Goal: Task Accomplishment & Management: Manage account settings

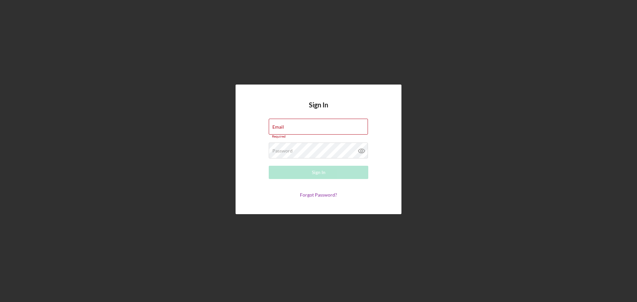
type input "[EMAIL_ADDRESS][DOMAIN_NAME]"
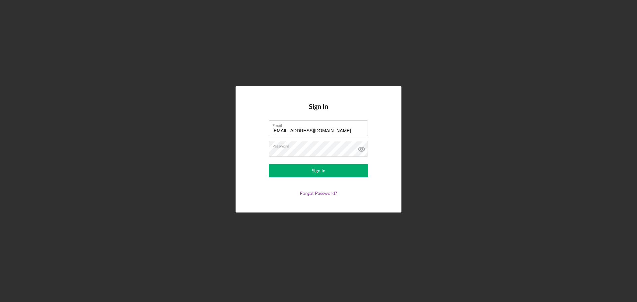
click at [319, 179] on form "Email [EMAIL_ADDRESS][DOMAIN_NAME] Password Sign In Forgot Password?" at bounding box center [318, 158] width 133 height 76
click at [318, 177] on form "Email [EMAIL_ADDRESS][DOMAIN_NAME] Password Sign In Forgot Password?" at bounding box center [318, 158] width 133 height 76
click at [318, 175] on div "Sign In" at bounding box center [319, 170] width 14 height 13
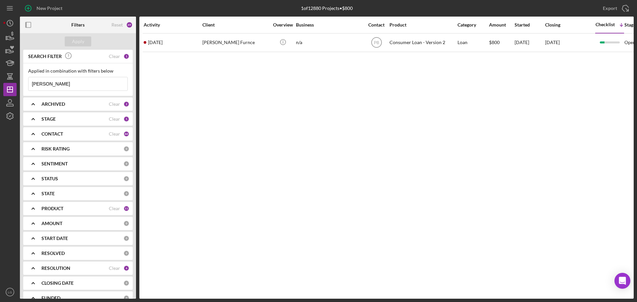
click at [76, 86] on input "[PERSON_NAME]" at bounding box center [78, 83] width 99 height 13
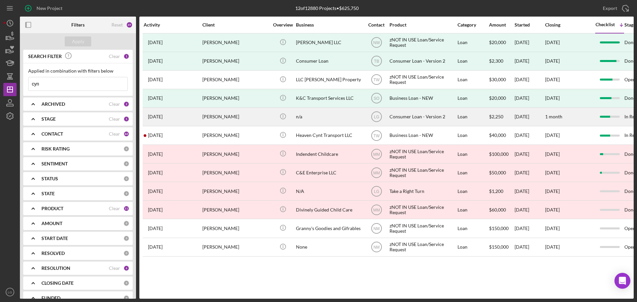
type input "cyn"
click at [193, 121] on div "[DATE] [PERSON_NAME]" at bounding box center [173, 117] width 58 height 18
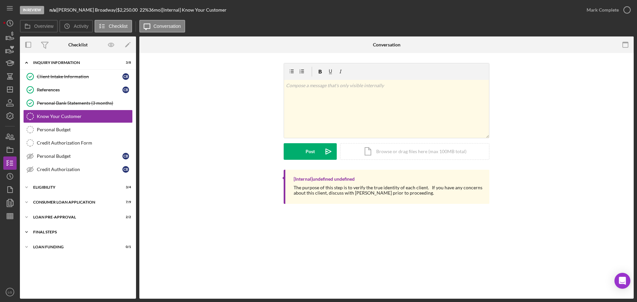
click at [77, 227] on div "Icon/Expander FINAL STEPS 3 / 10" at bounding box center [78, 232] width 116 height 13
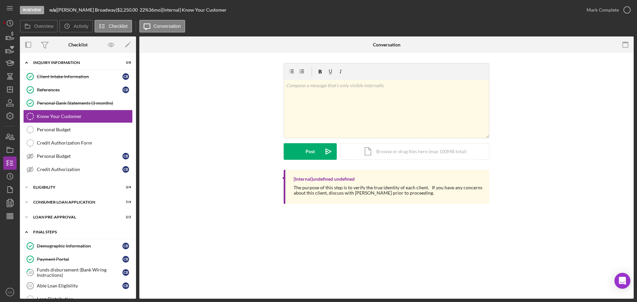
scroll to position [95, 0]
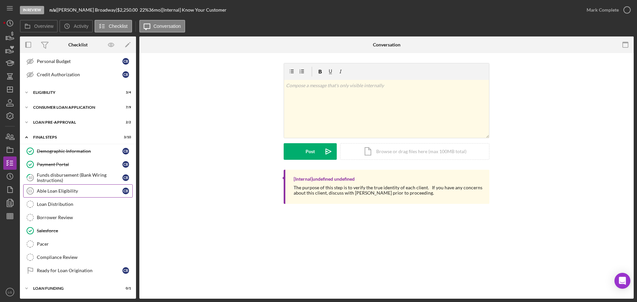
click at [86, 184] on link "Able Loan Eligibility 11 Able Loan Eligibility C B" at bounding box center [77, 190] width 109 height 13
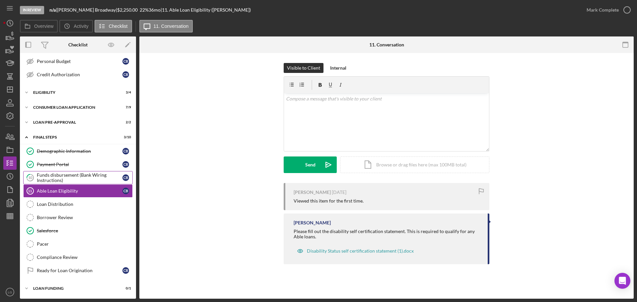
click at [87, 179] on div "Funds disbursement (Bank Wiring Instructions)" at bounding box center [80, 177] width 86 height 11
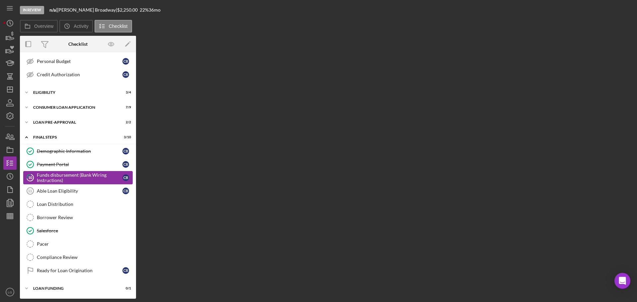
scroll to position [95, 0]
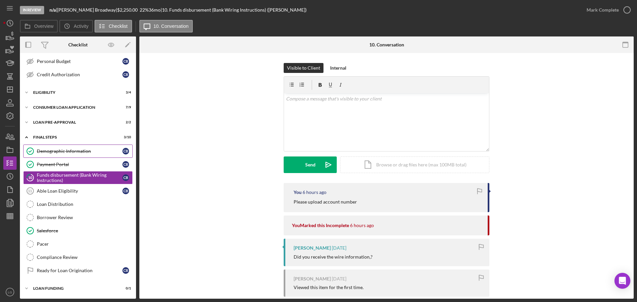
click at [82, 156] on link "Demographic Information Demographic Information C B" at bounding box center [77, 151] width 109 height 13
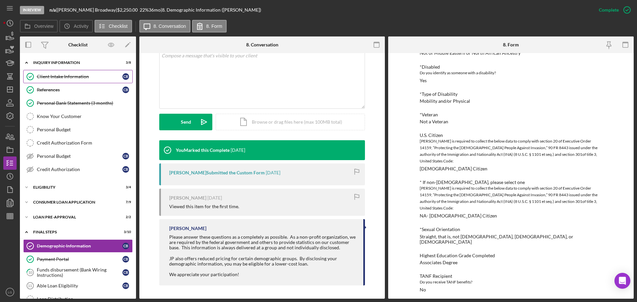
click at [58, 77] on div "Client Intake Information" at bounding box center [80, 76] width 86 height 5
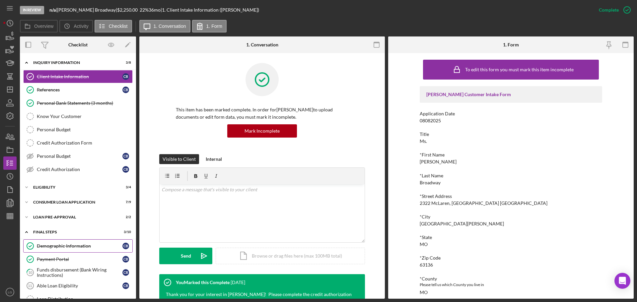
click at [67, 249] on link "Demographic Information Demographic Information C B" at bounding box center [77, 245] width 109 height 13
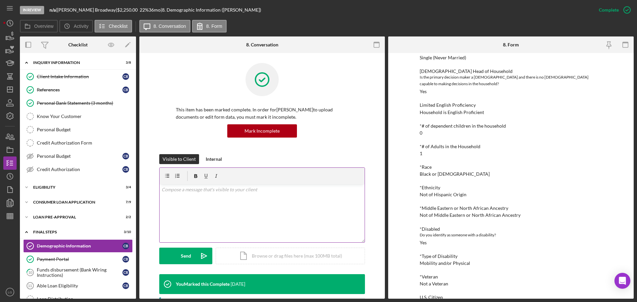
scroll to position [118, 0]
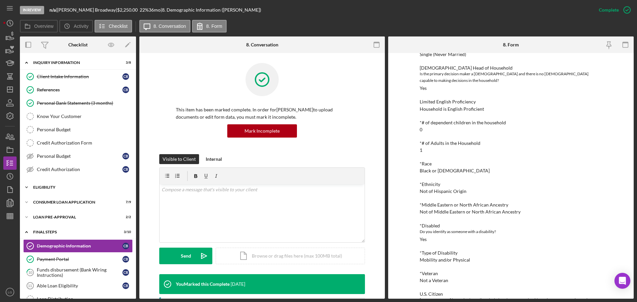
click at [79, 183] on div "Icon/Expander Eligibility 3 / 4" at bounding box center [78, 187] width 116 height 13
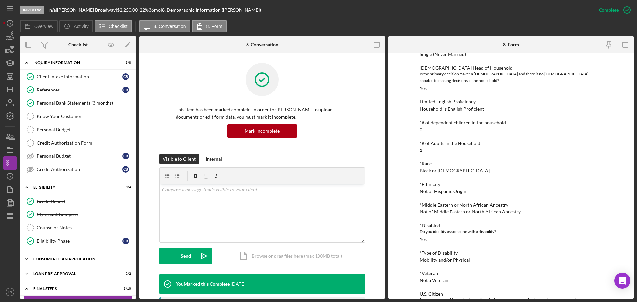
click at [80, 259] on div "Consumer Loan Application" at bounding box center [80, 259] width 95 height 4
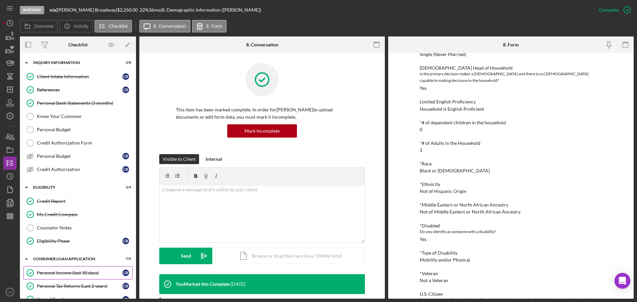
click at [81, 270] on div "Personal Income (last 30 days)" at bounding box center [80, 272] width 86 height 5
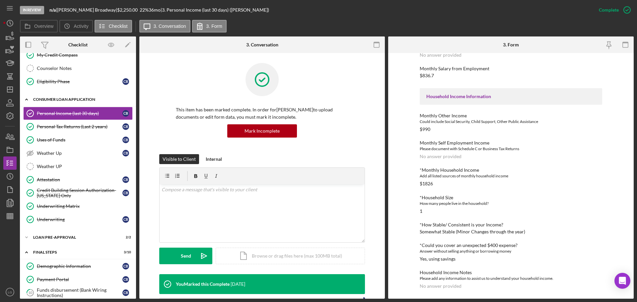
scroll to position [160, 0]
click at [59, 259] on link "Demographic Information Demographic Information C B" at bounding box center [77, 265] width 109 height 13
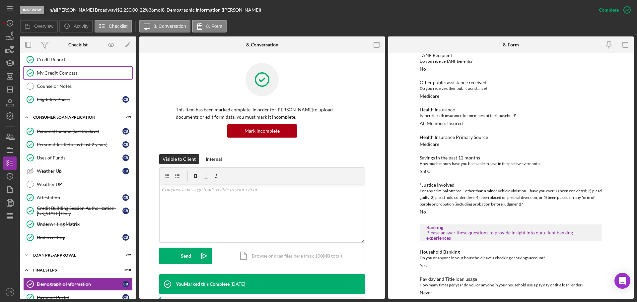
scroll to position [141, 0]
click at [65, 65] on link "Credit Report Credit Report" at bounding box center [77, 59] width 109 height 13
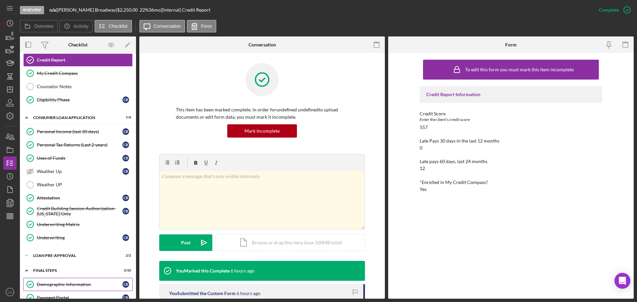
click at [92, 290] on link "Demographic Information Demographic Information C B" at bounding box center [77, 284] width 109 height 13
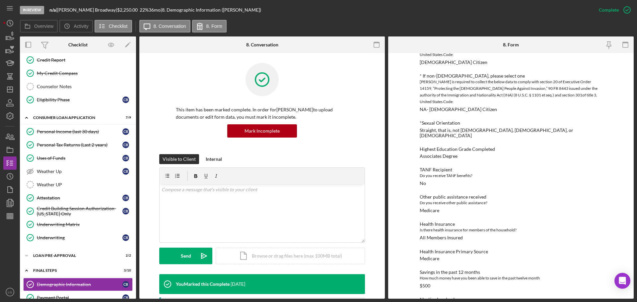
scroll to position [498, 0]
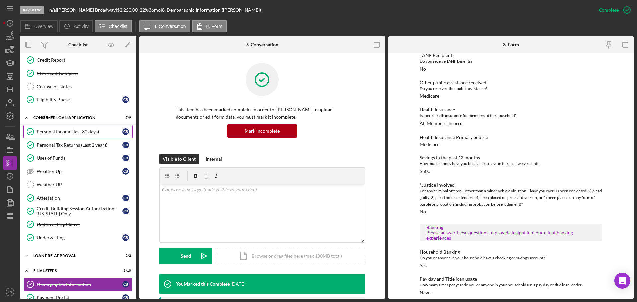
click at [92, 128] on link "Personal Income (last 30 days) Personal Income (last 30 days) C B" at bounding box center [77, 131] width 109 height 13
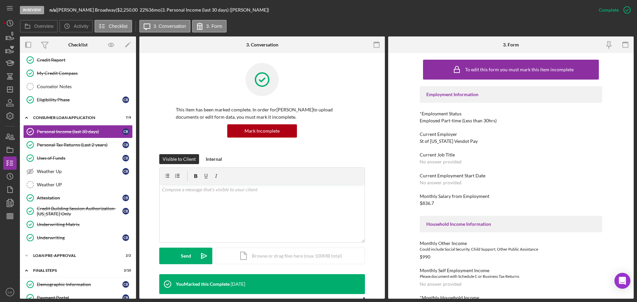
scroll to position [128, 0]
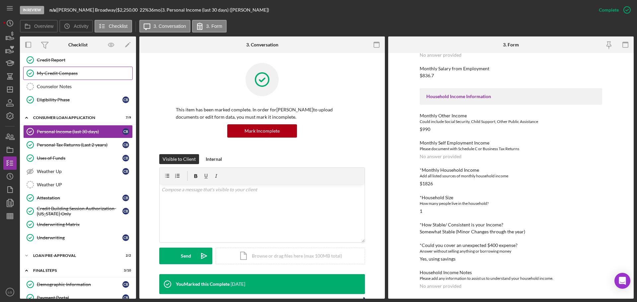
click at [73, 73] on div "My Credit Compass" at bounding box center [85, 73] width 96 height 5
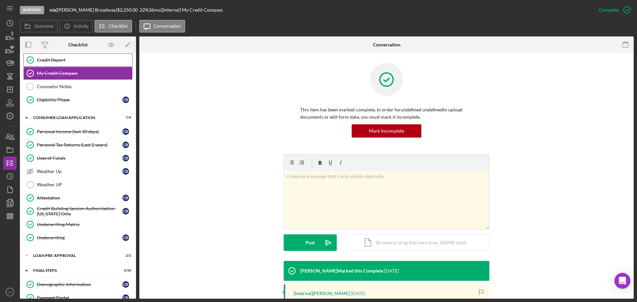
click at [72, 63] on link "Credit Report Credit Report" at bounding box center [77, 59] width 109 height 13
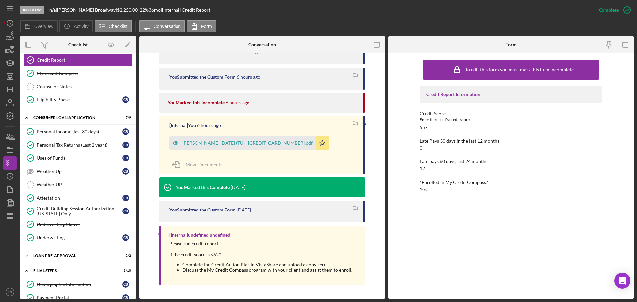
scroll to position [241, 0]
click at [287, 148] on div "[PERSON_NAME] [DATE] (TU) - [CREDIT_CARD_NUMBER].pdf" at bounding box center [242, 143] width 147 height 13
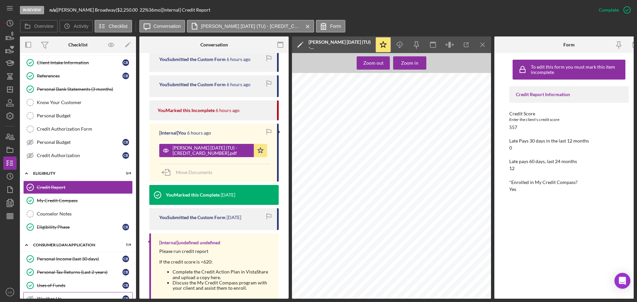
scroll to position [13, 0]
click at [75, 139] on link "Personal Budget Personal Budget C B" at bounding box center [77, 142] width 109 height 13
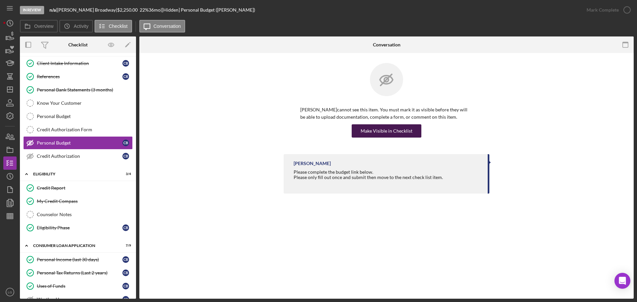
click at [370, 128] on div "Make Visible in Checklist" at bounding box center [387, 130] width 52 height 13
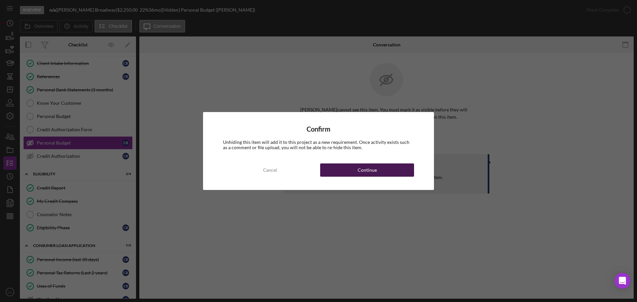
click at [391, 172] on button "Continue" at bounding box center [367, 170] width 94 height 13
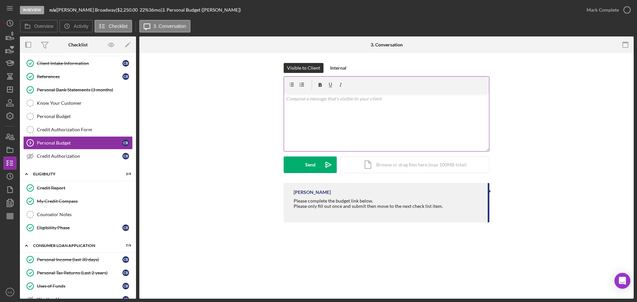
click at [358, 123] on div "v Color teal Color pink Remove color Add row above Add row below Add column bef…" at bounding box center [386, 122] width 205 height 58
click at [356, 122] on div "v Color teal Color pink Remove color Add row above Add row below Add column bef…" at bounding box center [386, 122] width 205 height 58
click at [332, 201] on div "Please complete the budget link below. Please only fill out once and submit the…" at bounding box center [368, 206] width 149 height 16
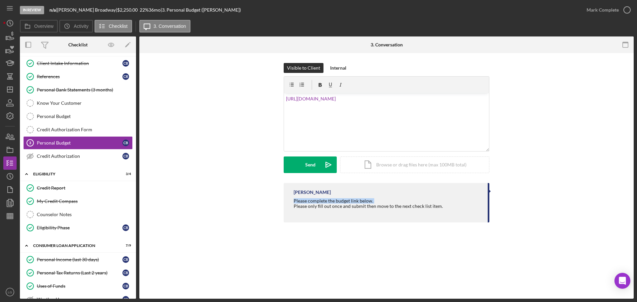
copy div "Please complete the budget link below."
click at [286, 106] on div "v Color teal Color pink Remove color Add row above Add row below Add column bef…" at bounding box center [386, 122] width 205 height 58
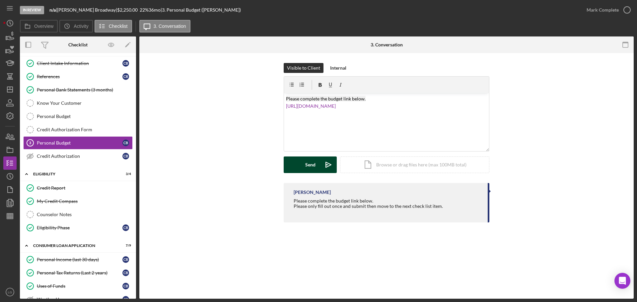
click at [324, 166] on icon "Icon/icon-invite-send" at bounding box center [328, 165] width 17 height 17
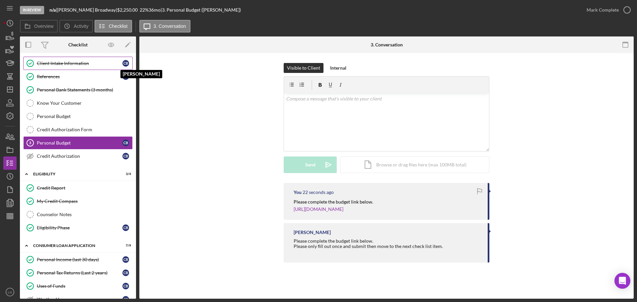
click at [124, 60] on div "C B" at bounding box center [125, 63] width 7 height 7
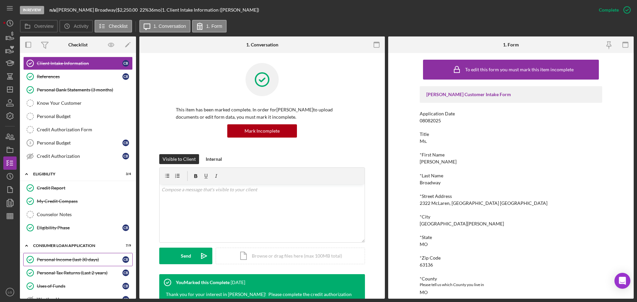
click at [83, 260] on div "Personal Income (last 30 days)" at bounding box center [80, 259] width 86 height 5
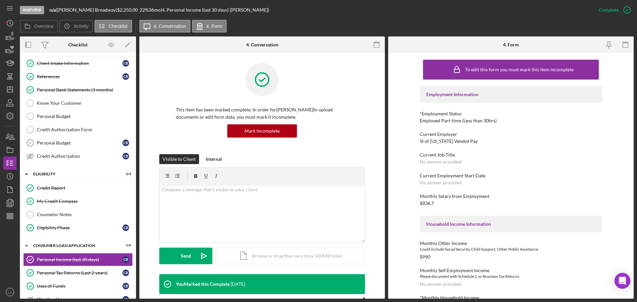
click at [452, 141] on div "St of [US_STATE] Vendot Pay" at bounding box center [449, 141] width 58 height 5
copy div "St of [US_STATE] Vendot Pay"
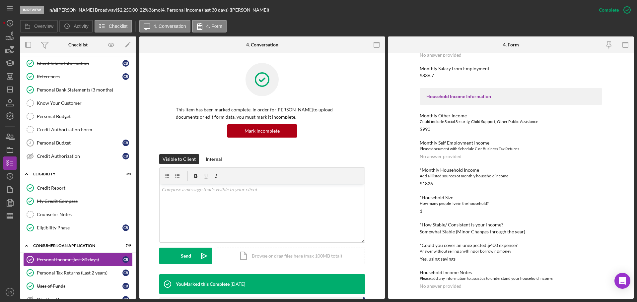
scroll to position [194, 0]
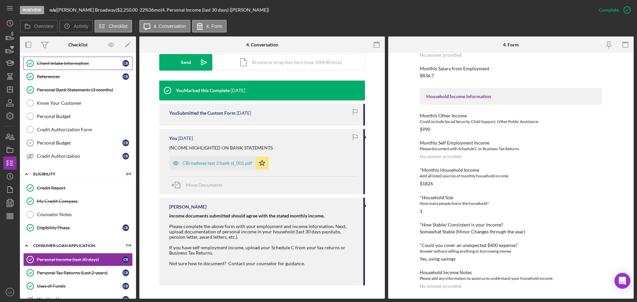
click at [95, 67] on link "Client Intake Information Client Intake Information C B" at bounding box center [77, 63] width 109 height 13
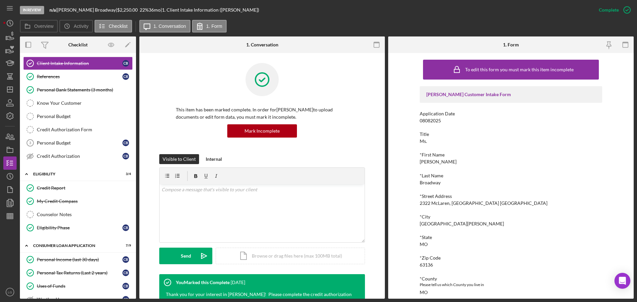
scroll to position [197, 0]
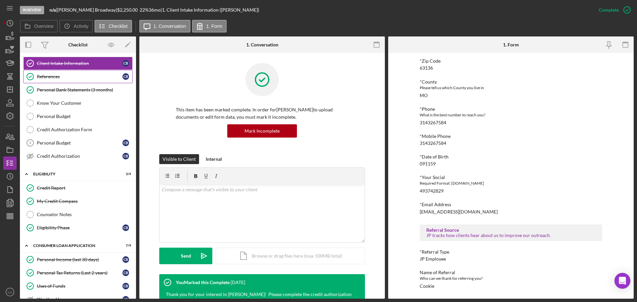
click at [72, 81] on link "References References C B" at bounding box center [77, 76] width 109 height 13
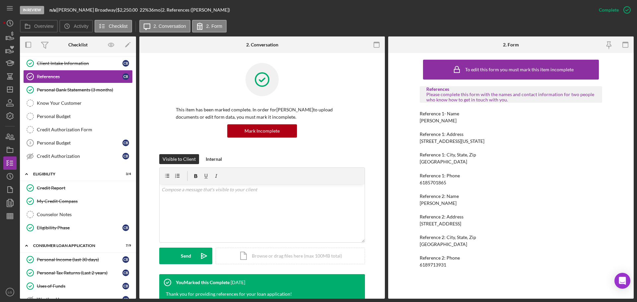
click at [445, 121] on div "[PERSON_NAME]" at bounding box center [438, 120] width 37 height 5
copy div "[PERSON_NAME]"
click at [436, 182] on div "6185701865" at bounding box center [433, 182] width 27 height 5
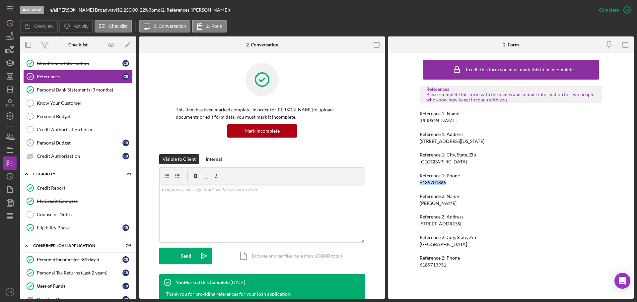
click at [436, 182] on div "6185701865" at bounding box center [433, 182] width 27 height 5
copy div "6185701865"
click at [436, 182] on div "6185701865" at bounding box center [433, 182] width 27 height 5
click at [440, 203] on div "[PERSON_NAME]" at bounding box center [438, 203] width 37 height 5
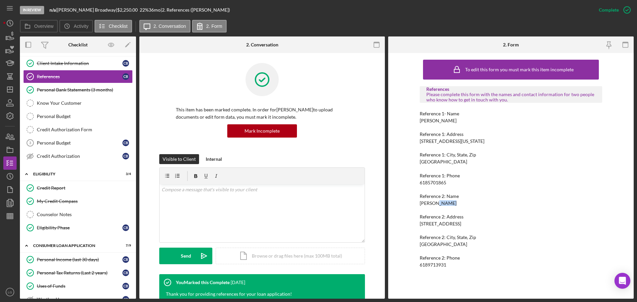
click at [440, 203] on div "[PERSON_NAME]" at bounding box center [438, 203] width 37 height 5
copy div "[PERSON_NAME]"
click at [437, 265] on div "6189713931" at bounding box center [433, 264] width 27 height 5
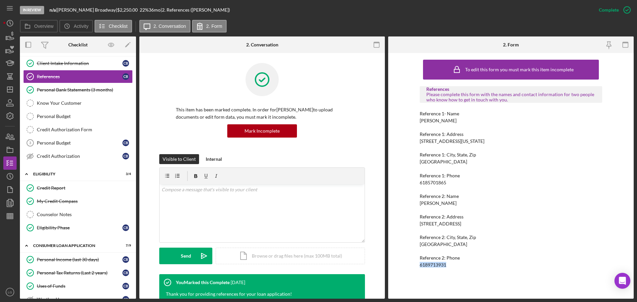
copy div "6189713931"
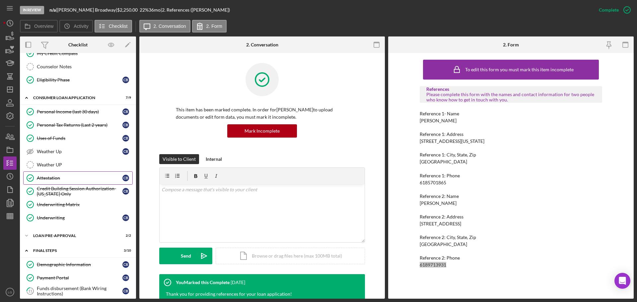
scroll to position [162, 0]
click at [89, 230] on div "Icon/Expander Loan Pre-Approval 2 / 2" at bounding box center [78, 235] width 116 height 13
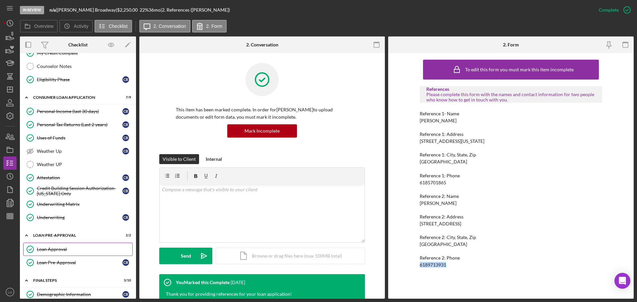
click at [78, 247] on div "Loan Approval" at bounding box center [85, 249] width 96 height 5
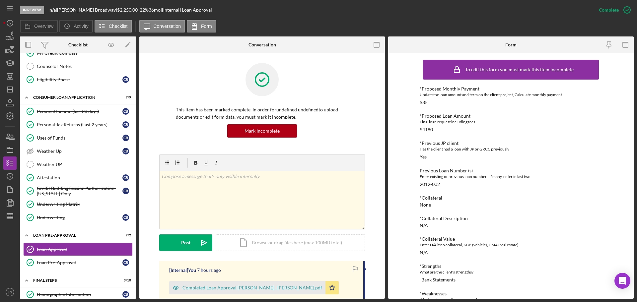
click at [423, 131] on div "$4180" at bounding box center [426, 129] width 13 height 5
copy div "4180"
click at [71, 181] on link "Attestation Attestation C B" at bounding box center [77, 177] width 109 height 13
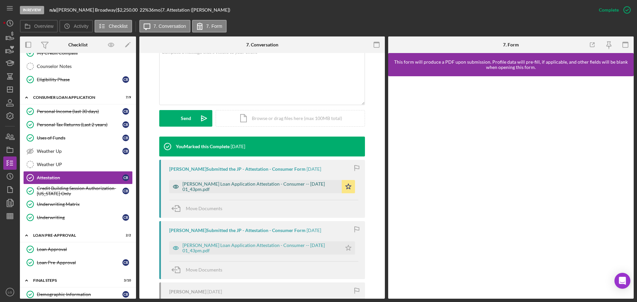
click at [226, 182] on div "[PERSON_NAME] Loan Application Attestation - Consumer -- [DATE] 01_43pm.pdf" at bounding box center [260, 186] width 156 height 11
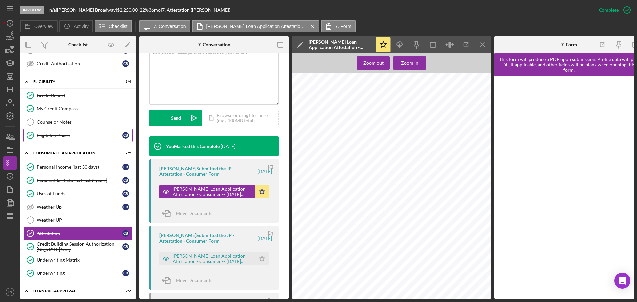
scroll to position [104, 0]
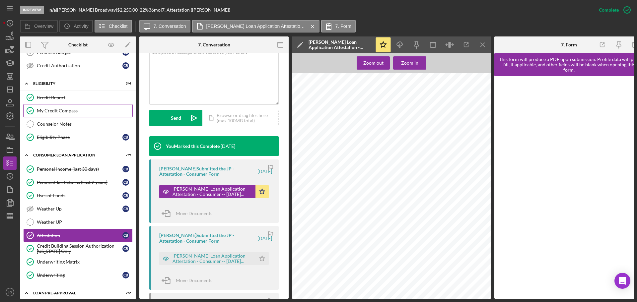
click at [56, 105] on link "My Credit Compass My Credit Compass" at bounding box center [77, 110] width 109 height 13
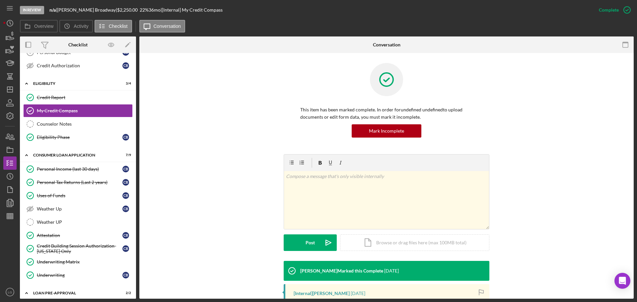
scroll to position [110, 0]
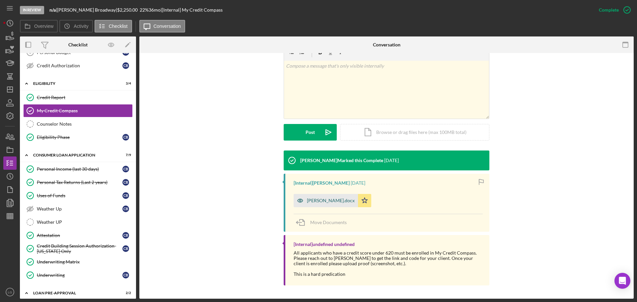
click at [315, 201] on div "[PERSON_NAME].docx" at bounding box center [331, 200] width 48 height 5
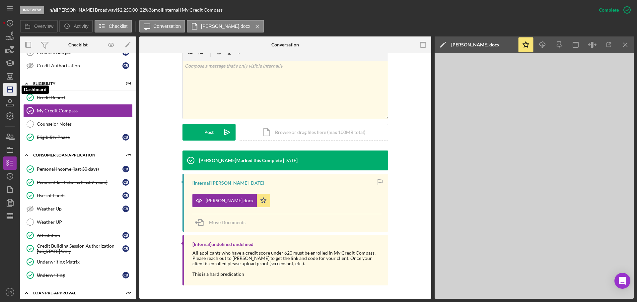
click at [5, 90] on icon "Icon/Dashboard" at bounding box center [10, 89] width 17 height 17
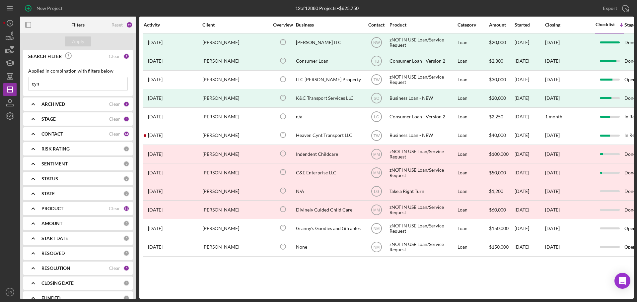
click at [66, 86] on input "cyn" at bounding box center [78, 83] width 99 height 13
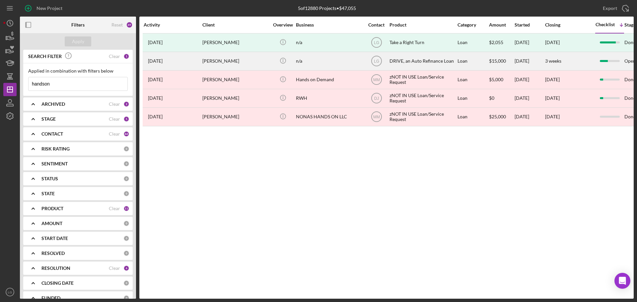
type input "handson"
click at [233, 57] on div "[PERSON_NAME]" at bounding box center [235, 61] width 66 height 18
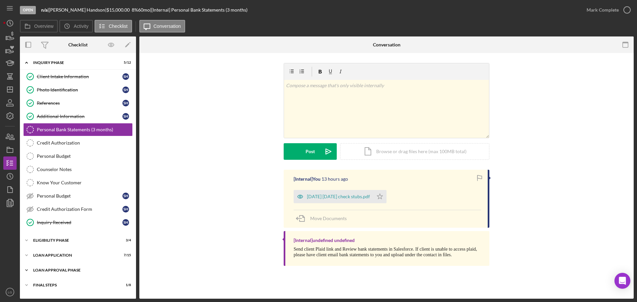
scroll to position [12, 0]
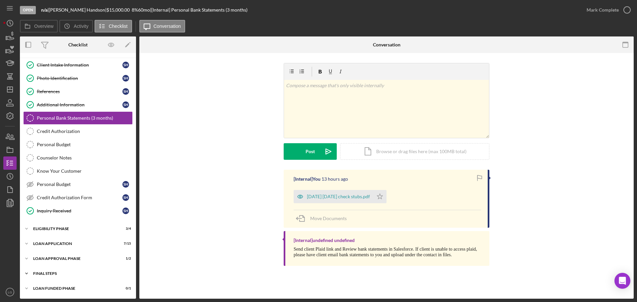
click at [101, 271] on div "Icon/Expander FINAL STEPS 1 / 8" at bounding box center [78, 273] width 116 height 13
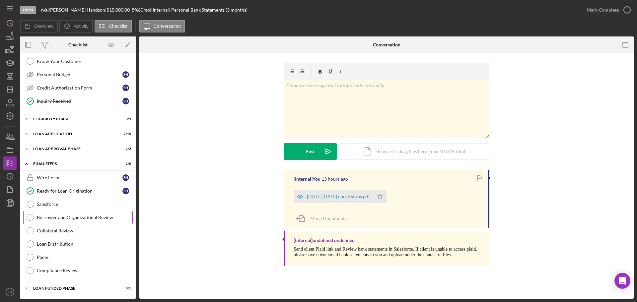
click at [93, 217] on div "Borrower and Organizational Review" at bounding box center [85, 217] width 96 height 5
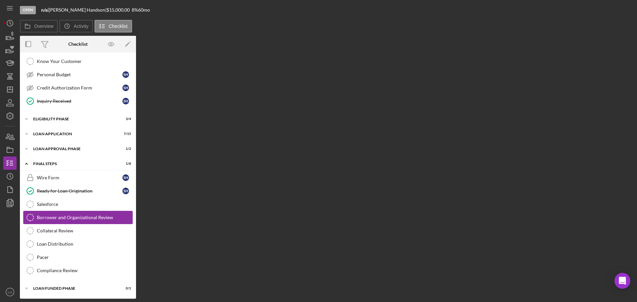
scroll to position [121, 0]
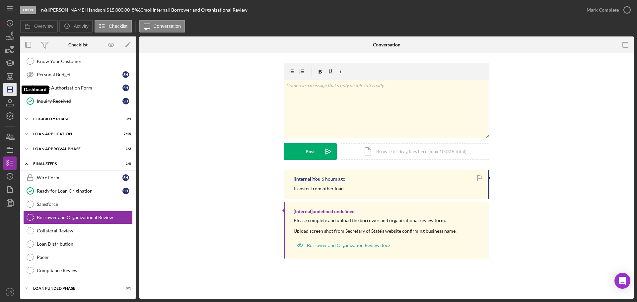
click at [9, 86] on icon "Icon/Dashboard" at bounding box center [10, 89] width 17 height 17
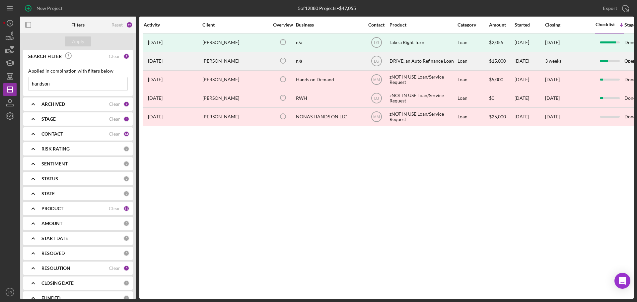
click at [223, 61] on div "[PERSON_NAME]" at bounding box center [235, 61] width 66 height 18
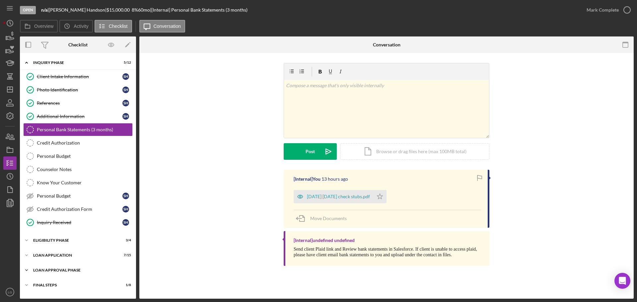
click at [73, 272] on div "Icon/Expander Loan Approval Phase 1 / 2" at bounding box center [78, 270] width 116 height 13
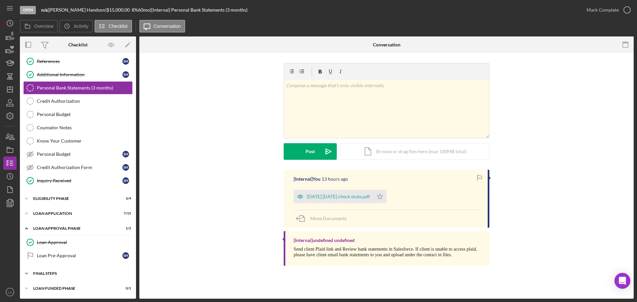
click at [95, 274] on div "FINAL STEPS" at bounding box center [80, 274] width 95 height 4
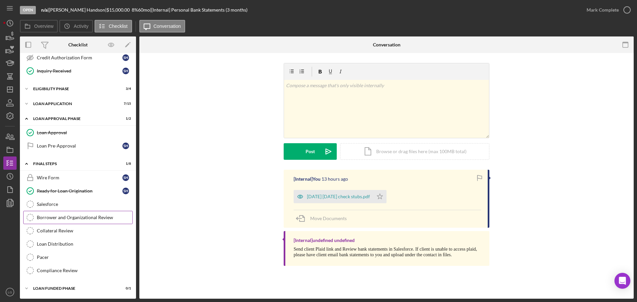
click at [90, 222] on link "Borrower and Organizational Review Borrower and Organizational Review" at bounding box center [77, 217] width 109 height 13
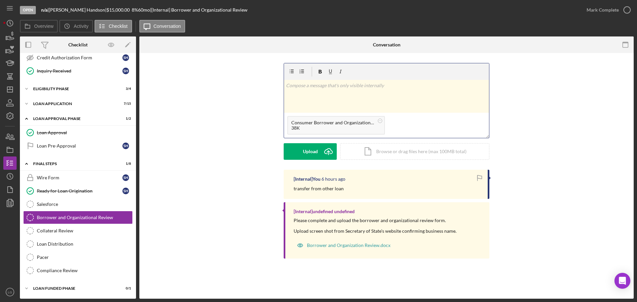
click at [402, 105] on div "v Color teal Color pink Remove color Add row above Add row below Add column bef…" at bounding box center [386, 96] width 205 height 33
click at [306, 151] on div "Post" at bounding box center [309, 151] width 9 height 17
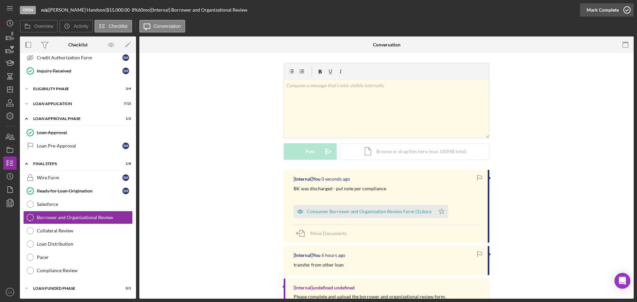
click at [589, 15] on div "Mark Complete" at bounding box center [602, 9] width 32 height 13
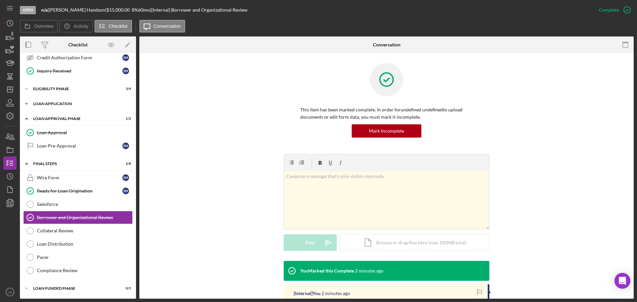
click at [93, 104] on div "Loan Application" at bounding box center [80, 104] width 95 height 4
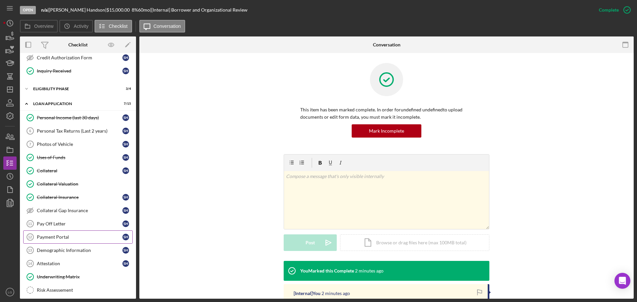
click at [78, 238] on div "Payment Portal" at bounding box center [80, 237] width 86 height 5
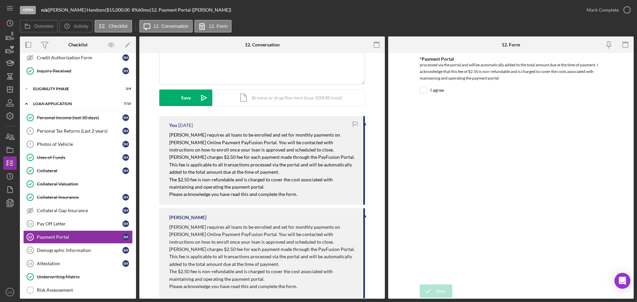
scroll to position [165, 0]
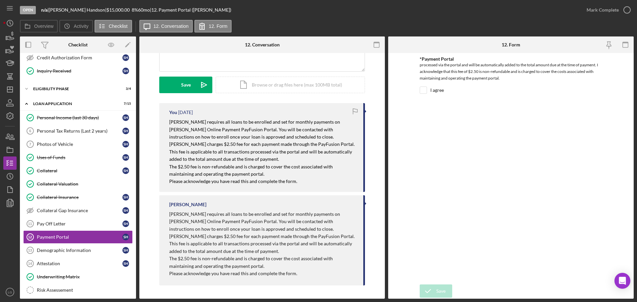
click at [303, 183] on p "Please acknowledge you have read this and complete the form." at bounding box center [262, 181] width 187 height 7
click at [301, 174] on p "The $2.50 fee is non-refundable and is charged to cover the cost associated wit…" at bounding box center [262, 170] width 187 height 15
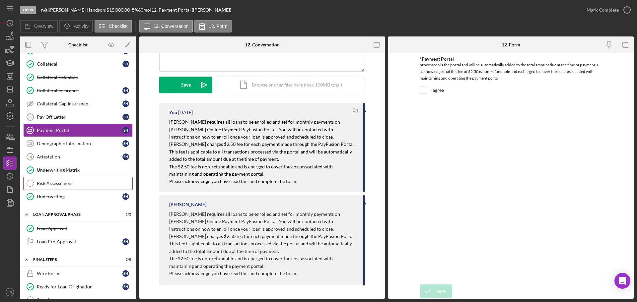
scroll to position [259, 0]
click at [55, 222] on link "Loan Approval Loan Approval" at bounding box center [77, 227] width 109 height 13
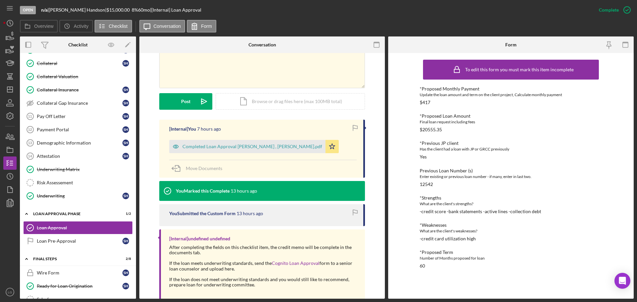
scroll to position [157, 0]
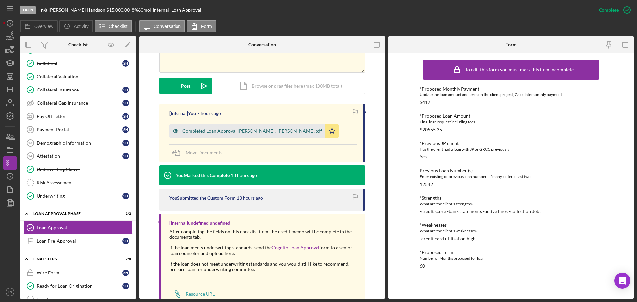
click at [245, 132] on div "Completed Loan Approval [PERSON_NAME] , [PERSON_NAME].pdf" at bounding box center [252, 130] width 140 height 5
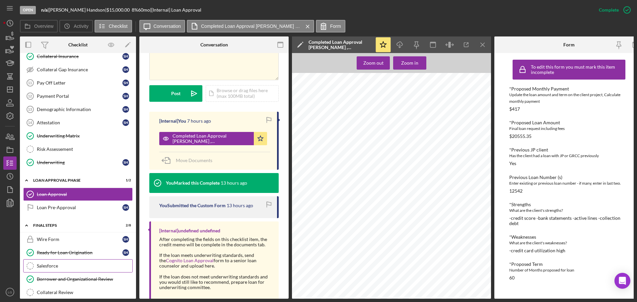
scroll to position [286, 0]
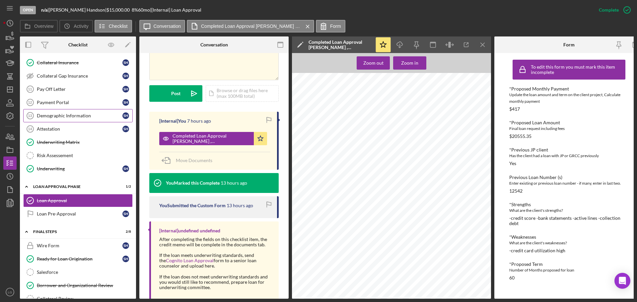
click at [82, 118] on div "Demographic Information" at bounding box center [80, 115] width 86 height 5
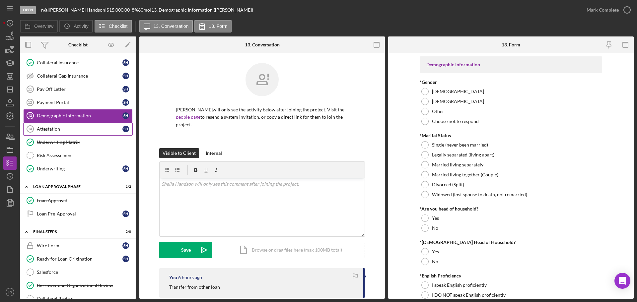
click at [82, 129] on div "Attestation" at bounding box center [80, 128] width 86 height 5
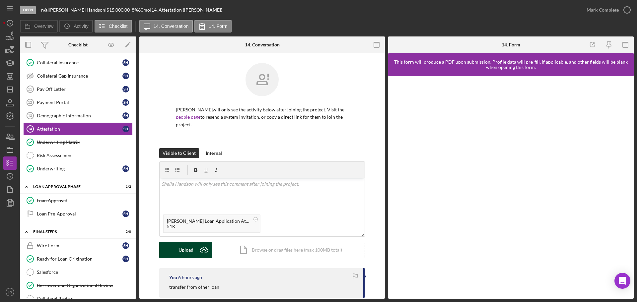
click at [204, 249] on icon "Icon/Upload" at bounding box center [204, 250] width 17 height 17
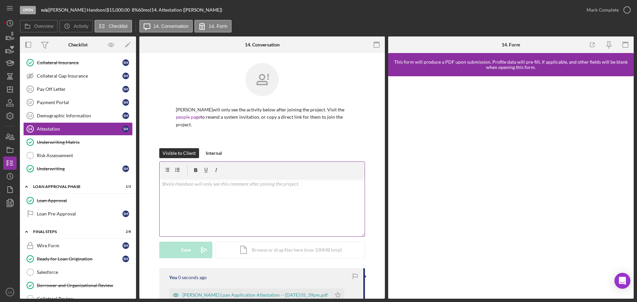
scroll to position [61, 0]
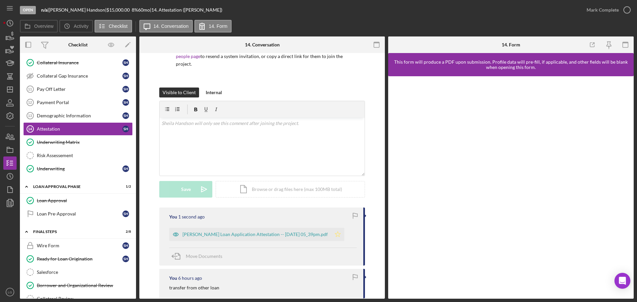
click at [336, 236] on icon "Icon/Star" at bounding box center [337, 234] width 13 height 13
click at [590, 16] on div "Mark Complete" at bounding box center [607, 10] width 54 height 20
click at [600, 5] on div "Mark Complete" at bounding box center [602, 9] width 32 height 13
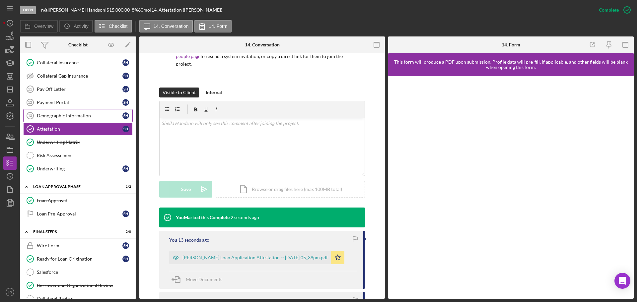
click at [89, 115] on div "Demographic Information" at bounding box center [80, 115] width 86 height 5
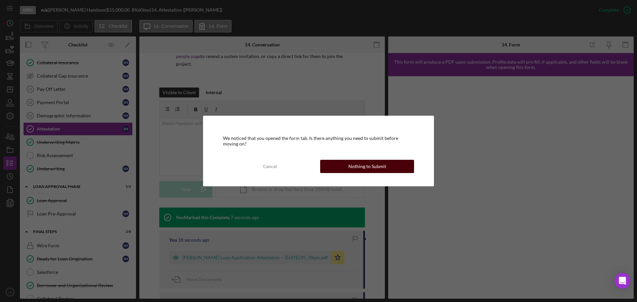
click at [379, 165] on div "Nothing to Submit" at bounding box center [367, 166] width 38 height 13
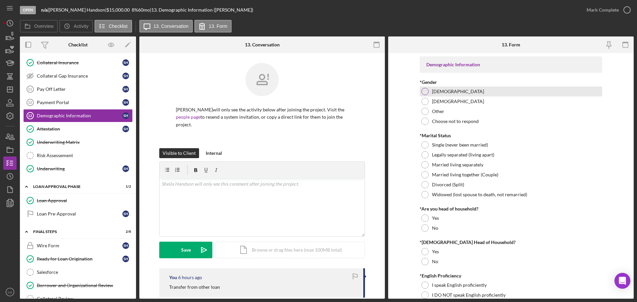
click at [446, 94] on div "[DEMOGRAPHIC_DATA]" at bounding box center [511, 92] width 182 height 10
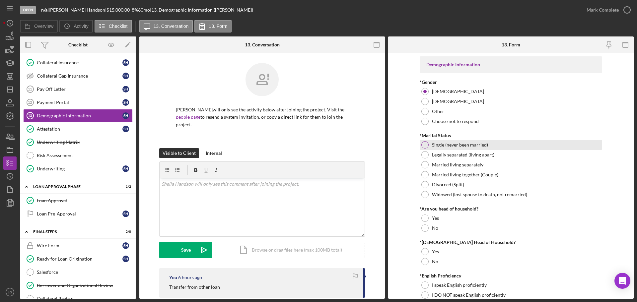
click at [452, 149] on div "Single (never been married)" at bounding box center [511, 145] width 182 height 10
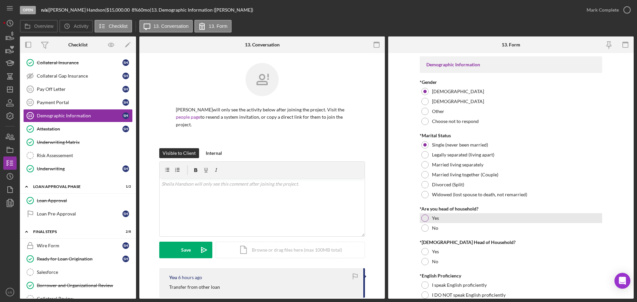
click at [432, 218] on label "Yes" at bounding box center [435, 218] width 7 height 5
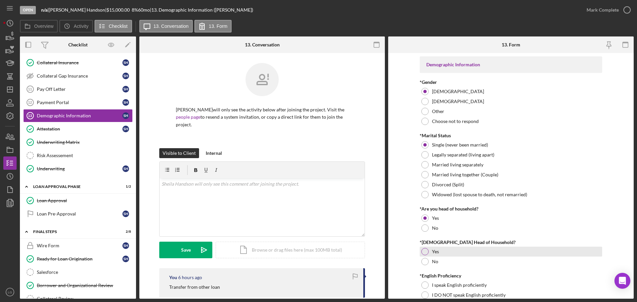
click at [437, 249] on label "Yes" at bounding box center [435, 251] width 7 height 5
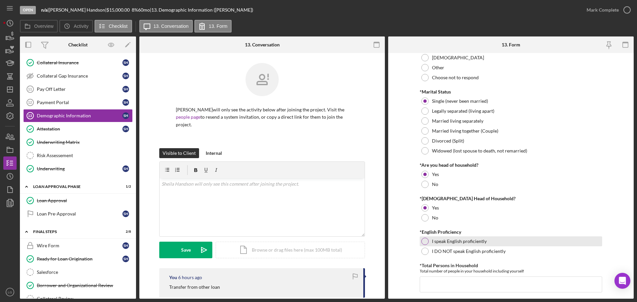
scroll to position [45, 0]
click at [437, 239] on label "I speak English proficiently" at bounding box center [459, 239] width 55 height 5
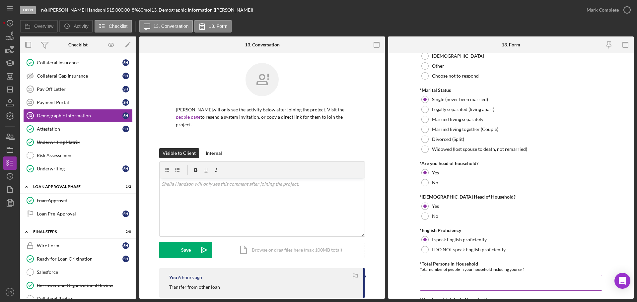
click at [444, 284] on input "*Total Persons in Household" at bounding box center [511, 283] width 182 height 16
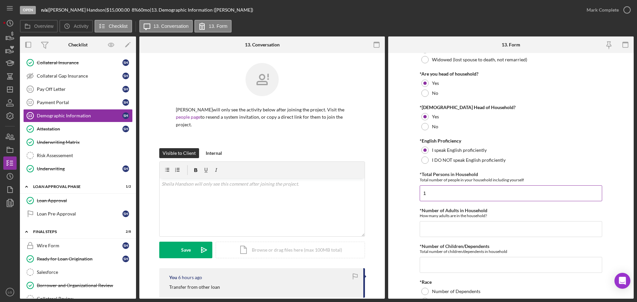
scroll to position [137, 0]
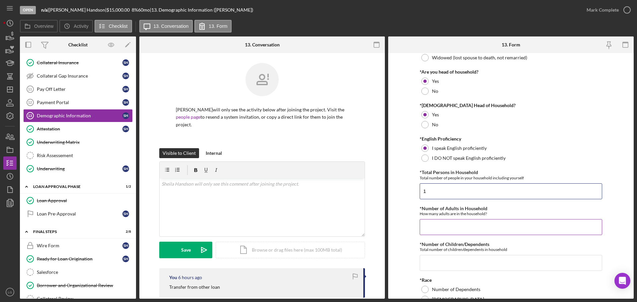
type input "1"
click at [440, 228] on input "*Number of Adults in Household" at bounding box center [511, 227] width 182 height 16
type input "1"
click at [445, 265] on input "*Number of Children/Dependents" at bounding box center [511, 263] width 182 height 16
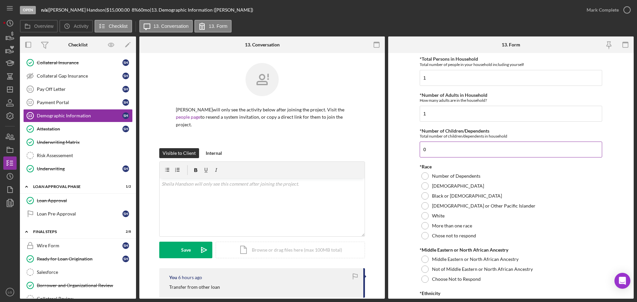
scroll to position [261, 0]
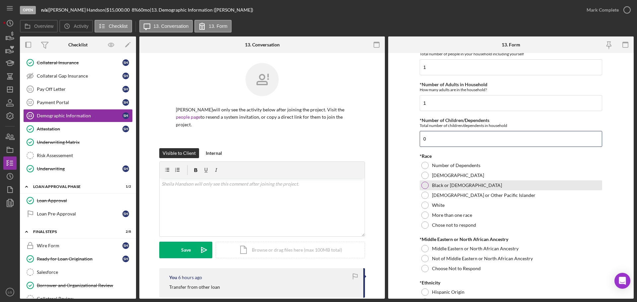
type input "0"
click at [439, 187] on label "Black or [DEMOGRAPHIC_DATA]" at bounding box center [467, 185] width 70 height 5
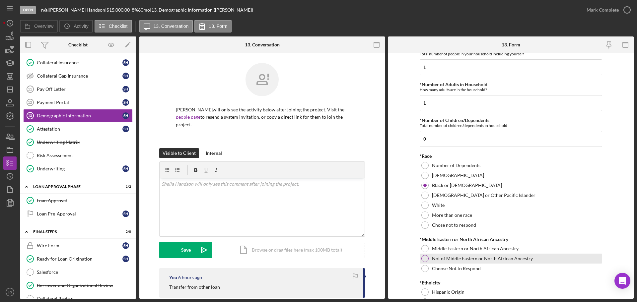
click at [438, 262] on div "Not of Middle Eastern or North African Ancestry" at bounding box center [511, 259] width 182 height 10
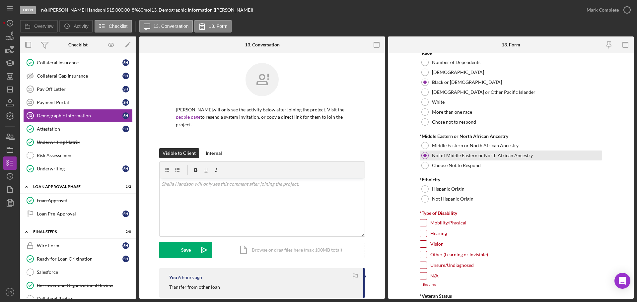
scroll to position [370, 0]
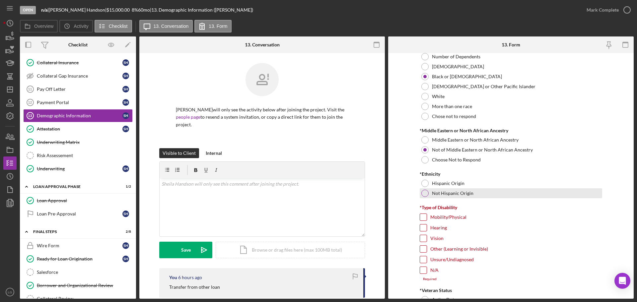
click at [422, 189] on div "Not Hispanic Origin" at bounding box center [511, 193] width 182 height 10
click at [432, 183] on label "Hispanic Origin" at bounding box center [448, 183] width 33 height 5
click at [420, 274] on div at bounding box center [423, 270] width 7 height 7
click at [426, 267] on div at bounding box center [423, 270] width 7 height 7
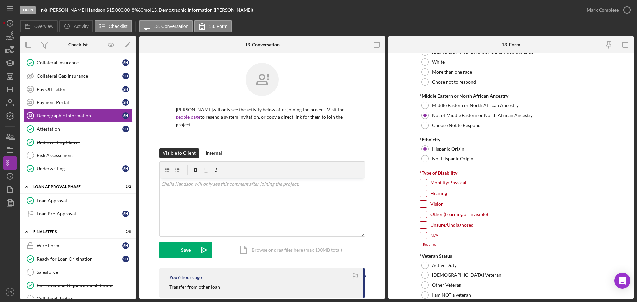
scroll to position [408, 0]
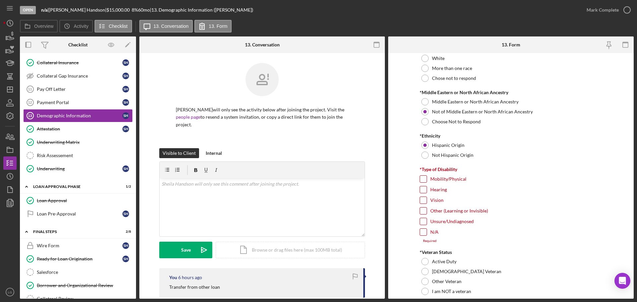
click at [427, 232] on div "N/A" at bounding box center [511, 234] width 182 height 11
click at [426, 232] on div "N/A" at bounding box center [511, 234] width 182 height 11
click at [424, 233] on input "N/A" at bounding box center [423, 232] width 7 height 7
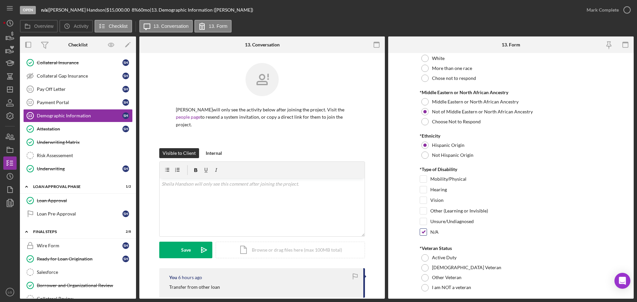
click at [424, 233] on input "N/A" at bounding box center [423, 232] width 7 height 7
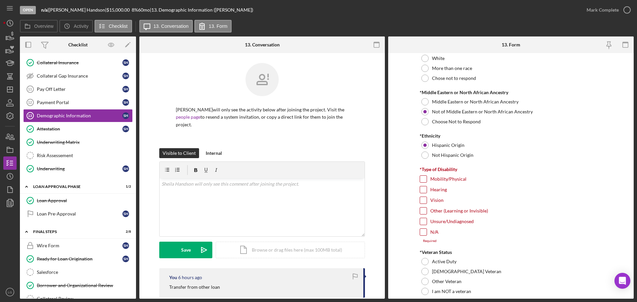
click at [424, 233] on input "N/A" at bounding box center [423, 232] width 7 height 7
checkbox input "true"
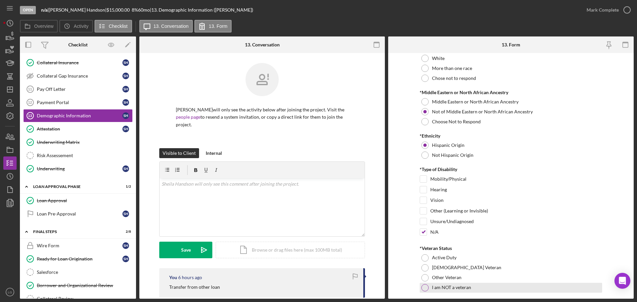
click at [437, 289] on label "I am NOT a veteran" at bounding box center [451, 287] width 39 height 5
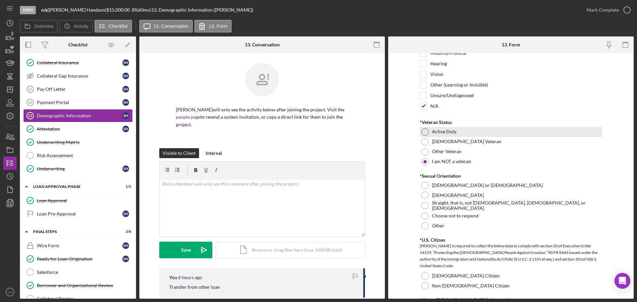
scroll to position [537, 0]
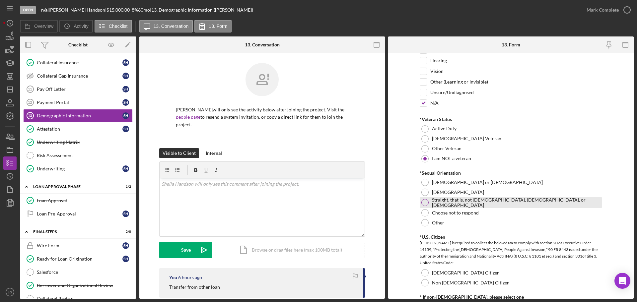
click at [448, 199] on div "Straight, that is, not [DEMOGRAPHIC_DATA], [DEMOGRAPHIC_DATA], or [DEMOGRAPHIC_…" at bounding box center [511, 202] width 182 height 11
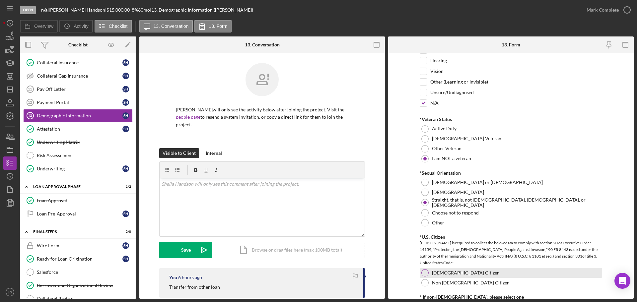
click at [433, 271] on label "[DEMOGRAPHIC_DATA] Citizen" at bounding box center [466, 272] width 68 height 5
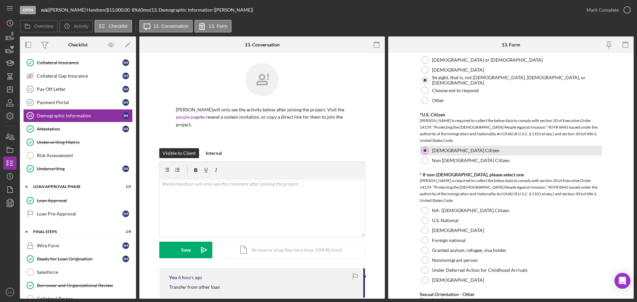
scroll to position [660, 0]
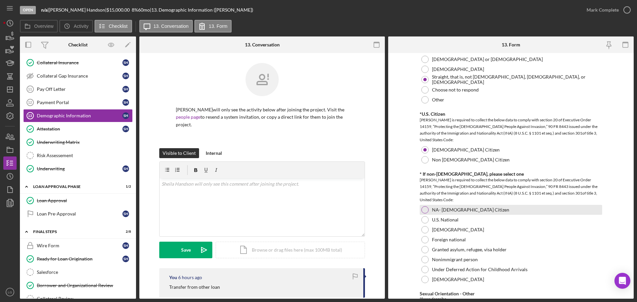
click at [455, 210] on label "NA- [DEMOGRAPHIC_DATA] Citizen" at bounding box center [470, 209] width 77 height 5
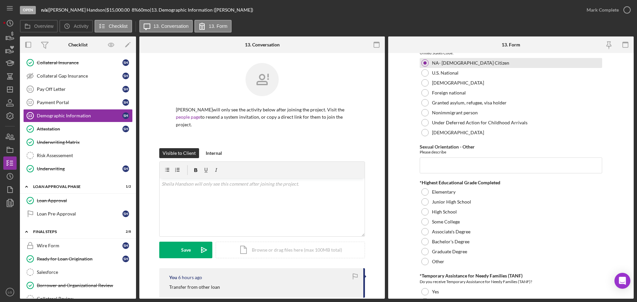
scroll to position [807, 0]
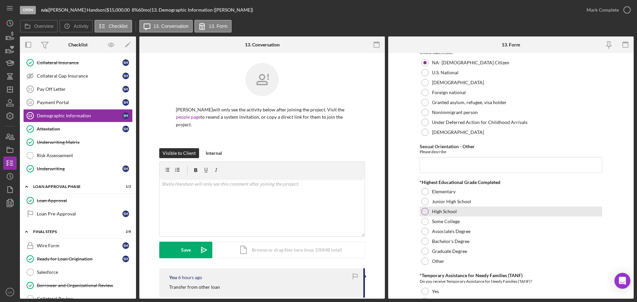
click at [437, 214] on div "High School" at bounding box center [511, 212] width 182 height 10
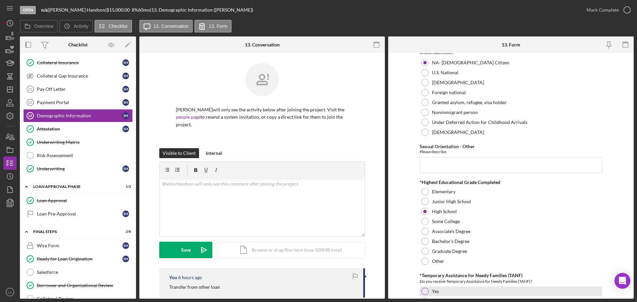
scroll to position [850, 0]
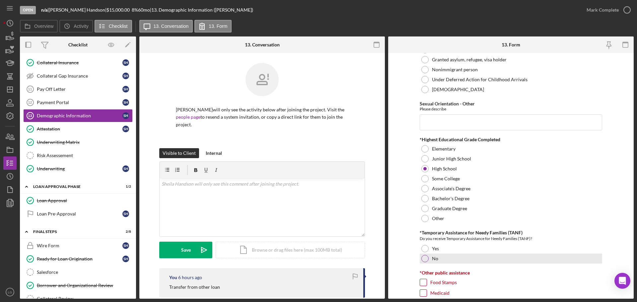
click at [426, 254] on div "No" at bounding box center [511, 259] width 182 height 10
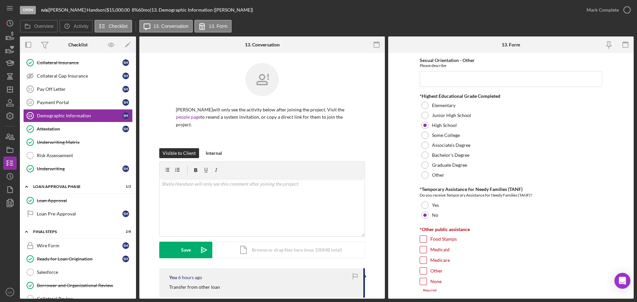
scroll to position [896, 0]
click at [422, 280] on input "None" at bounding box center [423, 279] width 7 height 7
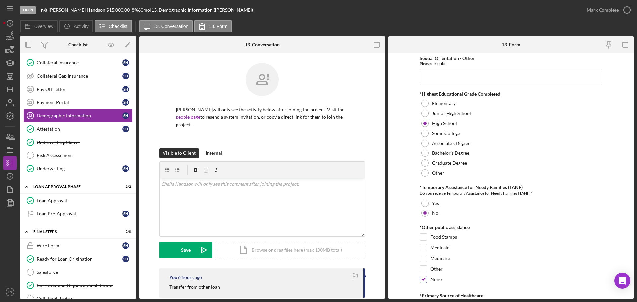
click at [422, 280] on input "None" at bounding box center [423, 279] width 7 height 7
checkbox input "true"
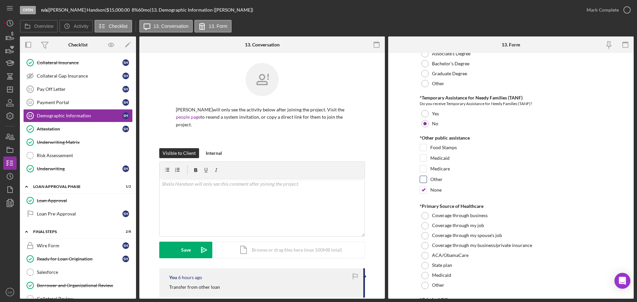
scroll to position [987, 0]
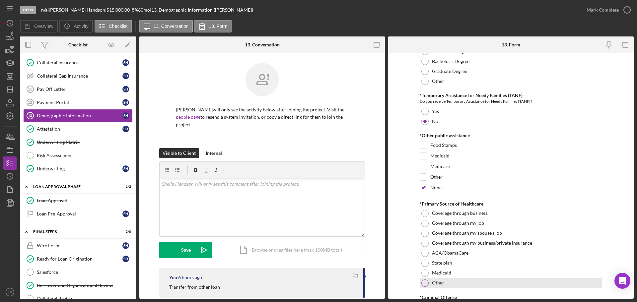
click at [435, 284] on label "Other" at bounding box center [438, 282] width 12 height 5
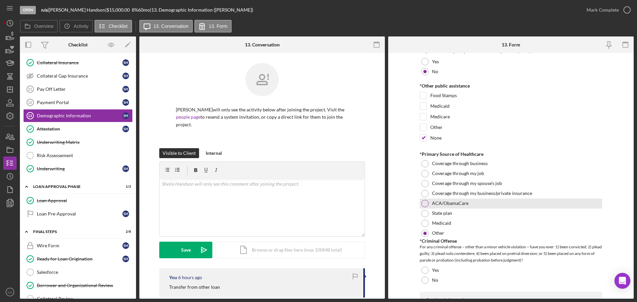
scroll to position [1040, 0]
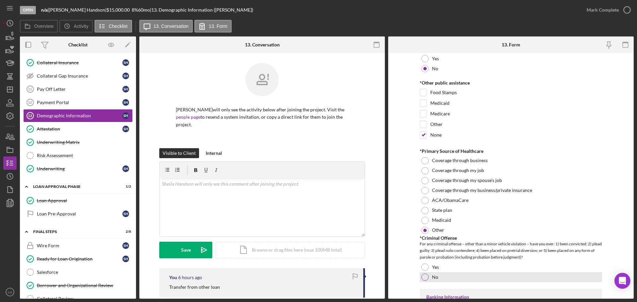
click at [421, 279] on div at bounding box center [424, 277] width 7 height 7
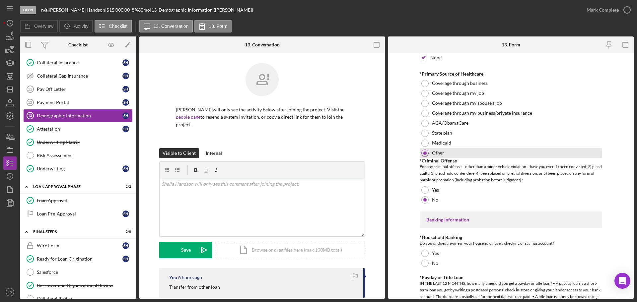
scroll to position [1135, 0]
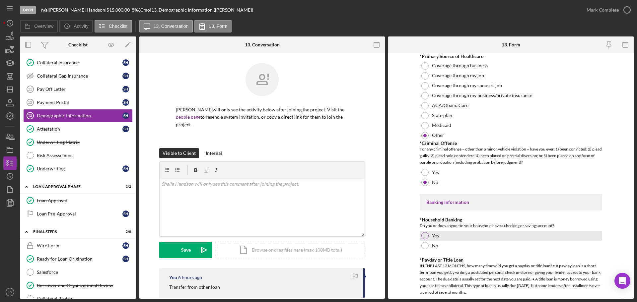
click at [444, 235] on div "Yes" at bounding box center [511, 236] width 182 height 10
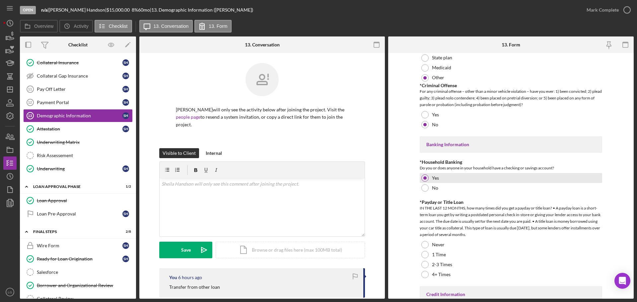
scroll to position [1196, 0]
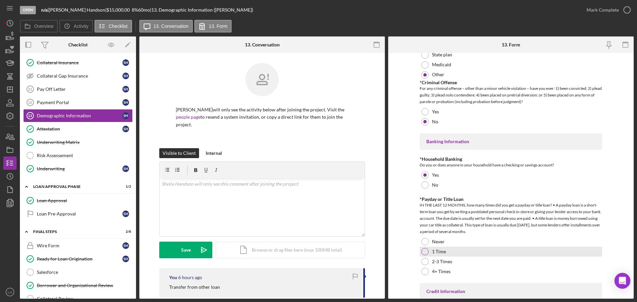
click at [473, 250] on div "1 Time" at bounding box center [511, 252] width 182 height 10
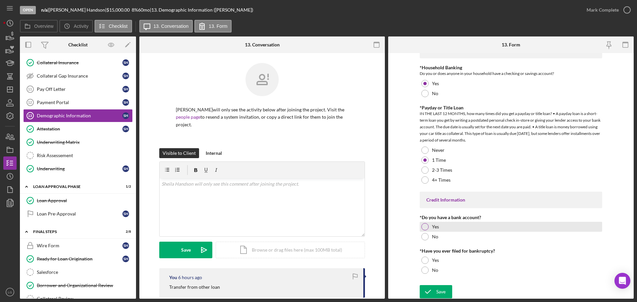
click at [448, 226] on div "Yes" at bounding box center [511, 227] width 182 height 10
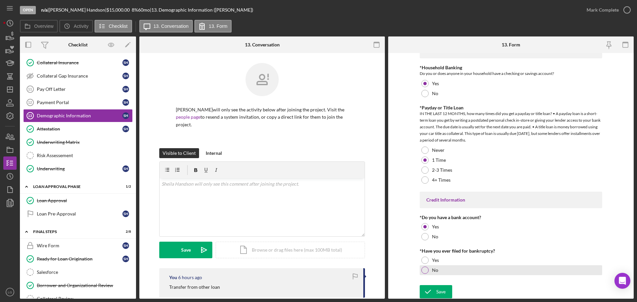
click at [429, 269] on div "No" at bounding box center [511, 270] width 182 height 10
click at [429, 262] on div "Yes" at bounding box center [511, 260] width 182 height 10
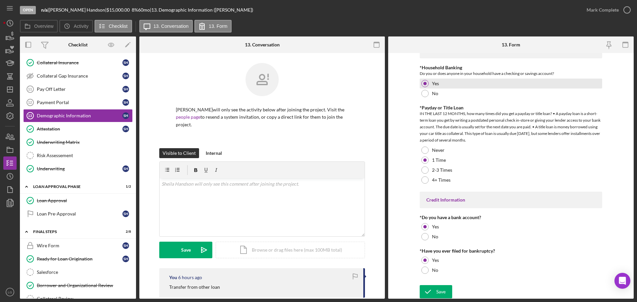
drag, startPoint x: 431, startPoint y: 288, endPoint x: 540, endPoint y: 79, distance: 236.6
click at [540, 79] on form "Demographic Information *Gender [DEMOGRAPHIC_DATA] [DEMOGRAPHIC_DATA] Other Cho…" at bounding box center [510, 176] width 245 height 246
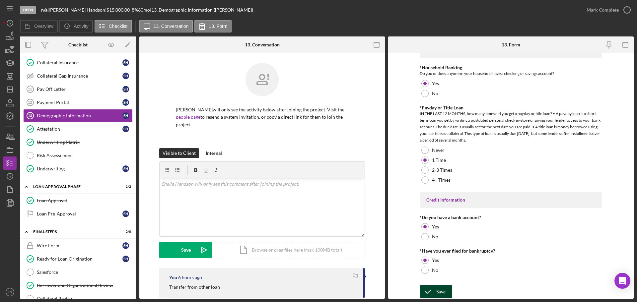
click at [437, 290] on div "Save" at bounding box center [440, 291] width 9 height 13
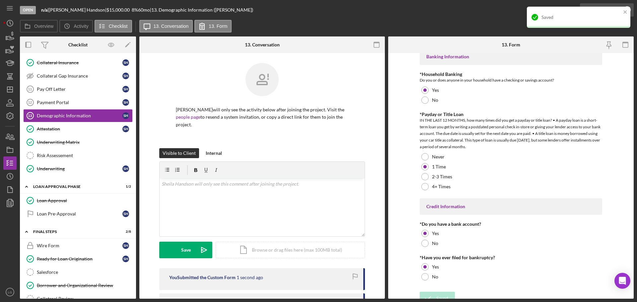
scroll to position [1294, 0]
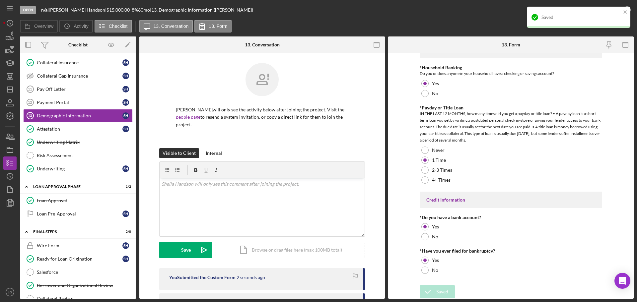
click at [616, 6] on div "Saved" at bounding box center [578, 19] width 106 height 29
click at [627, 16] on div "Saved" at bounding box center [578, 17] width 103 height 21
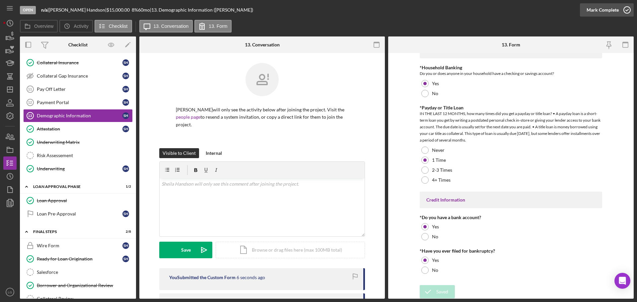
click at [607, 11] on div "Mark Complete" at bounding box center [602, 9] width 32 height 13
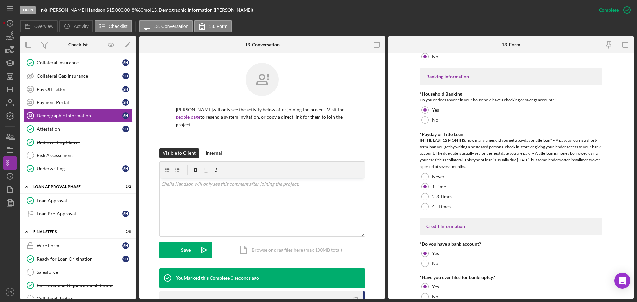
scroll to position [1320, 0]
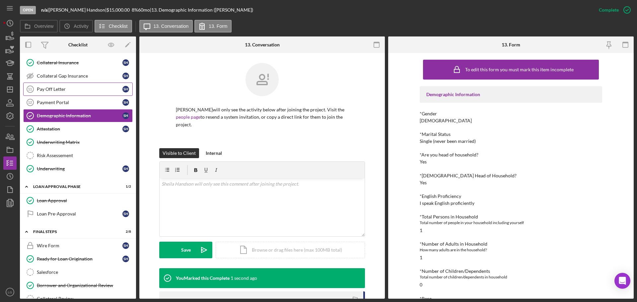
drag, startPoint x: 77, startPoint y: 101, endPoint x: 78, endPoint y: 93, distance: 8.3
click at [78, 93] on div "Personal Income (last 30 days) Personal Income (last 30 days) S H Personal Tax …" at bounding box center [78, 77] width 116 height 202
click at [78, 93] on link "Pay Off Letter 11 Pay Off Letter S H" at bounding box center [77, 89] width 109 height 13
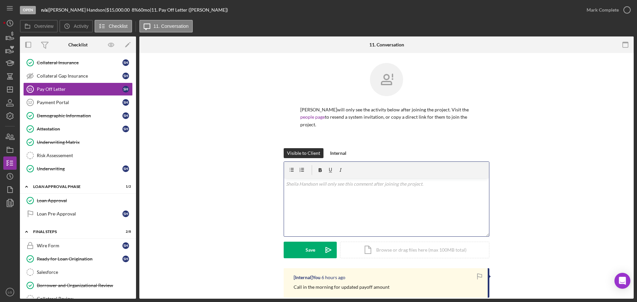
click at [341, 204] on div "v Color teal Color pink Remove color Add row above Add row below Add column bef…" at bounding box center [386, 207] width 205 height 58
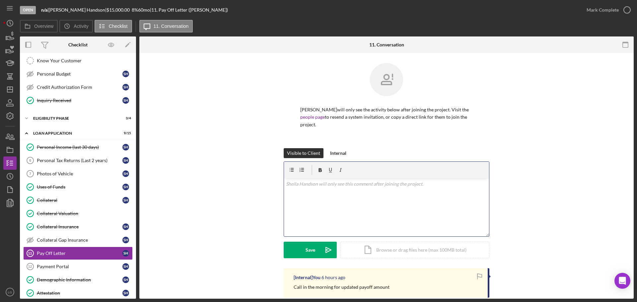
scroll to position [100, 0]
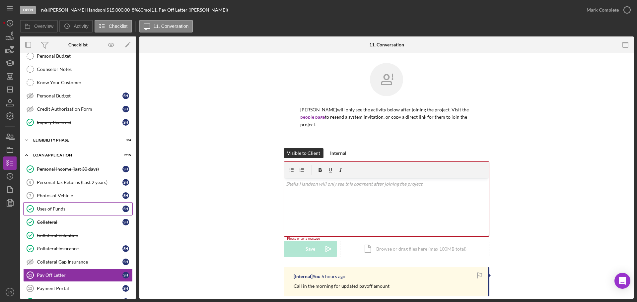
click at [60, 202] on link "Uses of Funds Uses of Funds S H" at bounding box center [77, 208] width 109 height 13
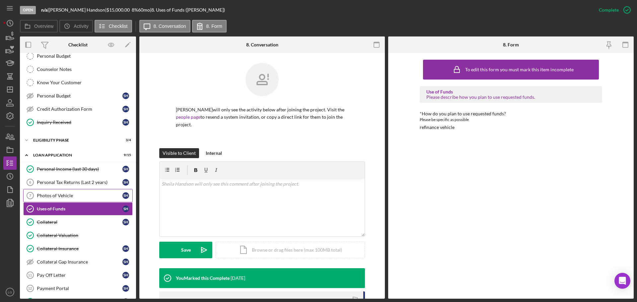
click at [63, 198] on div "Photos of Vehicle" at bounding box center [80, 195] width 86 height 5
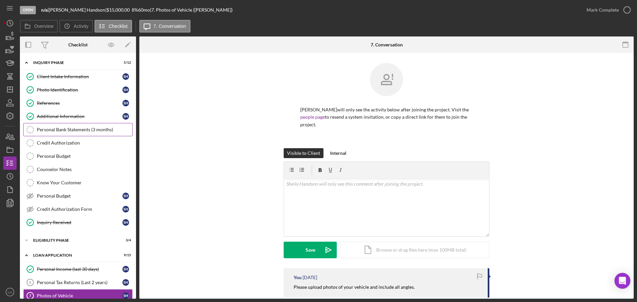
click at [49, 134] on link "Personal Bank Statements (3 months) Personal Bank Statements (3 months)" at bounding box center [77, 129] width 109 height 13
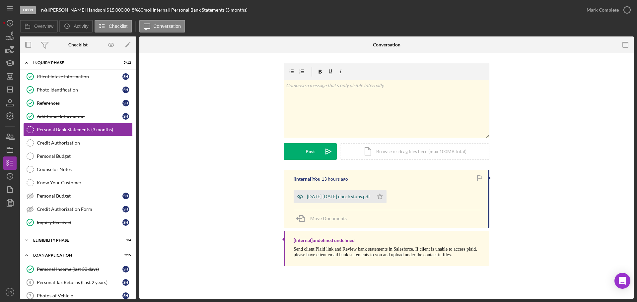
click at [327, 193] on div "[DATE] [DATE] check stubs.pdf" at bounding box center [334, 196] width 80 height 13
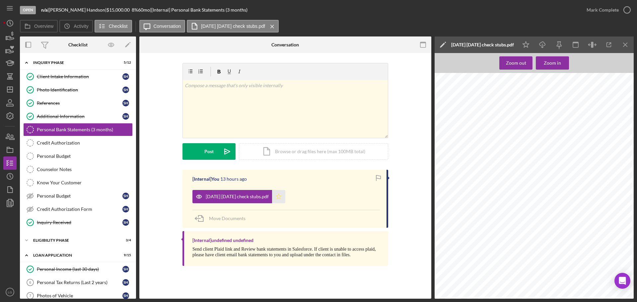
click at [272, 192] on icon "Icon/Star" at bounding box center [278, 196] width 13 height 13
click at [102, 235] on div "Icon/Expander Eligibility Phase 3 / 4" at bounding box center [78, 240] width 116 height 13
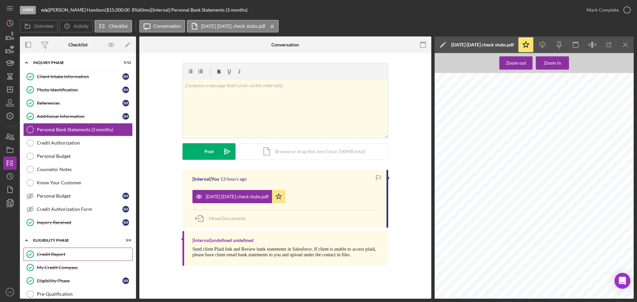
click at [97, 253] on div "Credit Report" at bounding box center [85, 254] width 96 height 5
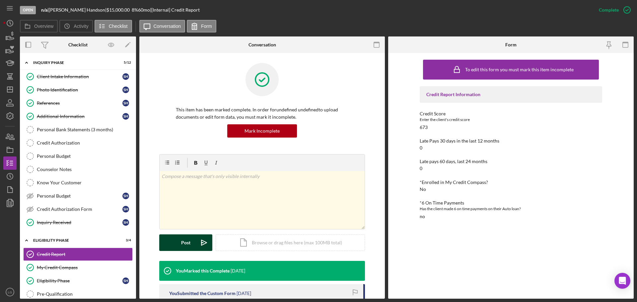
scroll to position [100, 0]
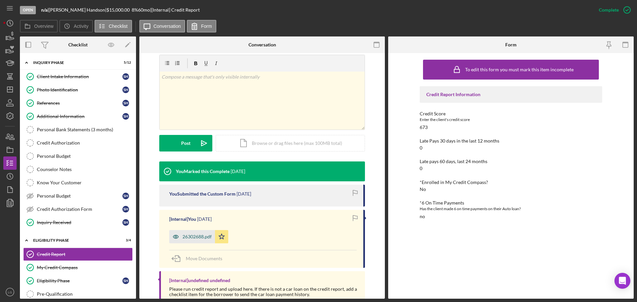
click at [178, 240] on icon "button" at bounding box center [175, 236] width 13 height 13
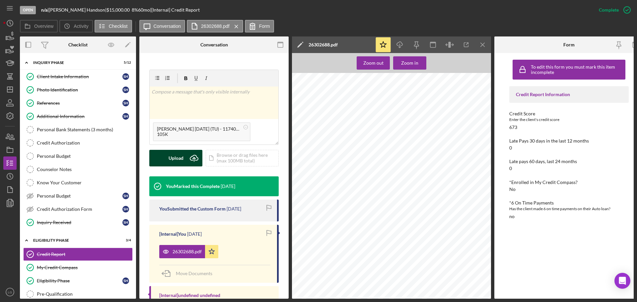
click at [177, 155] on div "Upload" at bounding box center [175, 158] width 15 height 17
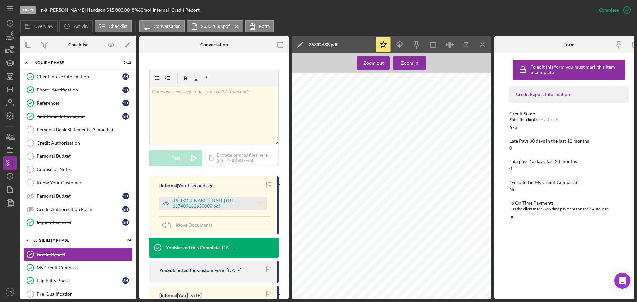
click at [262, 200] on icon "Icon/Star" at bounding box center [260, 203] width 13 height 13
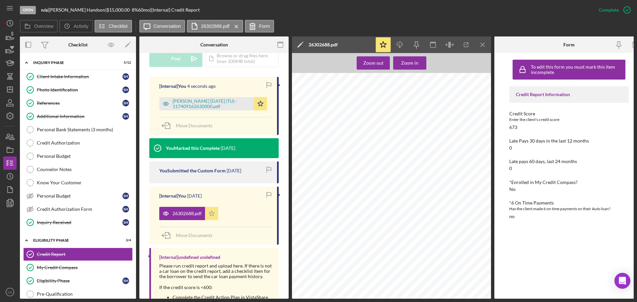
click at [215, 208] on icon "Icon/Star" at bounding box center [211, 213] width 13 height 13
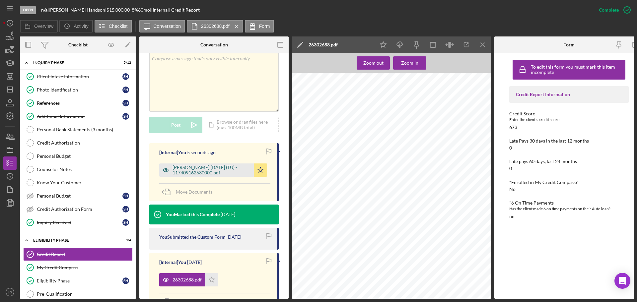
click at [235, 165] on div "[PERSON_NAME] [DATE] (TU) - 117409162630000.pdf" at bounding box center [211, 170] width 78 height 11
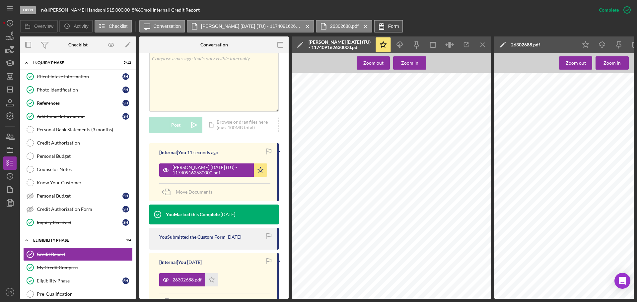
click at [385, 23] on icon at bounding box center [381, 26] width 17 height 17
click at [487, 43] on icon "Icon/Menu Close" at bounding box center [482, 44] width 15 height 15
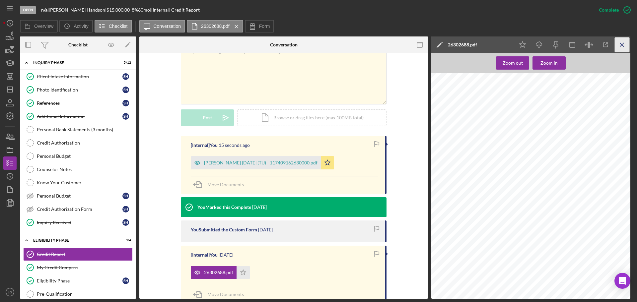
click at [625, 42] on icon "Icon/Menu Close" at bounding box center [622, 44] width 15 height 15
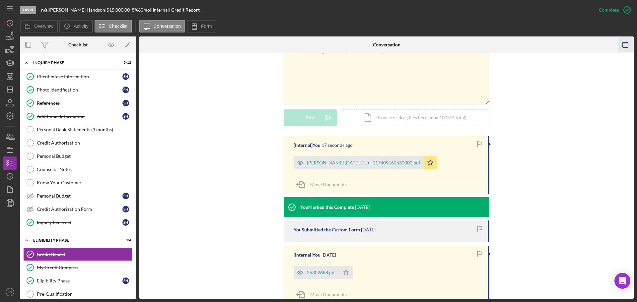
click at [624, 39] on icon "button" at bounding box center [625, 44] width 15 height 15
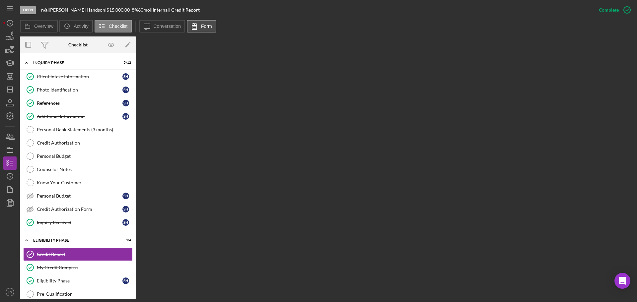
click at [206, 21] on button "Form" at bounding box center [202, 26] width 30 height 13
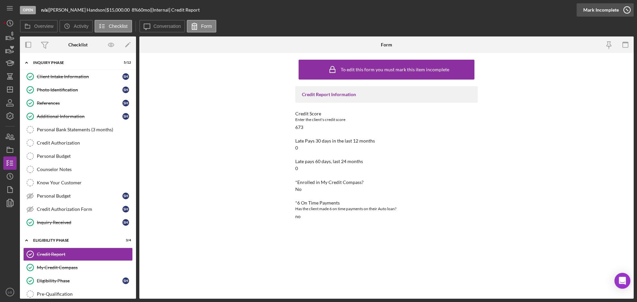
click at [594, 9] on div "Mark Incomplete" at bounding box center [600, 9] width 35 height 13
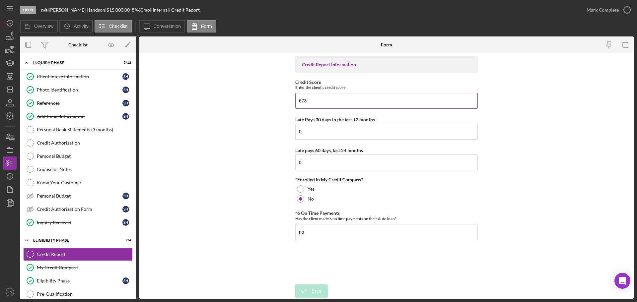
click at [308, 103] on input "673" at bounding box center [386, 101] width 182 height 16
type input "663"
click at [314, 291] on div "Save" at bounding box center [316, 291] width 9 height 13
click at [588, 10] on div "Mark Complete" at bounding box center [602, 9] width 32 height 13
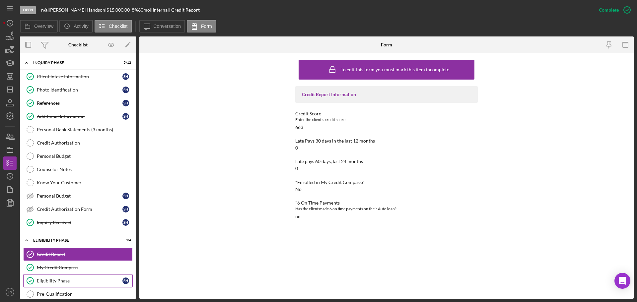
scroll to position [100, 0]
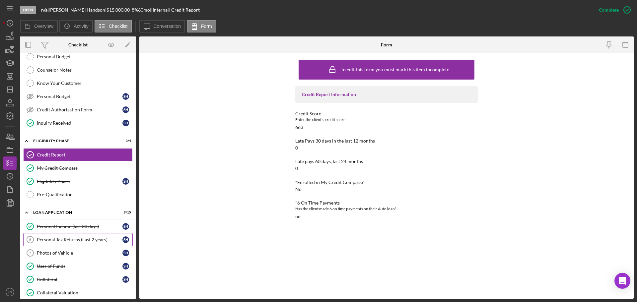
click at [75, 235] on link "Personal Tax Returns (Last 2 years) 6 Personal Tax Returns (Last 2 years) S H" at bounding box center [77, 239] width 109 height 13
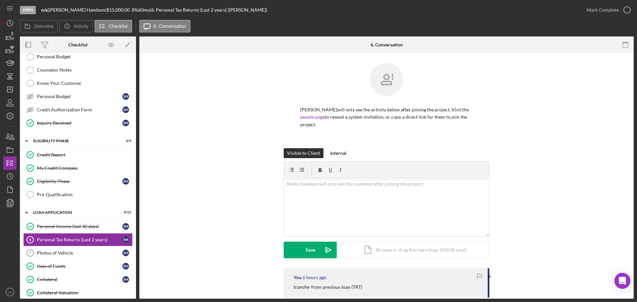
scroll to position [44, 0]
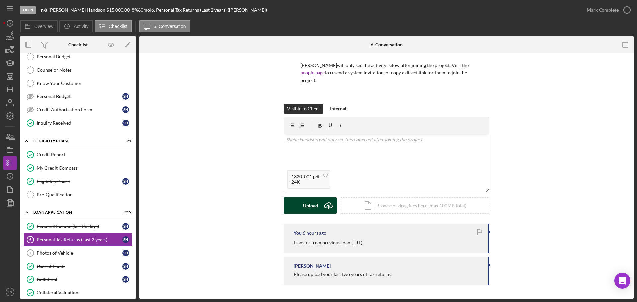
click at [306, 203] on div "Upload" at bounding box center [310, 205] width 15 height 17
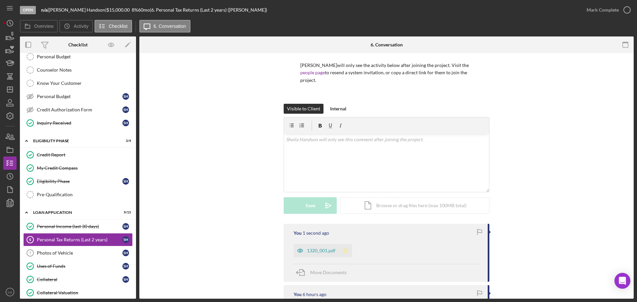
click at [344, 252] on icon "Icon/Star" at bounding box center [345, 250] width 13 height 13
click at [325, 255] on div "1320_001.pdf" at bounding box center [316, 250] width 45 height 13
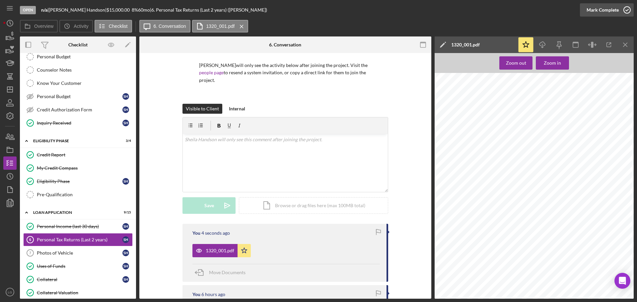
click at [592, 6] on div "Mark Complete" at bounding box center [602, 9] width 32 height 13
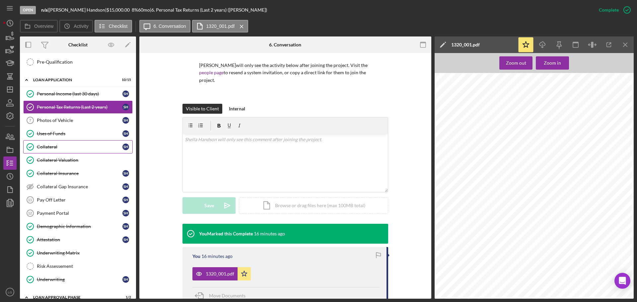
scroll to position [199, 0]
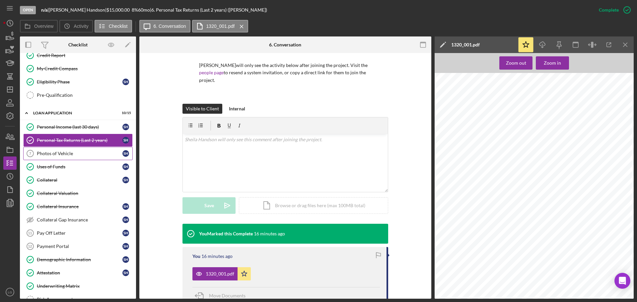
click at [46, 153] on div "Photos of Vehicle" at bounding box center [80, 153] width 86 height 5
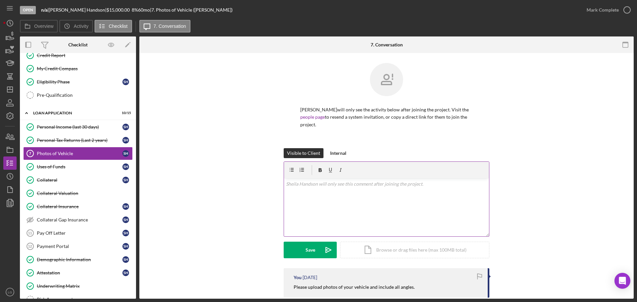
scroll to position [44, 0]
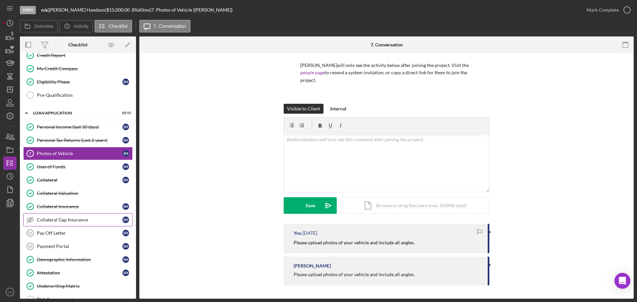
click at [48, 225] on link "Collateral Gap Insurance Collateral Gap Insurance S H" at bounding box center [77, 219] width 109 height 13
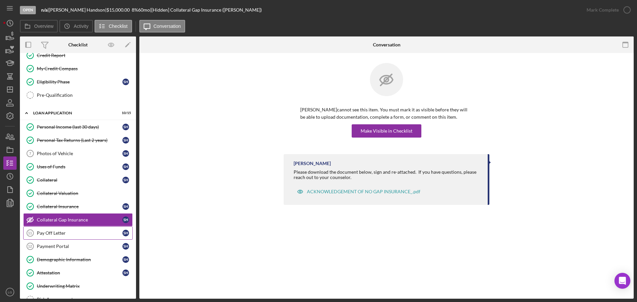
click at [48, 229] on link "Pay Off Letter 11 Pay Off Letter S H" at bounding box center [77, 233] width 109 height 13
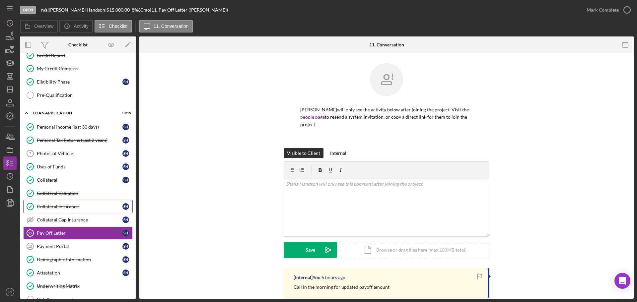
drag, startPoint x: 71, startPoint y: 199, endPoint x: 70, endPoint y: 203, distance: 4.0
click at [71, 200] on div "Personal Income (last 30 days) Personal Income (last 30 days) S H Personal Tax …" at bounding box center [78, 221] width 116 height 202
click at [71, 224] on link "Collateral Gap Insurance Collateral Gap Insurance S H" at bounding box center [77, 219] width 109 height 13
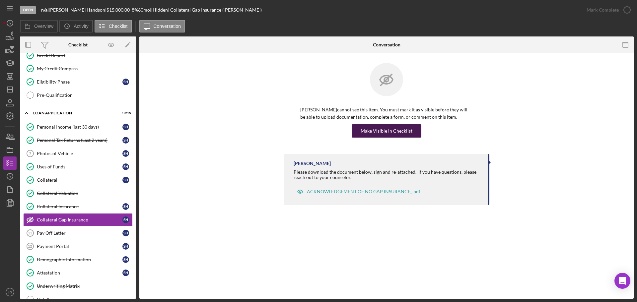
click at [396, 133] on div "Make Visible in Checklist" at bounding box center [387, 130] width 52 height 13
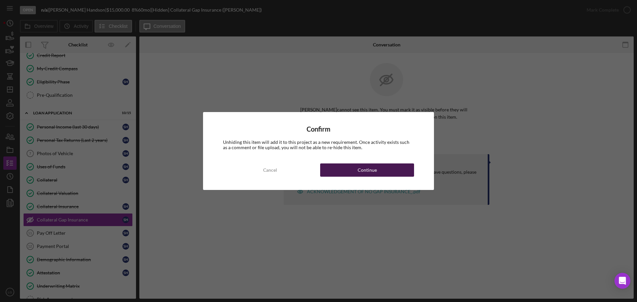
click at [352, 167] on button "Continue" at bounding box center [367, 170] width 94 height 13
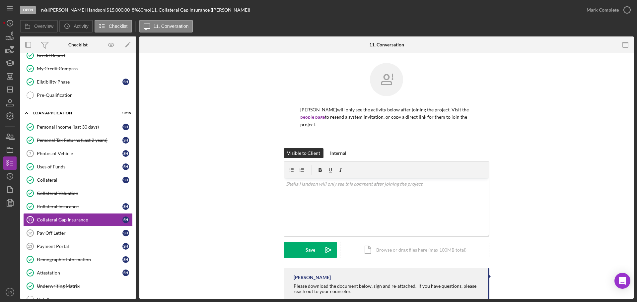
scroll to position [34, 0]
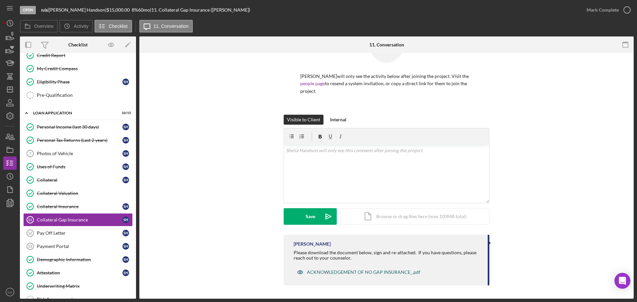
click at [323, 272] on div "ACKNOWLEDGEMENT OF NO GAP INSURANCE_.pdf" at bounding box center [363, 272] width 113 height 5
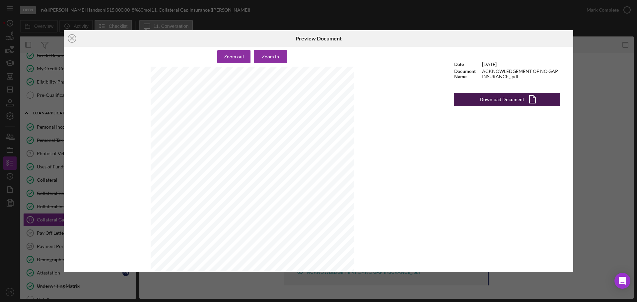
click at [526, 103] on icon "Icon/Document" at bounding box center [532, 99] width 17 height 17
click at [77, 34] on icon "Icon/Close" at bounding box center [72, 38] width 17 height 17
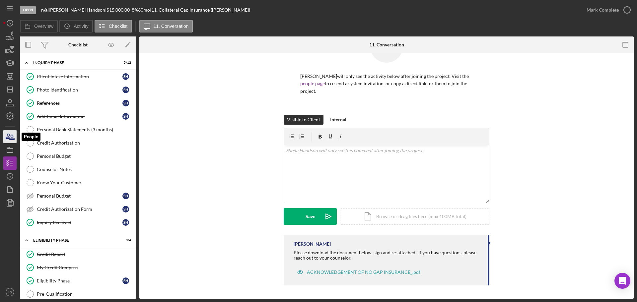
click at [10, 138] on icon "button" at bounding box center [10, 136] width 17 height 17
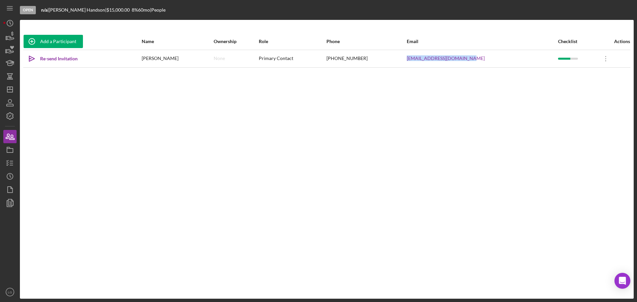
drag, startPoint x: 487, startPoint y: 59, endPoint x: 410, endPoint y: 64, distance: 77.8
click at [410, 64] on tr "Icon/icon-invite-send Re-send Invitation [PERSON_NAME] None Primary Contact [PH…" at bounding box center [326, 59] width 607 height 18
copy tr "[EMAIL_ADDRESS][DOMAIN_NAME]"
click at [13, 156] on icon "button" at bounding box center [10, 150] width 17 height 17
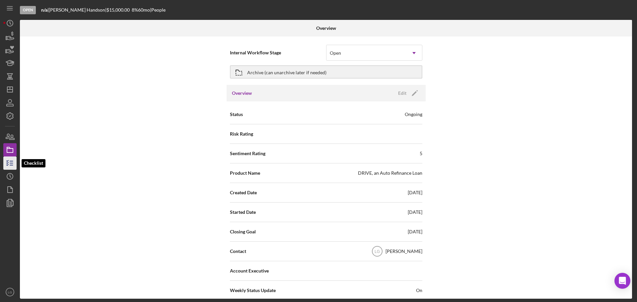
click at [13, 160] on icon "button" at bounding box center [10, 163] width 17 height 17
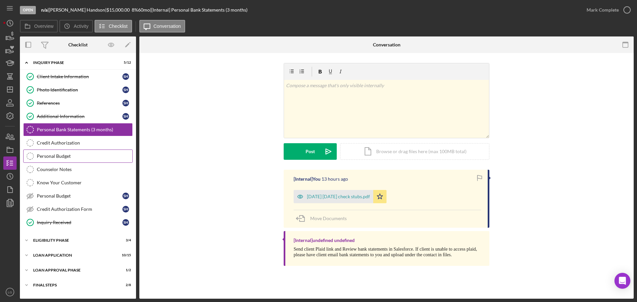
click at [66, 156] on div "Personal Budget" at bounding box center [85, 156] width 96 height 5
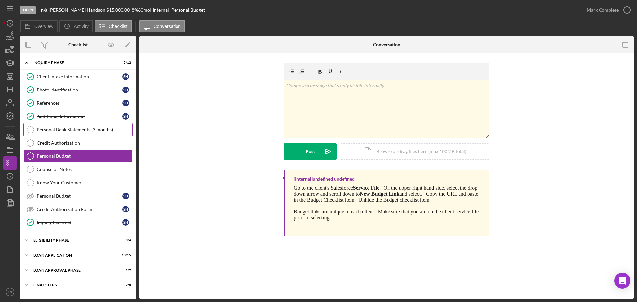
click at [90, 136] on link "Personal Bank Statements (3 months) Personal Bank Statements (3 months)" at bounding box center [77, 129] width 109 height 13
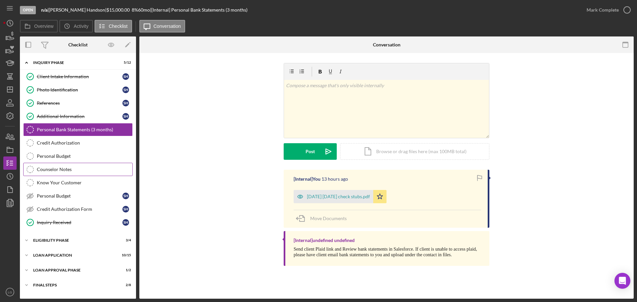
click at [78, 169] on div "Counselor Notes" at bounding box center [85, 169] width 96 height 5
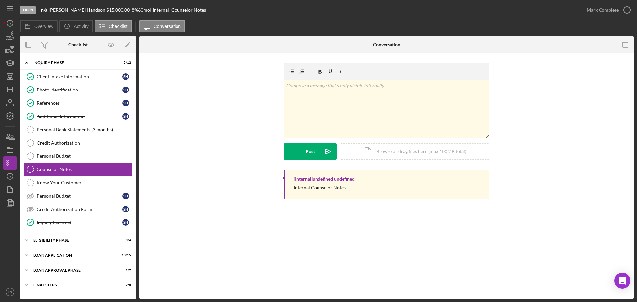
click at [311, 108] on div "v Color teal Color pink Remove color Add row above Add row below Add column bef…" at bounding box center [386, 109] width 205 height 58
click at [313, 154] on div "Post" at bounding box center [309, 151] width 9 height 17
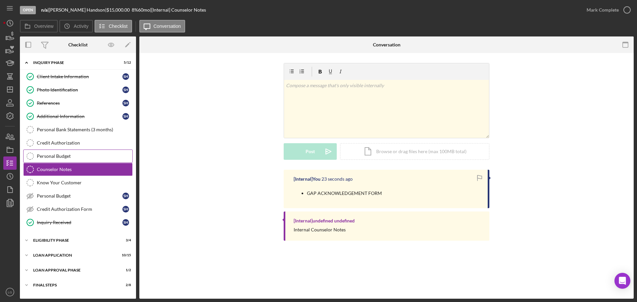
click at [111, 158] on div "Personal Budget" at bounding box center [85, 156] width 96 height 5
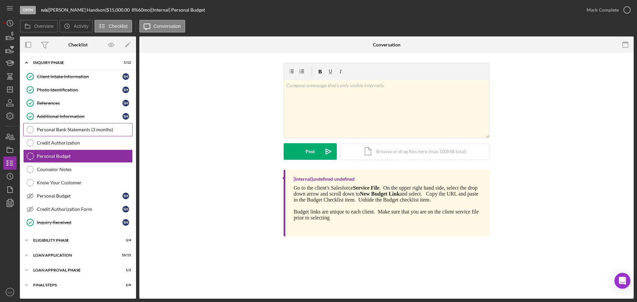
click at [93, 127] on div "Personal Bank Statements (3 months)" at bounding box center [85, 129] width 96 height 5
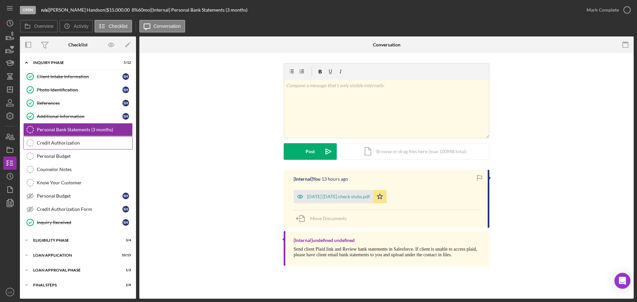
click at [93, 148] on link "Credit Authorization Credit Authorization" at bounding box center [77, 142] width 109 height 13
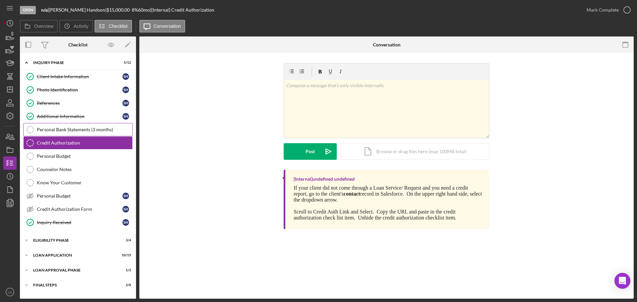
click at [84, 134] on link "Personal Bank Statements (3 months) Personal Bank Statements (3 months)" at bounding box center [77, 129] width 109 height 13
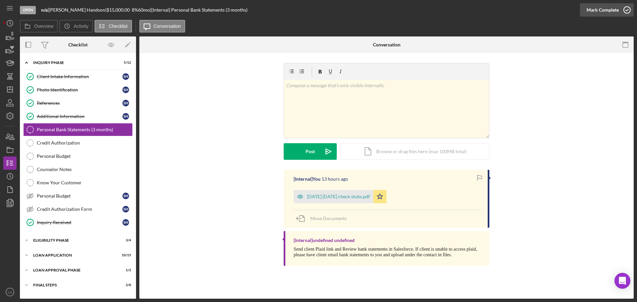
click at [602, 11] on div "Mark Complete" at bounding box center [602, 9] width 32 height 13
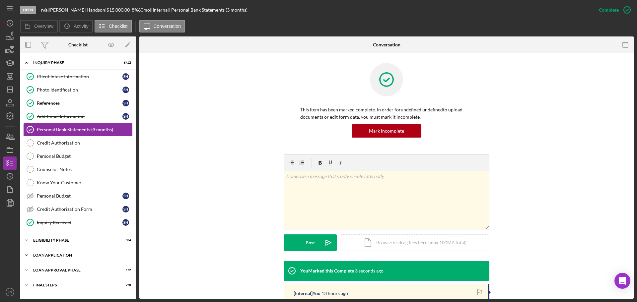
click at [97, 256] on div "Loan Application" at bounding box center [80, 255] width 95 height 4
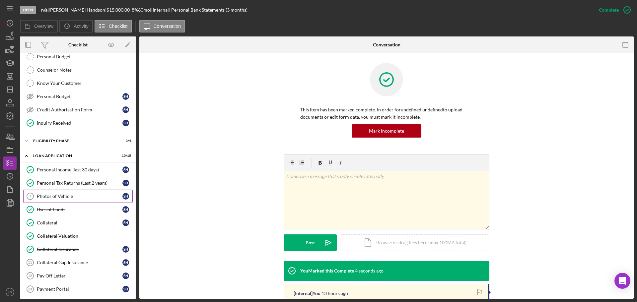
scroll to position [199, 0]
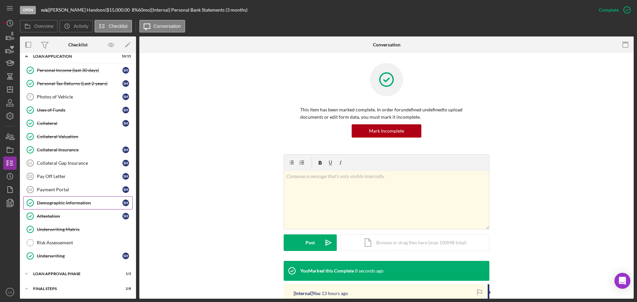
click at [60, 203] on div "Demographic Information" at bounding box center [80, 202] width 86 height 5
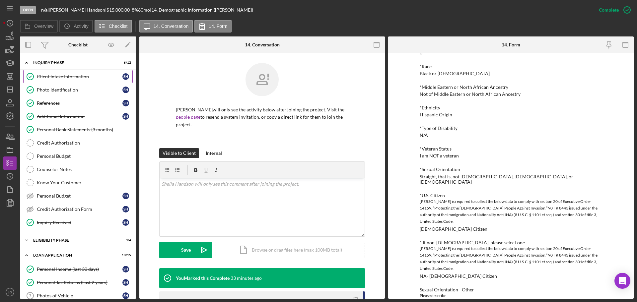
drag, startPoint x: 58, startPoint y: 71, endPoint x: 64, endPoint y: 77, distance: 8.2
click at [58, 71] on link "Client Intake Information Client Intake Information S H" at bounding box center [77, 76] width 109 height 13
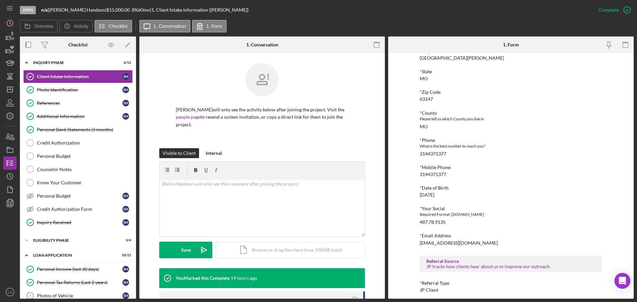
scroll to position [197, 0]
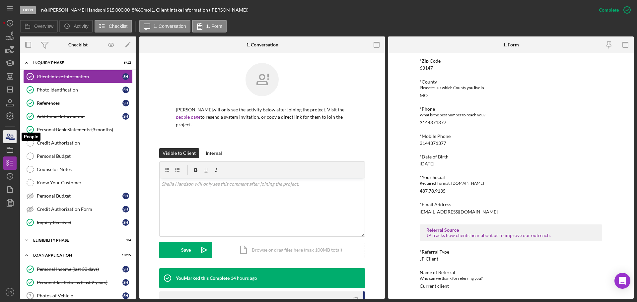
click at [12, 137] on icon "button" at bounding box center [10, 136] width 17 height 17
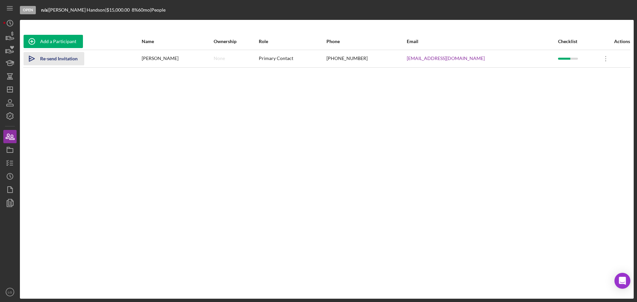
click at [76, 55] on div "Re-send Invitation" at bounding box center [58, 58] width 37 height 13
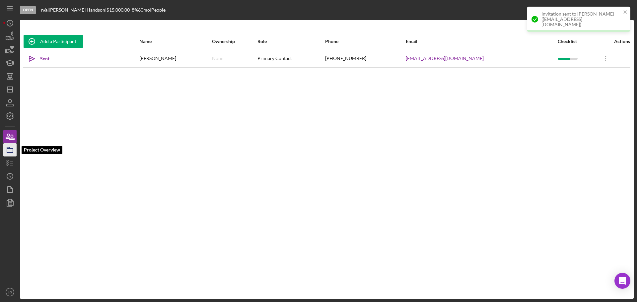
click at [10, 152] on icon "button" at bounding box center [10, 150] width 17 height 17
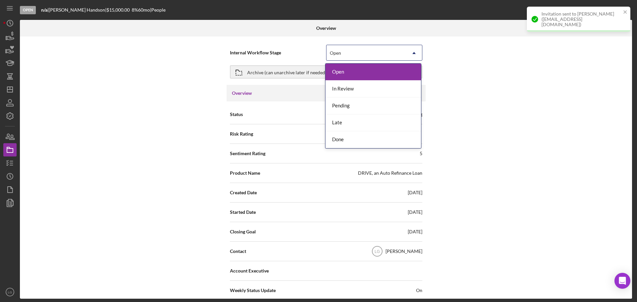
click at [396, 56] on div "Open" at bounding box center [366, 52] width 80 height 15
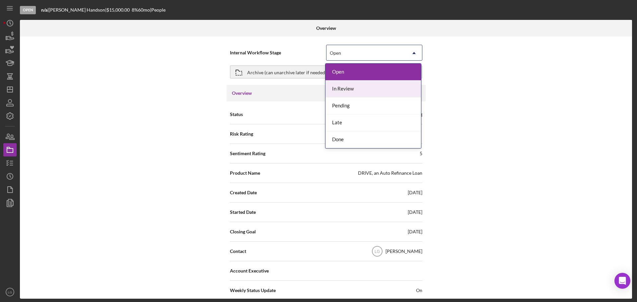
click at [345, 89] on div "In Review" at bounding box center [373, 89] width 96 height 17
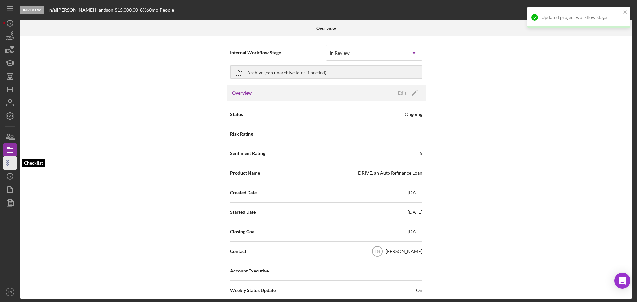
click at [6, 156] on icon "button" at bounding box center [10, 150] width 17 height 17
click at [17, 175] on nav "Icon/Menu Icon/Dashboard Dashboard Navigation Divider Mobile Checklist Icon/Ove…" at bounding box center [11, 149] width 17 height 299
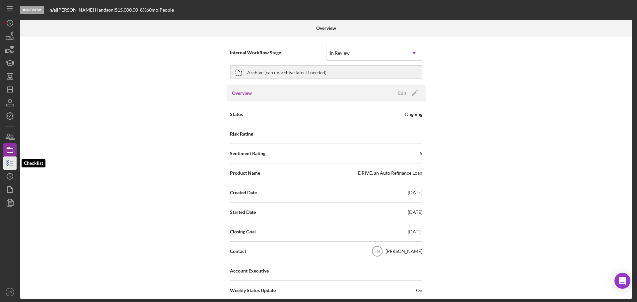
click at [15, 165] on icon "button" at bounding box center [10, 163] width 17 height 17
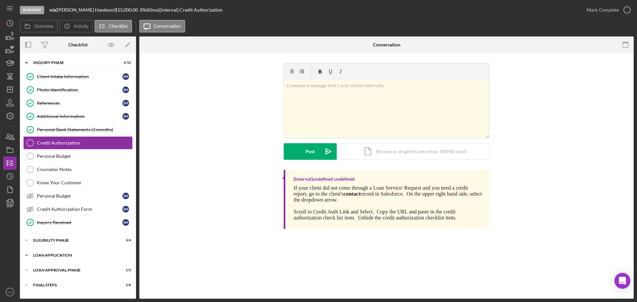
click at [96, 251] on div "Icon/Expander Loan Application 10 / 15" at bounding box center [78, 255] width 116 height 13
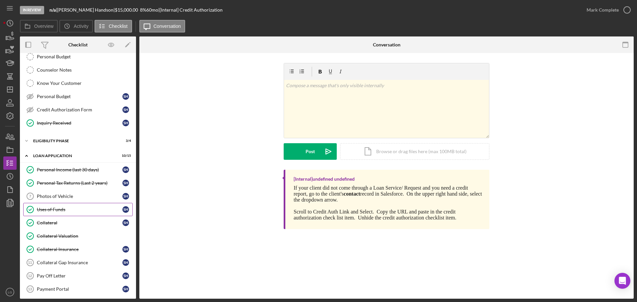
scroll to position [166, 0]
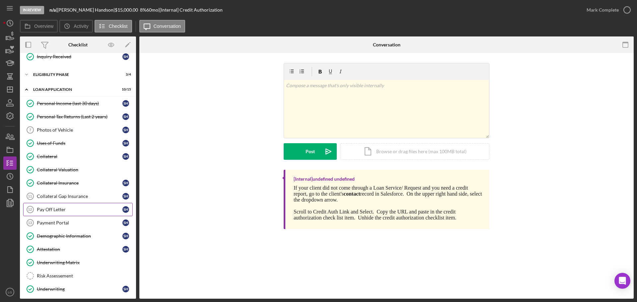
click at [73, 211] on div "Pay Off Letter" at bounding box center [80, 209] width 86 height 5
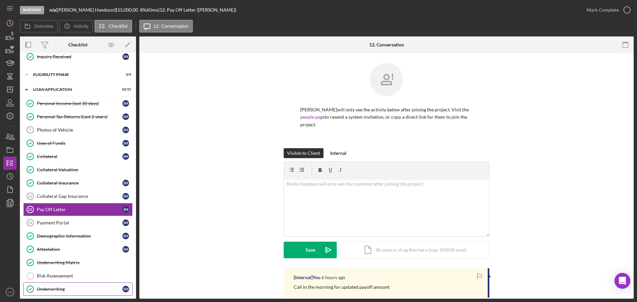
scroll to position [214, 0]
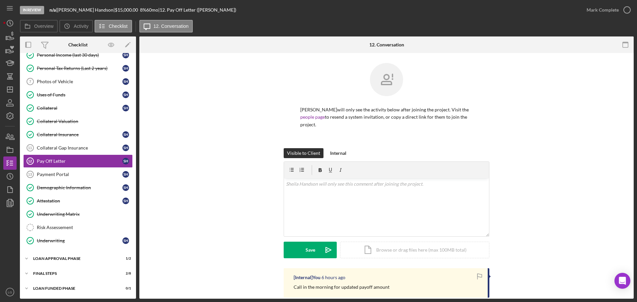
click at [79, 252] on div "Icon/Expander Inquiry Phase 6 / 12 Client Intake Information Client Intake Info…" at bounding box center [78, 68] width 116 height 453
click at [74, 262] on div "Icon/Expander Loan Approval Phase 1 / 2" at bounding box center [78, 258] width 116 height 13
click at [73, 268] on link "Loan Approval Loan Approval" at bounding box center [77, 272] width 109 height 13
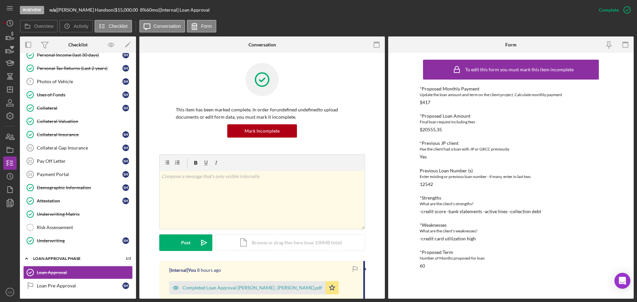
click at [429, 126] on div "*Proposed Loan Amount Final loan request including fees $20555.35" at bounding box center [511, 122] width 182 height 19
click at [429, 128] on div "$20555.35" at bounding box center [431, 129] width 22 height 5
click at [429, 129] on div "$20555.35" at bounding box center [431, 129] width 22 height 5
copy div "20555.35"
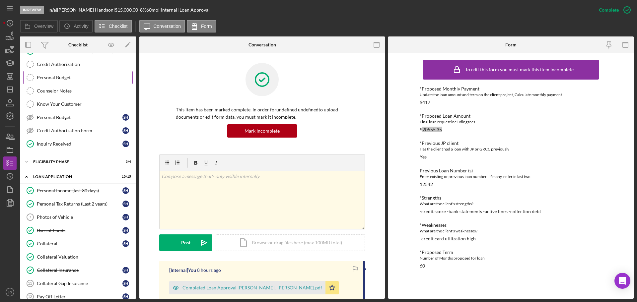
scroll to position [12, 0]
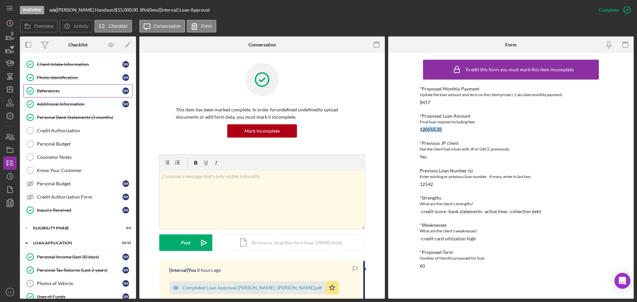
click at [68, 90] on div "References" at bounding box center [80, 90] width 86 height 5
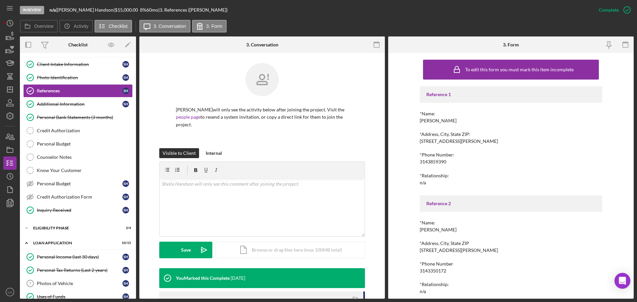
click at [425, 120] on div "[PERSON_NAME]" at bounding box center [438, 120] width 37 height 5
copy div "[PERSON_NAME]"
click at [431, 160] on div "3143859390" at bounding box center [433, 161] width 27 height 5
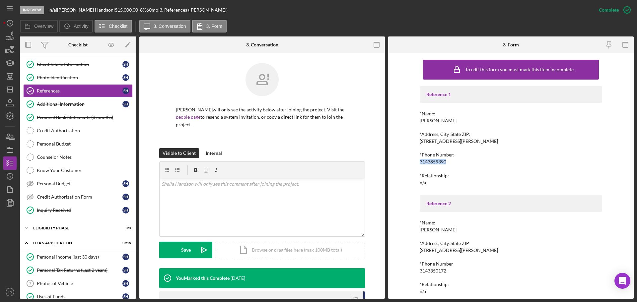
click at [431, 159] on div "3143859390" at bounding box center [433, 161] width 27 height 5
click at [431, 159] on div "*Phone Number: [PHONE_NUMBER]" at bounding box center [511, 158] width 182 height 12
click at [431, 161] on div "3143859390" at bounding box center [433, 161] width 27 height 5
click at [425, 230] on div "[PERSON_NAME]" at bounding box center [438, 229] width 37 height 5
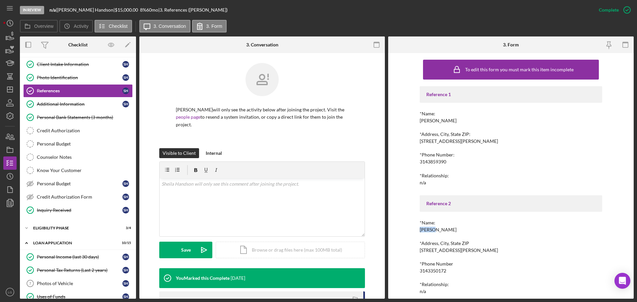
click at [425, 230] on div "[PERSON_NAME]" at bounding box center [438, 229] width 37 height 5
click at [425, 229] on div "[PERSON_NAME]" at bounding box center [438, 229] width 37 height 5
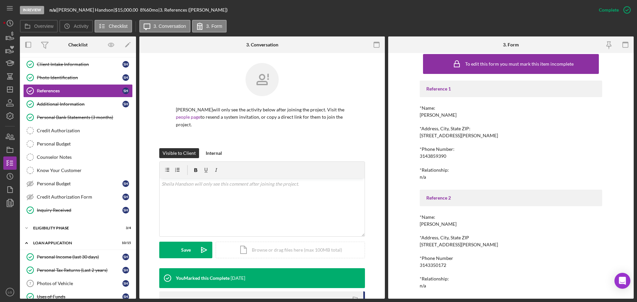
click at [437, 265] on div "3143350172" at bounding box center [433, 265] width 27 height 5
click at [437, 266] on div "3143350172" at bounding box center [433, 265] width 27 height 5
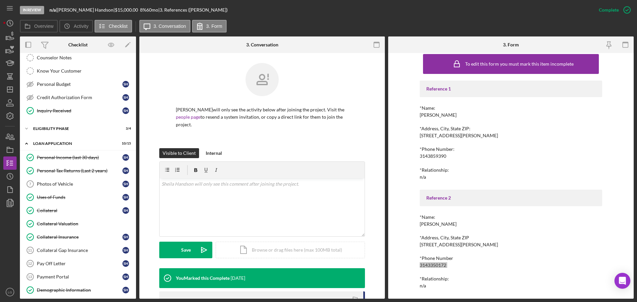
scroll to position [211, 0]
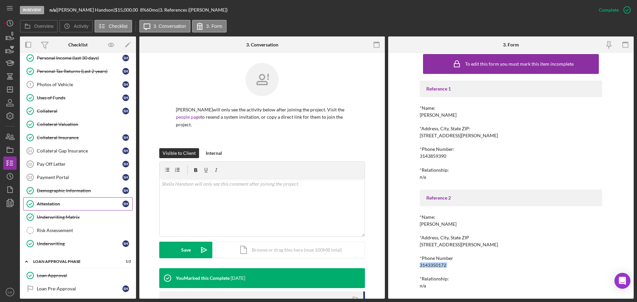
click at [79, 201] on div "Attestation" at bounding box center [80, 203] width 86 height 5
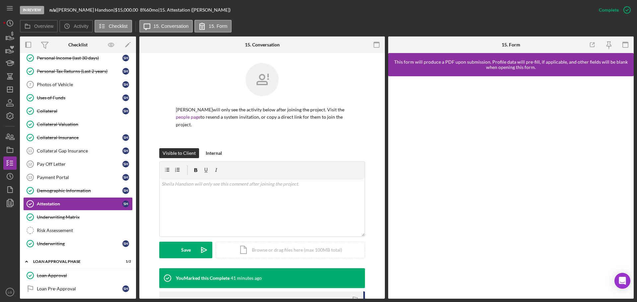
scroll to position [100, 0]
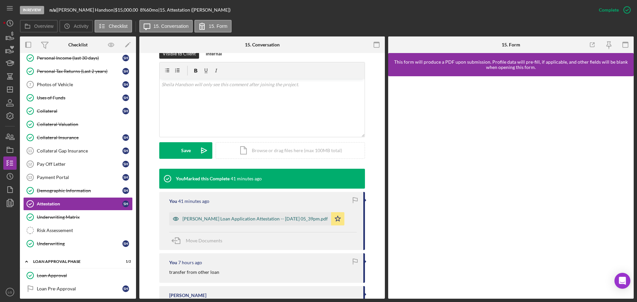
click at [226, 217] on div "[PERSON_NAME] Loan Application Attestation -- [DATE] 05_39pm.pdf" at bounding box center [254, 218] width 145 height 5
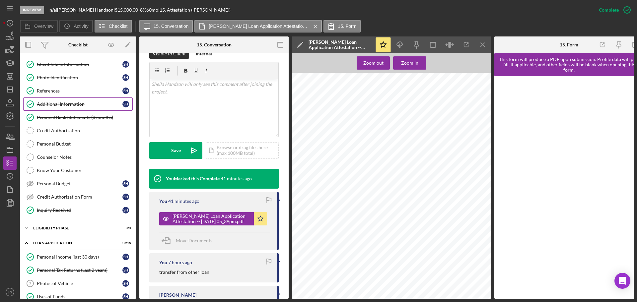
scroll to position [0, 0]
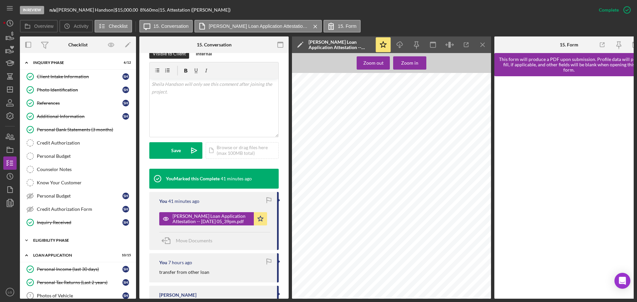
click at [75, 241] on div "Eligibility Phase" at bounding box center [80, 240] width 95 height 4
click at [76, 257] on div "Credit Report" at bounding box center [85, 254] width 96 height 5
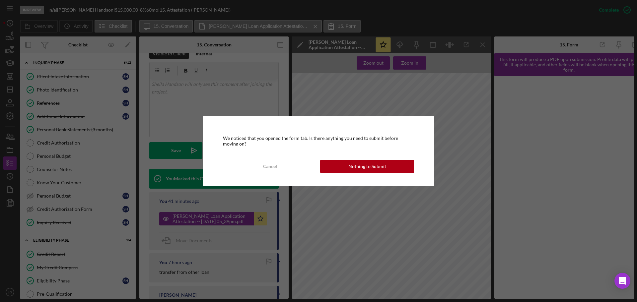
click at [369, 167] on div "Nothing to Submit" at bounding box center [367, 166] width 38 height 13
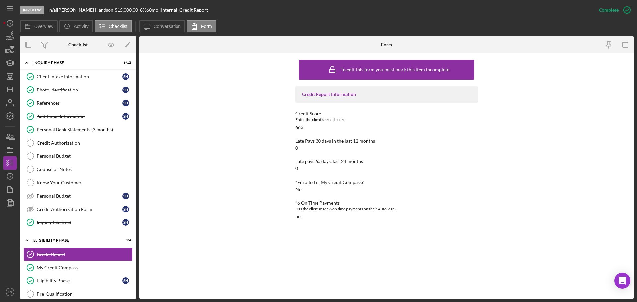
scroll to position [33, 0]
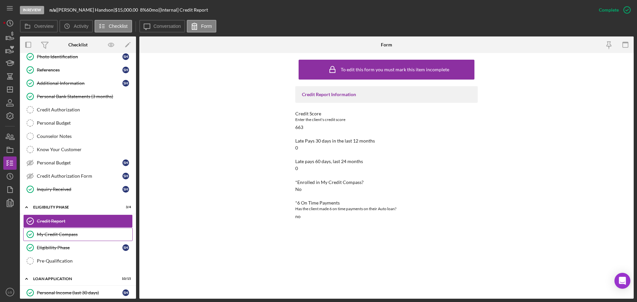
click at [37, 231] on icon "My Credit Compass" at bounding box center [30, 234] width 17 height 17
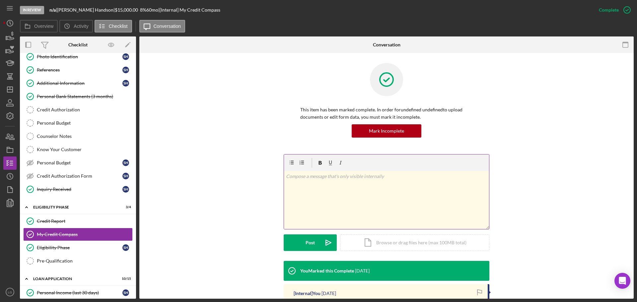
scroll to position [82, 0]
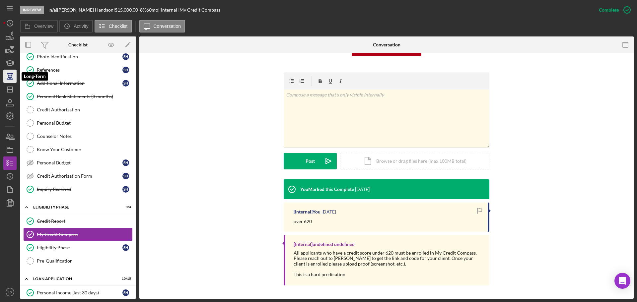
click at [7, 82] on div "Icon/History Activity Loans Grants Educational Long-Term Long-Term Icon/Dashboa…" at bounding box center [9, 158] width 13 height 282
click at [6, 95] on icon "Icon/Dashboard" at bounding box center [10, 89] width 17 height 17
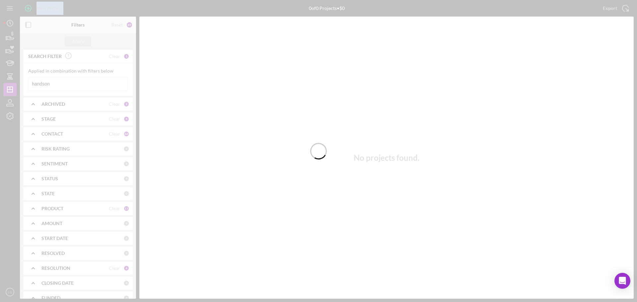
click at [65, 87] on div at bounding box center [318, 151] width 637 height 302
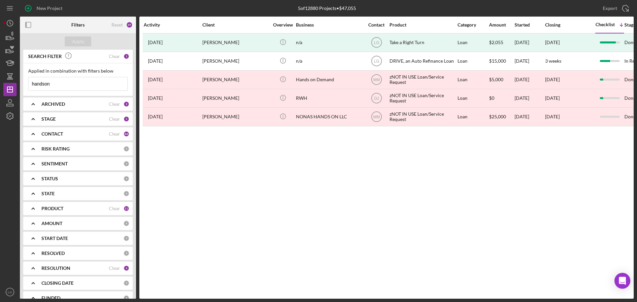
click at [65, 86] on input "handson" at bounding box center [78, 83] width 99 height 13
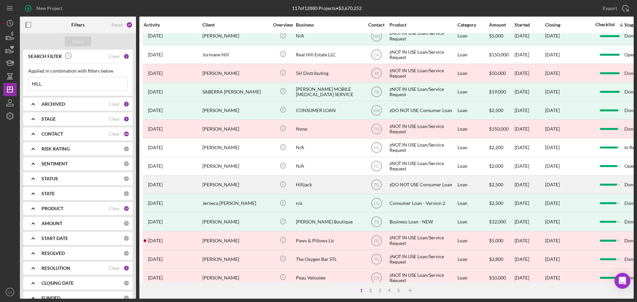
scroll to position [166, 0]
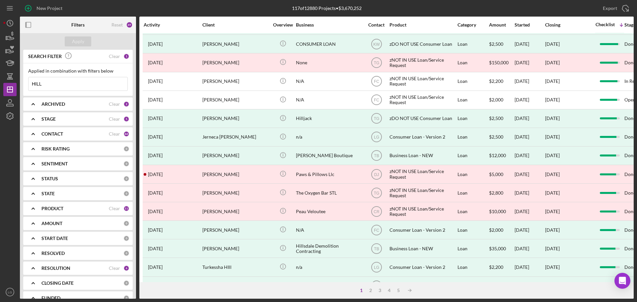
type input "HILL"
click at [45, 106] on b "ARCHIVED" at bounding box center [53, 103] width 24 height 5
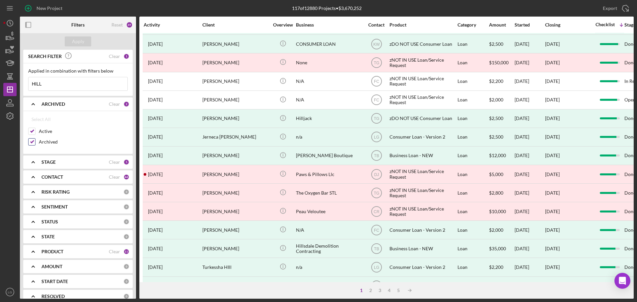
click at [37, 144] on div "Archived" at bounding box center [78, 143] width 100 height 11
click at [34, 139] on input "Archived" at bounding box center [32, 142] width 7 height 7
checkbox input "false"
click at [79, 40] on div "Apply" at bounding box center [78, 41] width 12 height 10
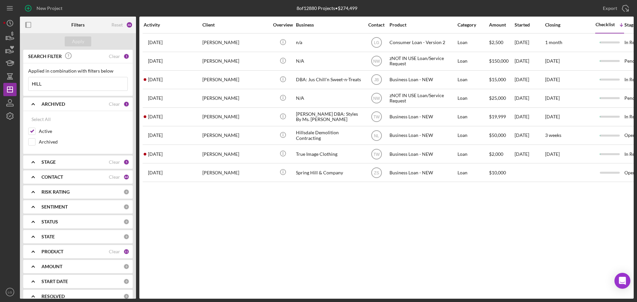
scroll to position [0, 0]
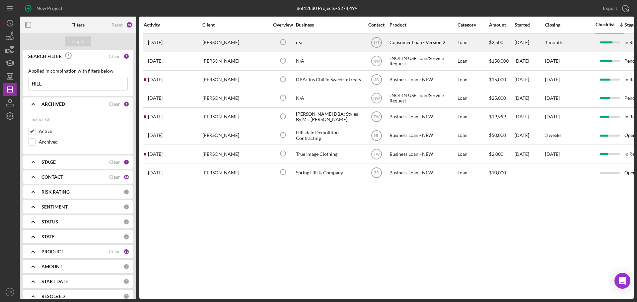
click at [225, 41] on div "[PERSON_NAME]" at bounding box center [235, 43] width 66 height 18
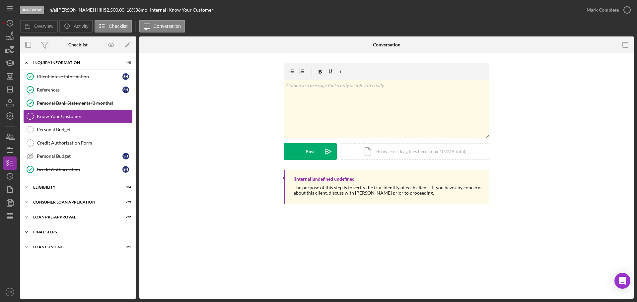
click at [109, 226] on div "Icon/Expander FINAL STEPS 6 / 10" at bounding box center [78, 232] width 116 height 13
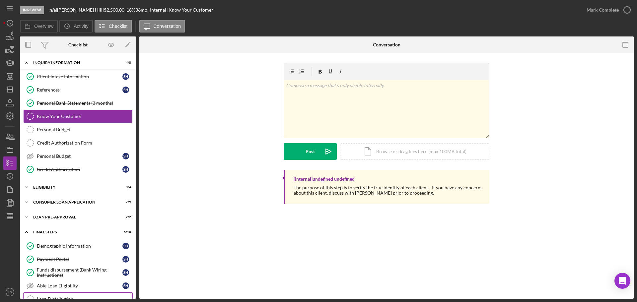
scroll to position [95, 0]
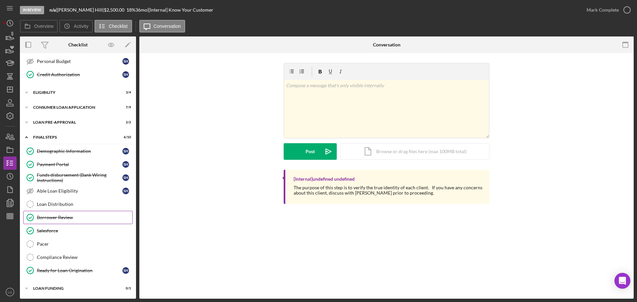
click at [100, 218] on div "Borrower Review" at bounding box center [85, 217] width 96 height 5
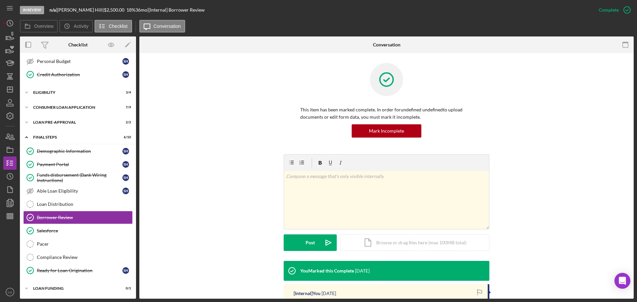
scroll to position [100, 0]
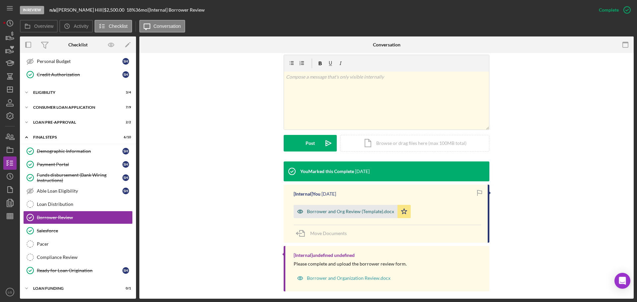
click at [313, 213] on div "Borrower and Org Review (Template).docx" at bounding box center [350, 211] width 87 height 5
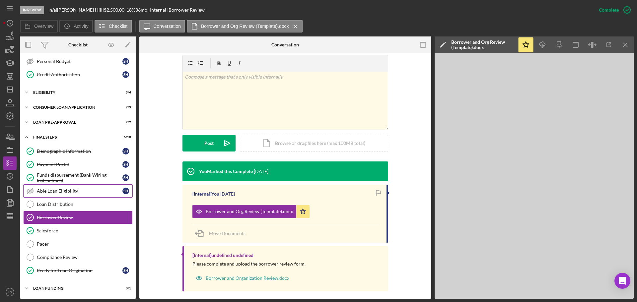
click at [106, 199] on link "Loan Distribution Loan Distribution" at bounding box center [77, 204] width 109 height 13
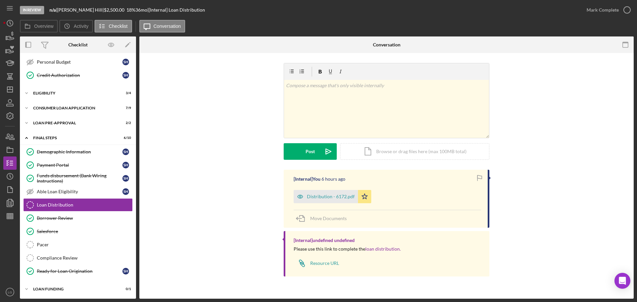
scroll to position [95, 0]
click at [599, 7] on div "Mark Complete" at bounding box center [602, 9] width 32 height 13
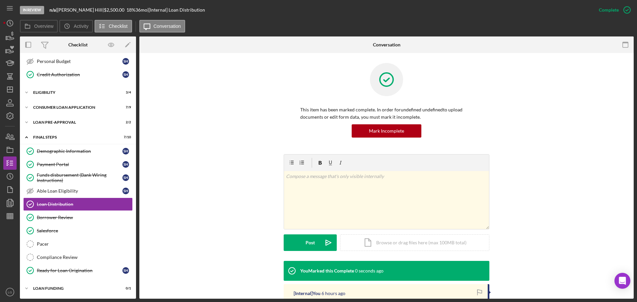
scroll to position [100, 0]
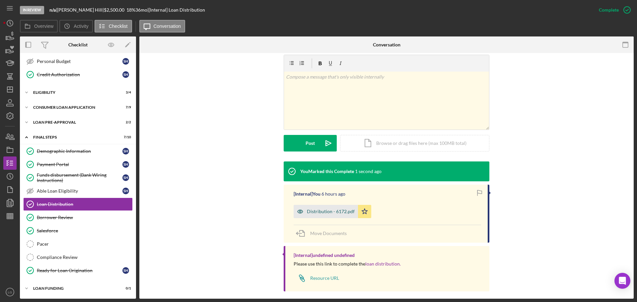
click at [317, 205] on div "Distribution - 6172.pdf" at bounding box center [326, 211] width 64 height 13
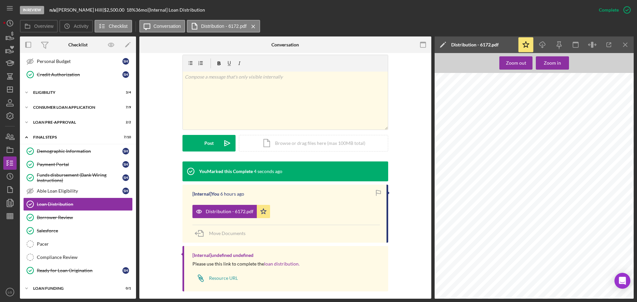
scroll to position [265, 0]
click at [65, 166] on div "Payment Portal" at bounding box center [80, 164] width 86 height 5
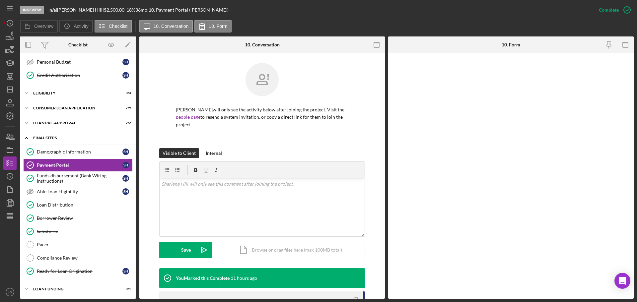
scroll to position [95, 0]
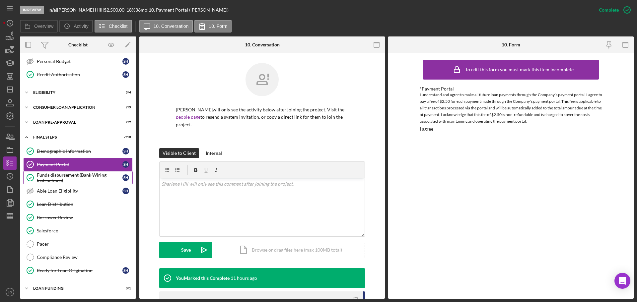
click at [83, 169] on link "Payment Portal Payment Portal S H" at bounding box center [77, 164] width 109 height 13
click at [84, 173] on div "Funds disbursement (Bank Wiring Instructions)" at bounding box center [80, 177] width 86 height 11
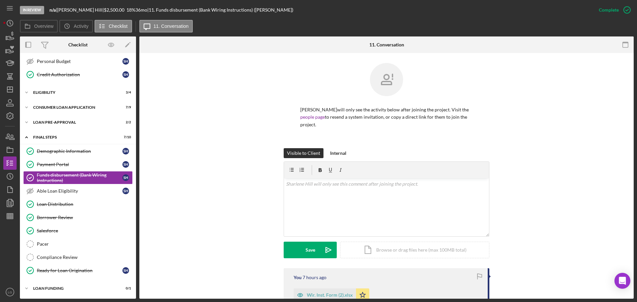
scroll to position [66, 0]
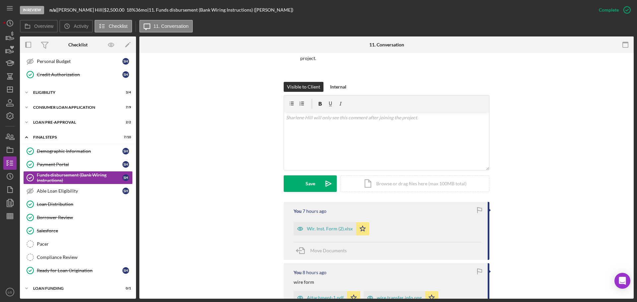
click at [327, 226] on div "Wir. Inst. Form (2).xlsx" at bounding box center [330, 228] width 46 height 5
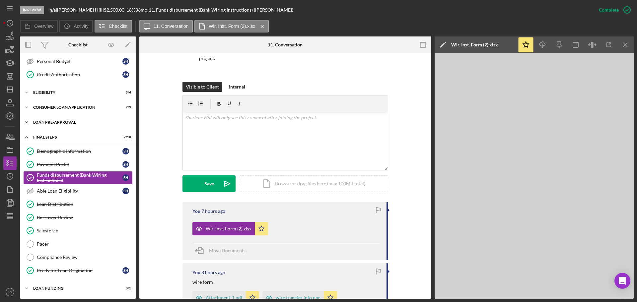
click at [94, 115] on div "Icon/Expander Inquiry Information 4 / 8 Client Intake Information Client Intake…" at bounding box center [78, 129] width 116 height 334
click at [95, 120] on div "Icon/Expander Loan Pre-Approval 2 / 2" at bounding box center [78, 122] width 116 height 13
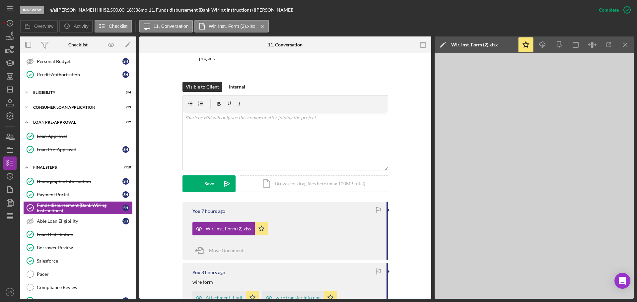
drag, startPoint x: 94, startPoint y: 124, endPoint x: 93, endPoint y: 130, distance: 5.7
click at [94, 129] on div "Icon/Expander Loan Pre-Approval 2 / 2" at bounding box center [78, 123] width 116 height 14
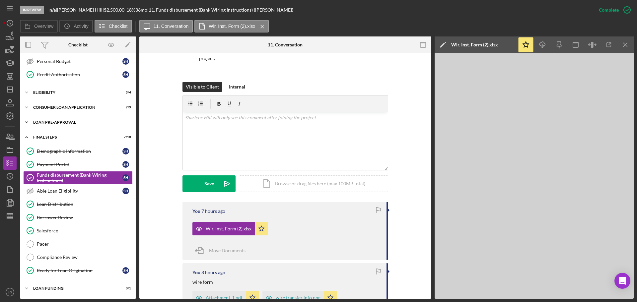
click at [93, 128] on div "Icon/Expander Loan Pre-Approval 2 / 2" at bounding box center [78, 122] width 116 height 13
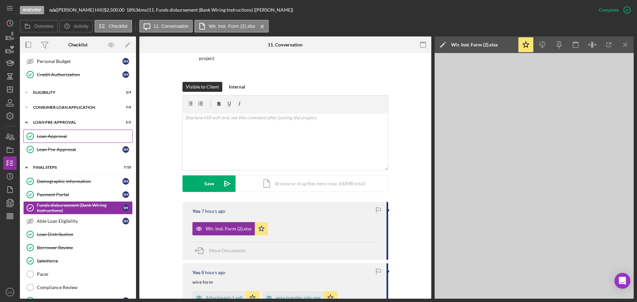
click at [93, 131] on link "Loan Approval Loan Approval" at bounding box center [77, 136] width 109 height 13
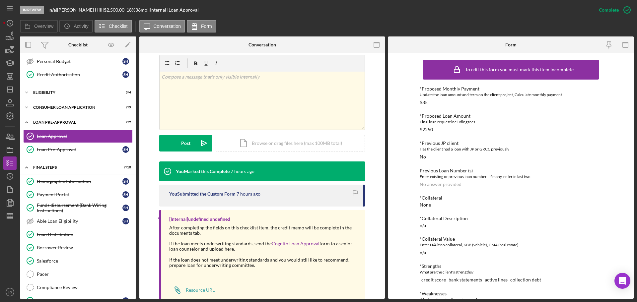
scroll to position [117, 0]
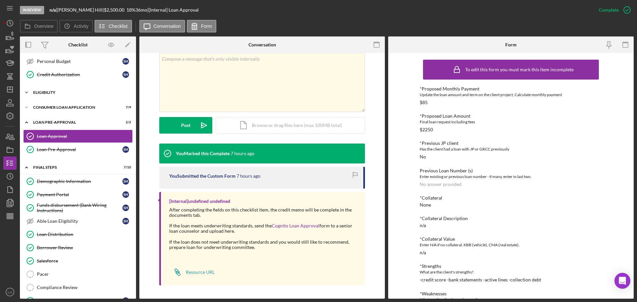
click at [68, 93] on div "Eligibility" at bounding box center [80, 93] width 95 height 4
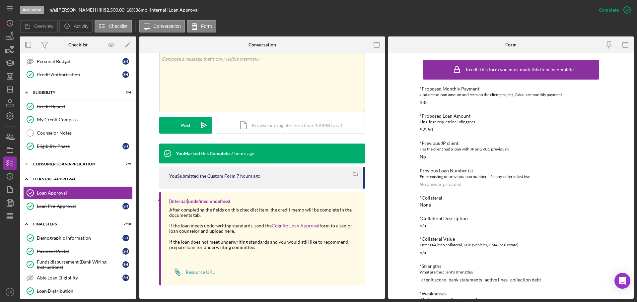
click at [54, 176] on div "Icon/Expander Loan Pre-Approval 2 / 2" at bounding box center [78, 179] width 116 height 14
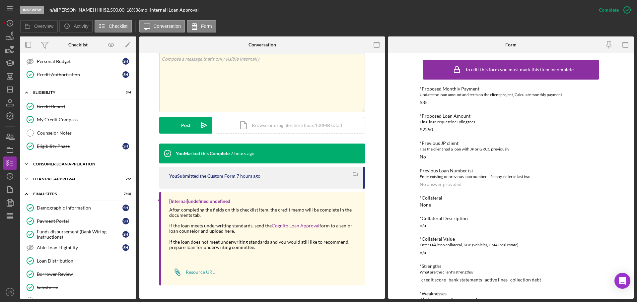
click at [57, 161] on div "Icon/Expander Consumer Loan Application 7 / 9" at bounding box center [78, 164] width 116 height 13
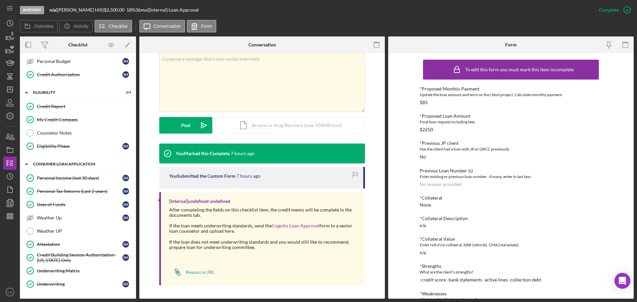
scroll to position [194, 0]
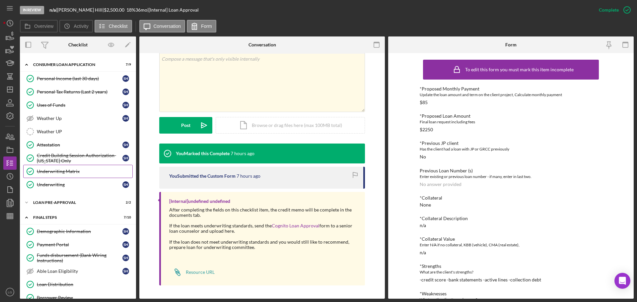
click at [71, 174] on div "Underwriting Matrix" at bounding box center [85, 171] width 96 height 5
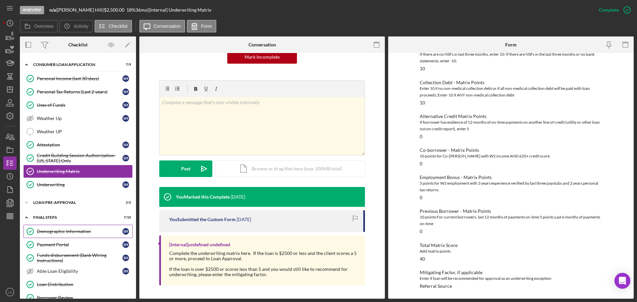
scroll to position [261, 0]
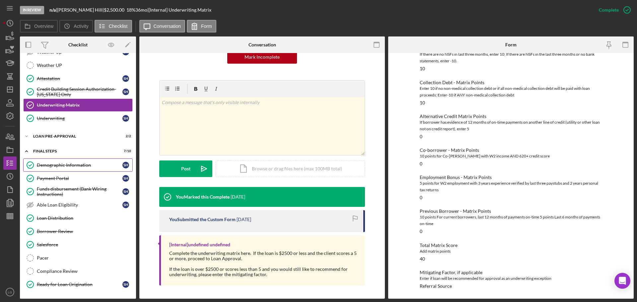
click at [53, 165] on div "Demographic Information" at bounding box center [80, 165] width 86 height 5
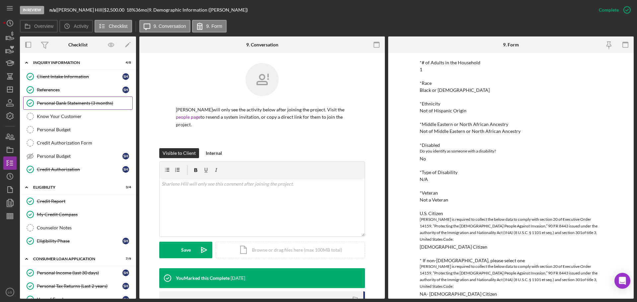
click at [101, 107] on link "Personal Bank Statements (3 months) Personal Bank Statements (3 months)" at bounding box center [77, 103] width 109 height 13
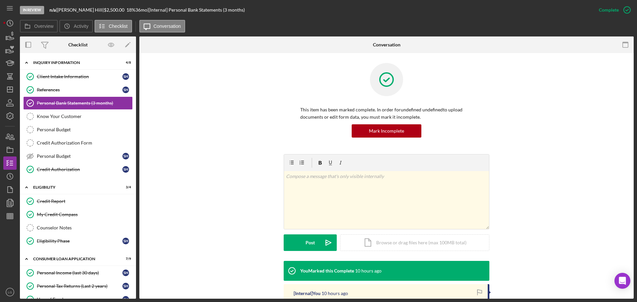
scroll to position [66, 0]
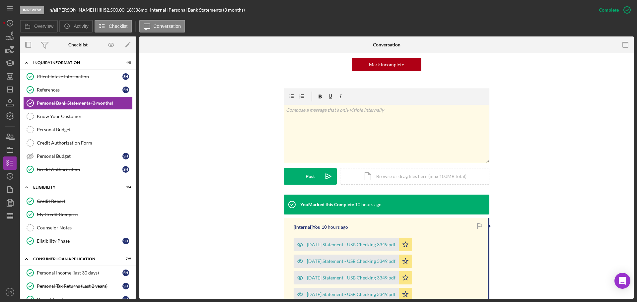
click at [362, 242] on div "[DATE] Statement - USB Checking 3349.pdf" at bounding box center [351, 244] width 89 height 5
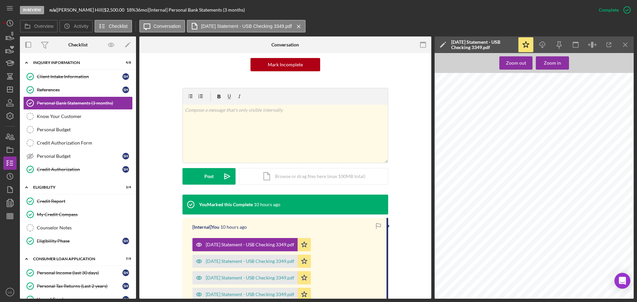
scroll to position [498, 9]
drag, startPoint x: 502, startPoint y: 301, endPoint x: 445, endPoint y: 317, distance: 58.5
click at [445, 302] on html "In Review n/a | [PERSON_NAME] | $2,500.00 18 % 36 mo | [Internal] Personal Bank…" at bounding box center [318, 151] width 637 height 302
drag, startPoint x: 76, startPoint y: 275, endPoint x: 79, endPoint y: 272, distance: 4.5
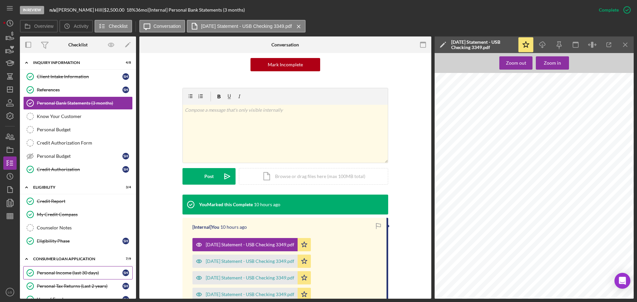
click at [76, 275] on div "Personal Income (last 30 days)" at bounding box center [80, 272] width 86 height 5
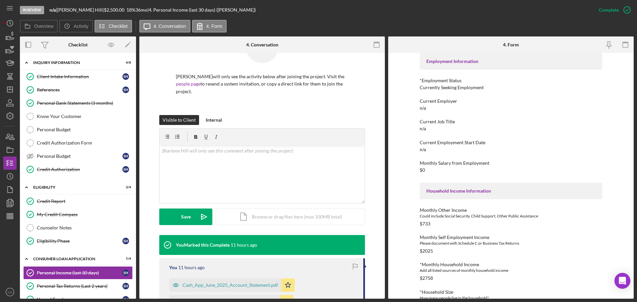
scroll to position [133, 0]
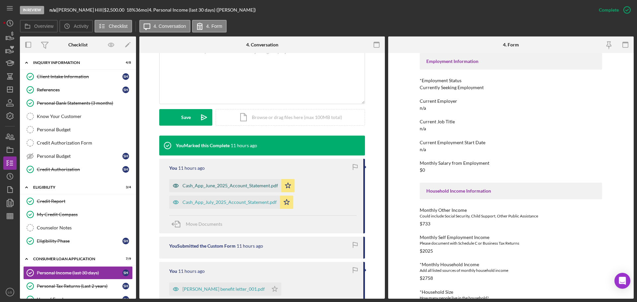
click at [212, 183] on div "Cash_App_June_2025_Account_Statement.pdf" at bounding box center [230, 185] width 96 height 5
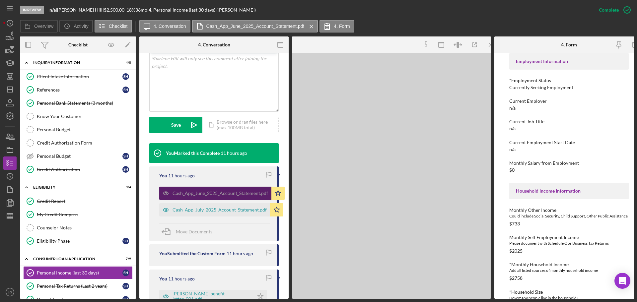
scroll to position [148, 0]
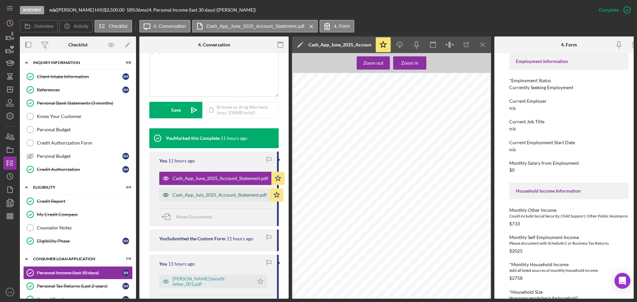
click at [213, 199] on div "Cash_App_July_2025_Account_Statement.pdf" at bounding box center [214, 194] width 111 height 13
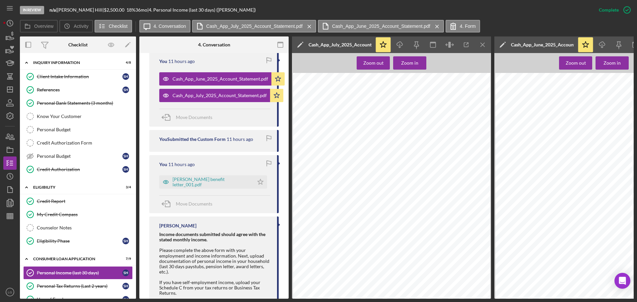
scroll to position [280, 0]
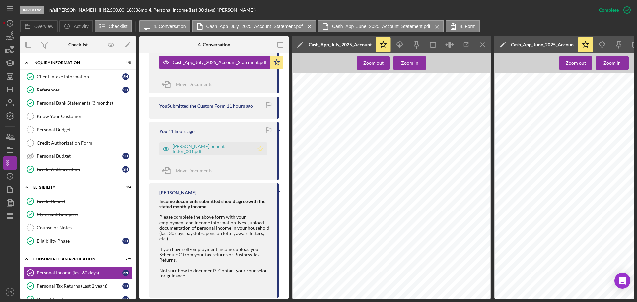
click at [254, 153] on icon "Icon/Star" at bounding box center [260, 148] width 13 height 13
click at [39, 288] on div "Personal Tax Returns (Last 2 years)" at bounding box center [80, 286] width 86 height 5
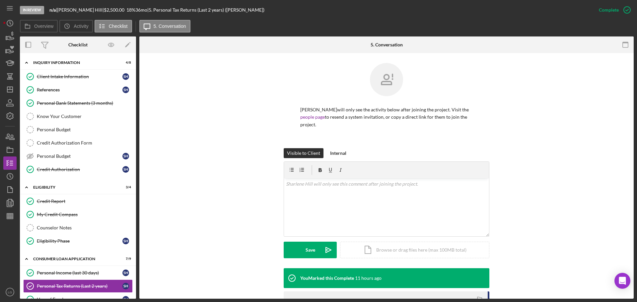
scroll to position [100, 0]
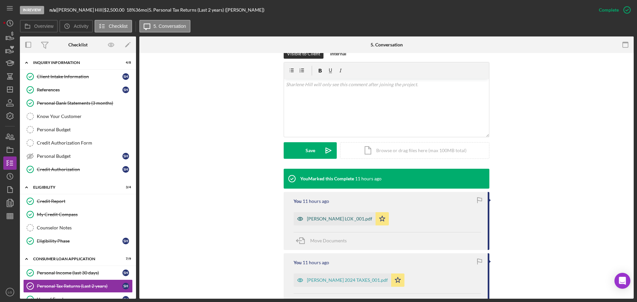
click at [345, 216] on div "[PERSON_NAME] LOX _001.pdf" at bounding box center [339, 218] width 65 height 5
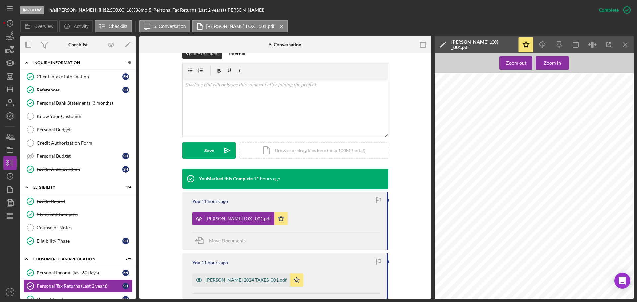
click at [252, 278] on div "[PERSON_NAME] 2024 TAXES_001.pdf" at bounding box center [246, 280] width 81 height 5
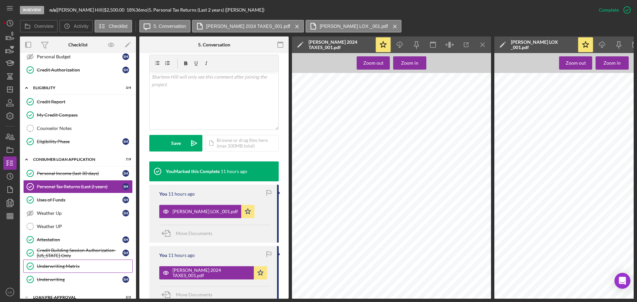
click at [80, 261] on link "Underwriting Matrix Underwriting Matrix" at bounding box center [77, 266] width 109 height 13
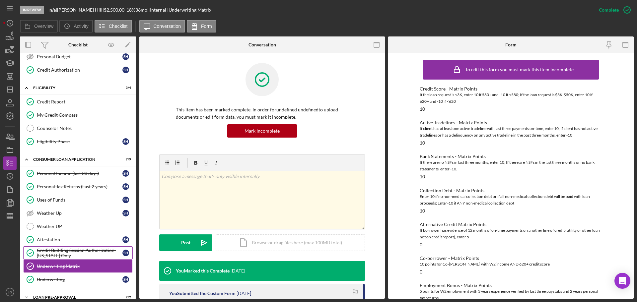
click at [79, 256] on div "Credit Building Session Authorization- [US_STATE] Only" at bounding box center [80, 253] width 86 height 11
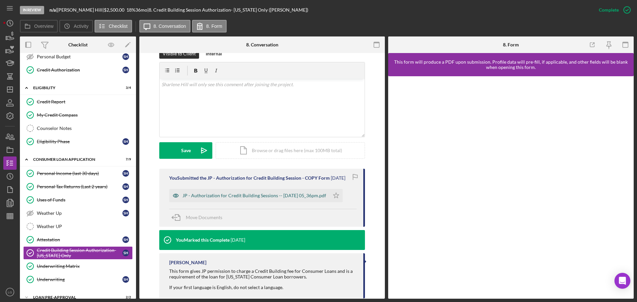
click at [246, 191] on div "JP - Authorization for Credit Building Sessions -- [DATE] 05_36pm.pdf" at bounding box center [249, 195] width 160 height 13
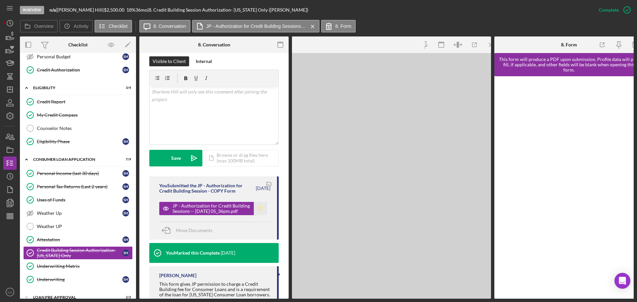
scroll to position [114, 0]
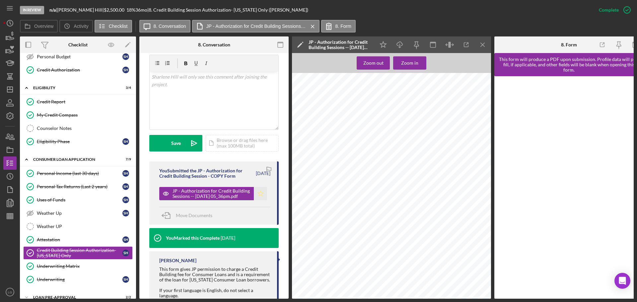
click at [260, 197] on icon "Icon/Star" at bounding box center [260, 193] width 13 height 13
click at [40, 98] on link "Credit Report Credit Report" at bounding box center [77, 101] width 109 height 13
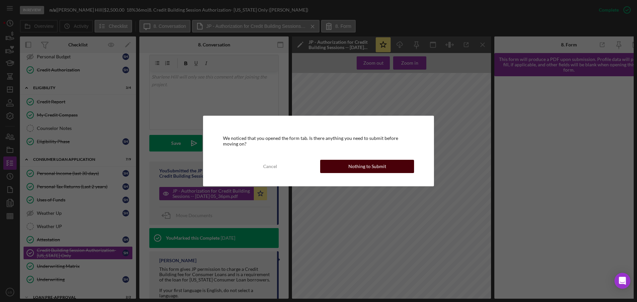
click at [389, 165] on button "Nothing to Submit" at bounding box center [367, 166] width 94 height 13
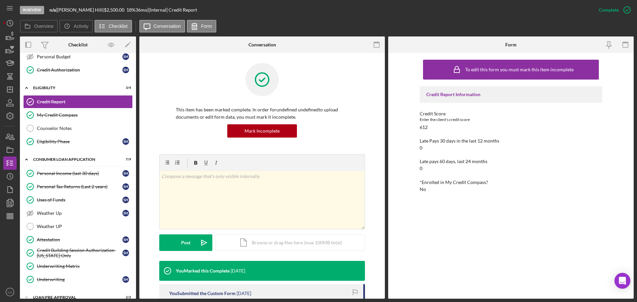
scroll to position [133, 0]
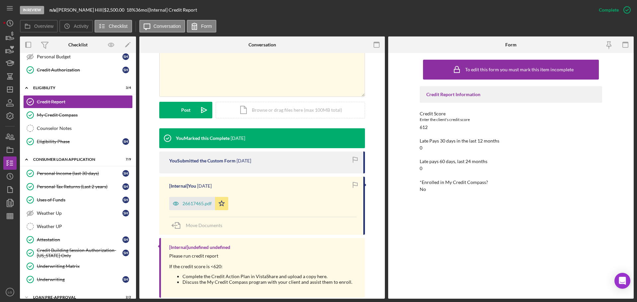
click at [192, 211] on div "[Internal] You [DATE] 26617465.pdf Icon/Star Move Documents" at bounding box center [262, 206] width 206 height 58
click at [193, 203] on div "26617465.pdf" at bounding box center [196, 203] width 29 height 5
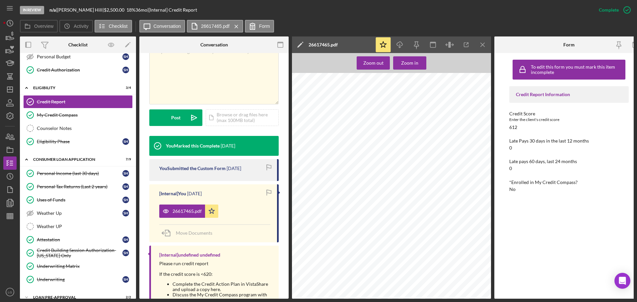
scroll to position [398, 0]
click at [71, 107] on link "Credit Report Credit Report" at bounding box center [77, 101] width 109 height 13
click at [69, 117] on div "My Credit Compass" at bounding box center [85, 114] width 96 height 5
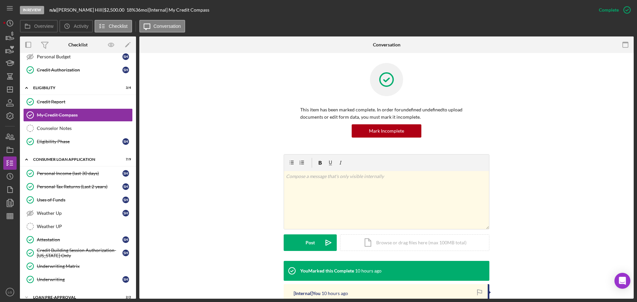
scroll to position [66, 0]
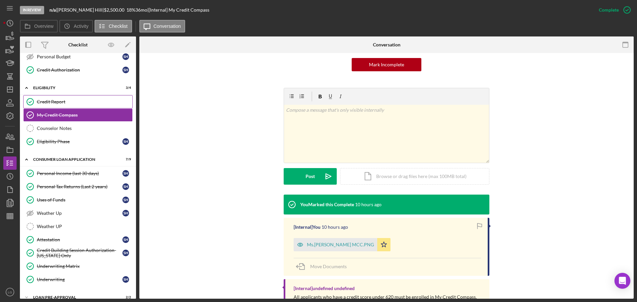
click at [69, 101] on div "Credit Report" at bounding box center [85, 101] width 96 height 5
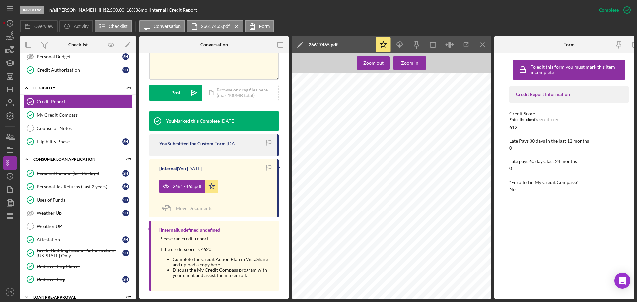
scroll to position [65, 0]
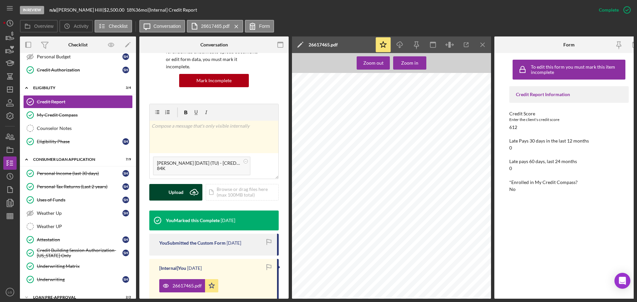
click at [176, 187] on div "Upload" at bounding box center [175, 192] width 15 height 17
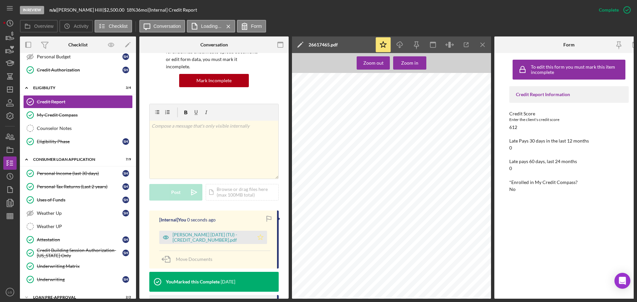
click at [258, 235] on polygon "button" at bounding box center [261, 237] width 6 height 5
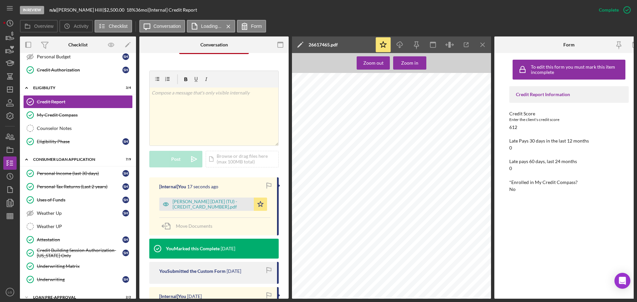
scroll to position [0, 0]
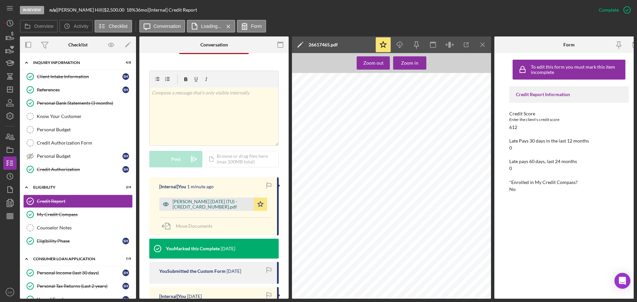
click at [238, 200] on div "[PERSON_NAME] [DATE] (TU) - [CREDIT_CARD_NUMBER].pdf" at bounding box center [211, 204] width 78 height 11
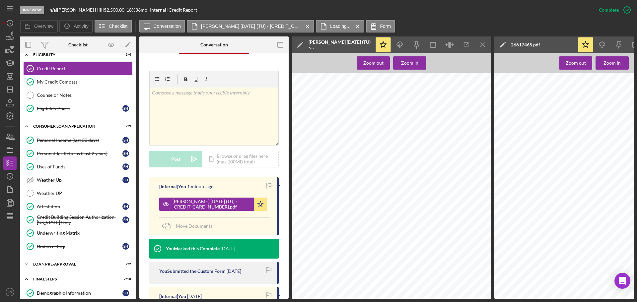
scroll to position [265, 0]
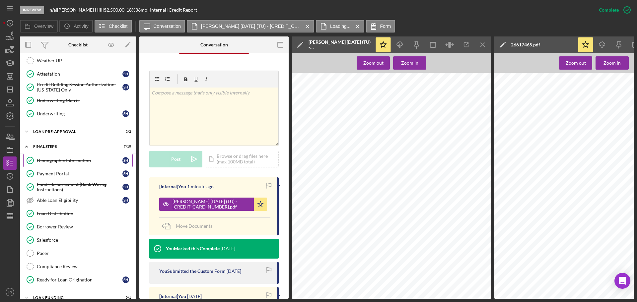
click at [88, 163] on div "Demographic Information" at bounding box center [80, 160] width 86 height 5
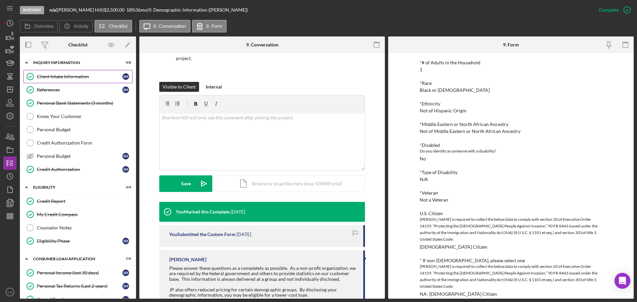
click at [53, 71] on link "Client Intake Information Client Intake Information S H" at bounding box center [77, 76] width 109 height 13
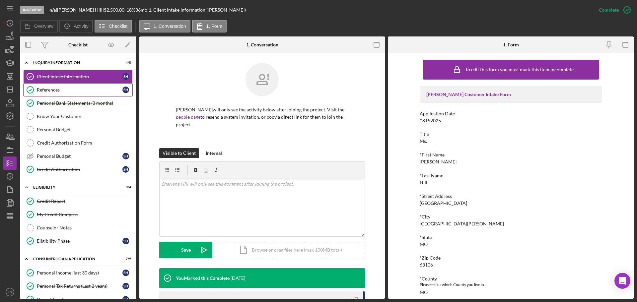
click at [62, 91] on div "References" at bounding box center [80, 89] width 86 height 5
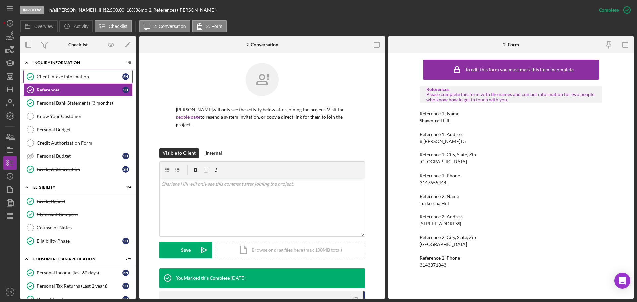
click at [74, 77] on div "Client Intake Information" at bounding box center [80, 76] width 86 height 5
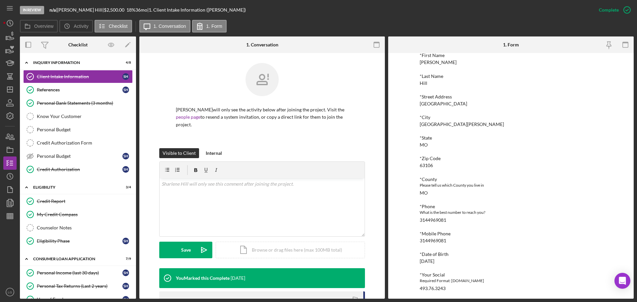
scroll to position [197, 0]
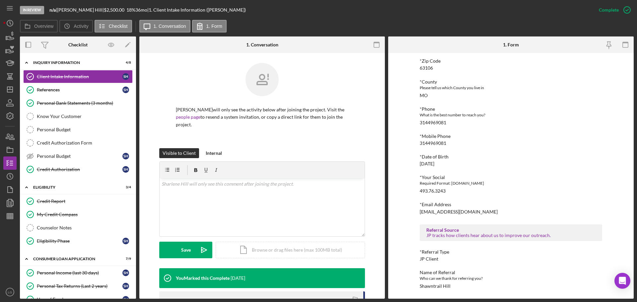
click at [435, 286] on div "Shawntrail Hill" at bounding box center [435, 286] width 31 height 5
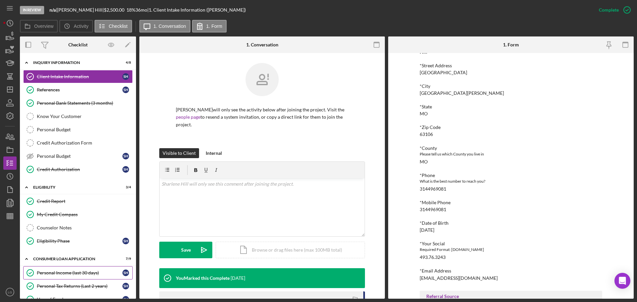
click at [71, 267] on link "Personal Income (last 30 days) Personal Income (last 30 days) S H" at bounding box center [77, 272] width 109 height 13
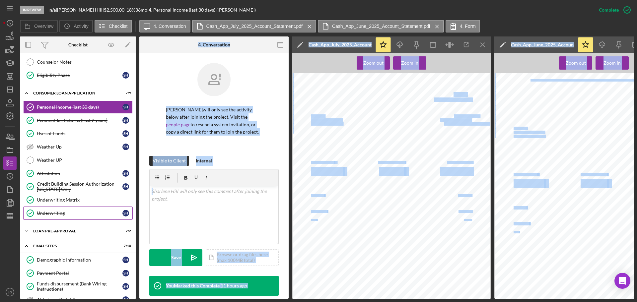
scroll to position [265, 0]
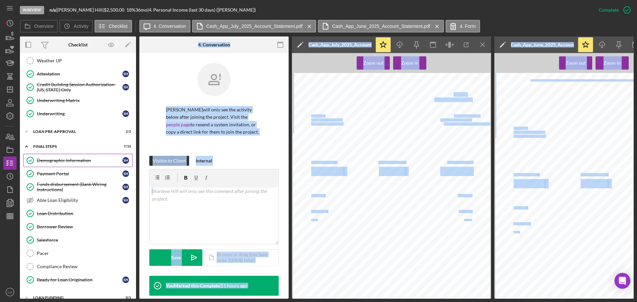
click at [79, 162] on div "Demographic Information" at bounding box center [80, 160] width 86 height 5
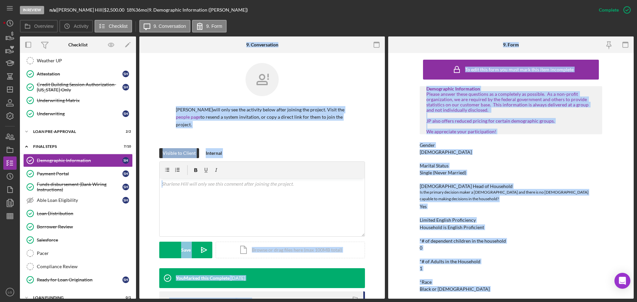
click at [149, 129] on div "[PERSON_NAME] will only see the activity below after joining the project. Visit…" at bounding box center [262, 105] width 226 height 85
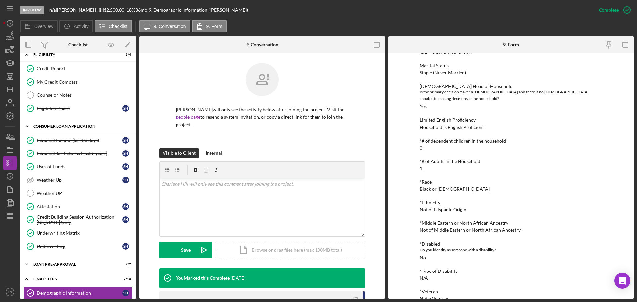
scroll to position [100, 0]
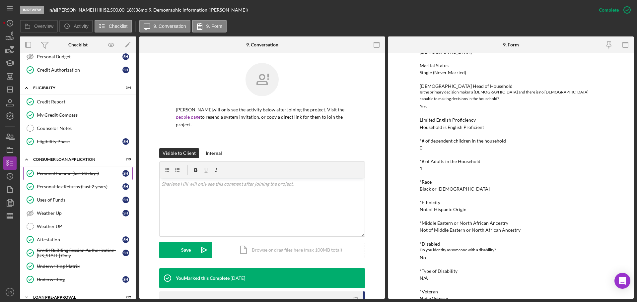
click at [94, 172] on div "Personal Income (last 30 days)" at bounding box center [80, 173] width 86 height 5
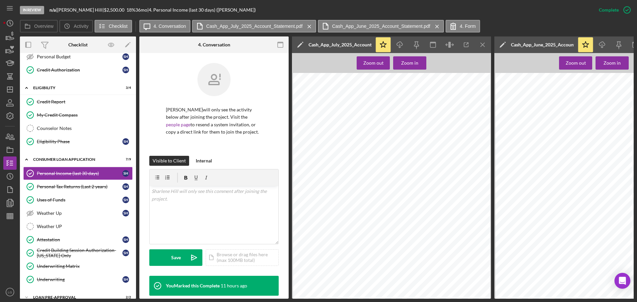
scroll to position [33, 0]
click at [488, 41] on icon "Icon/Menu Close" at bounding box center [482, 44] width 15 height 15
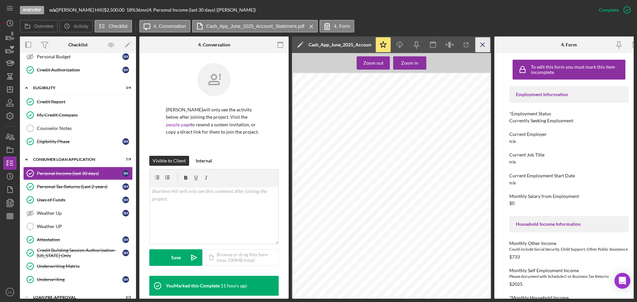
click at [486, 43] on icon "Icon/Menu Close" at bounding box center [482, 44] width 15 height 15
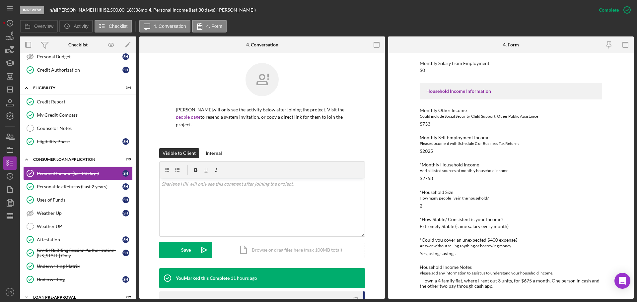
scroll to position [199, 0]
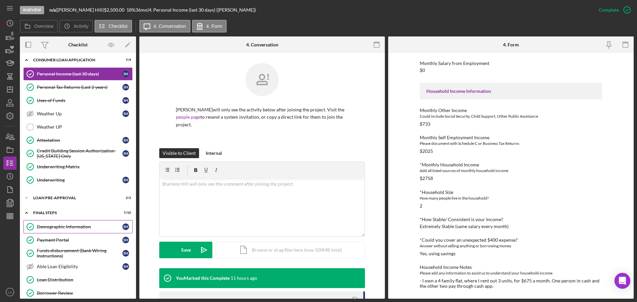
click at [68, 231] on link "Demographic Information Demographic Information S H" at bounding box center [77, 226] width 109 height 13
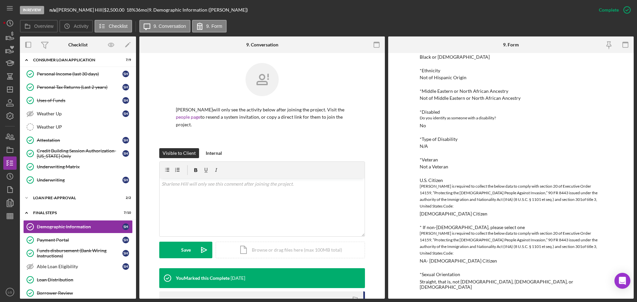
scroll to position [332, 0]
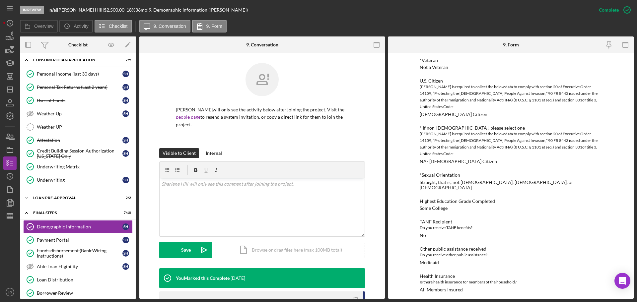
drag, startPoint x: 88, startPoint y: 11, endPoint x: 59, endPoint y: 15, distance: 28.8
click at [59, 15] on div "In Review n/a | [PERSON_NAME] | $2,500.00 18 % 36 mo | 9. Demographic Informati…" at bounding box center [306, 10] width 572 height 20
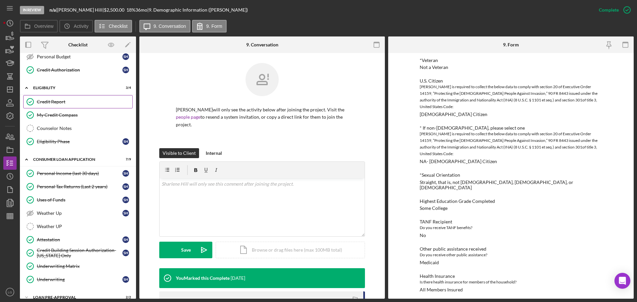
scroll to position [0, 0]
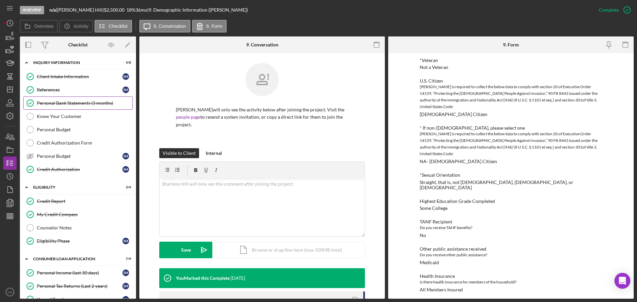
click at [75, 72] on link "Client Intake Information Client Intake Information S H" at bounding box center [77, 76] width 109 height 13
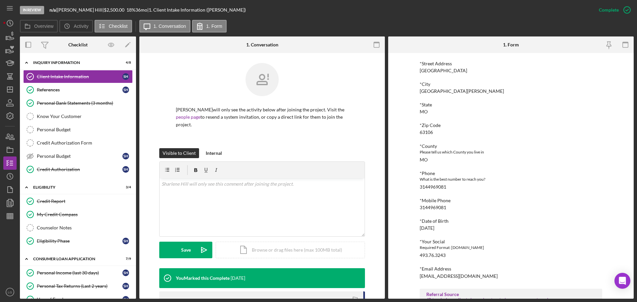
scroll to position [197, 0]
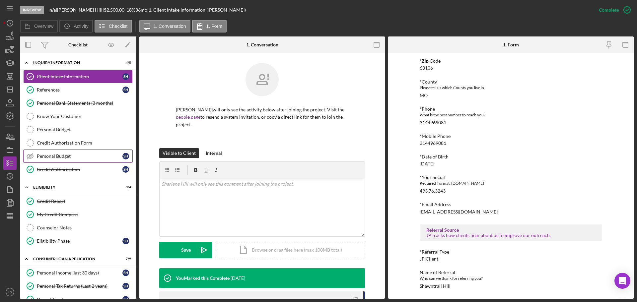
click at [44, 151] on link "Personal Budget Personal Budget S H" at bounding box center [77, 156] width 109 height 13
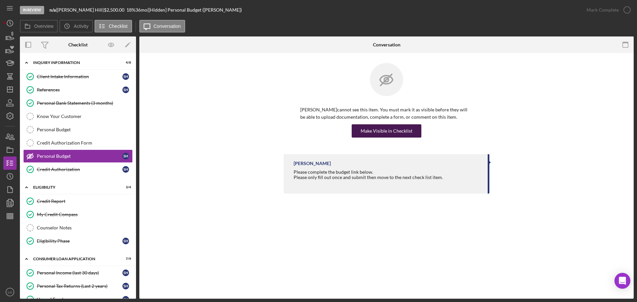
click at [414, 133] on button "Make Visible in Checklist" at bounding box center [387, 130] width 70 height 13
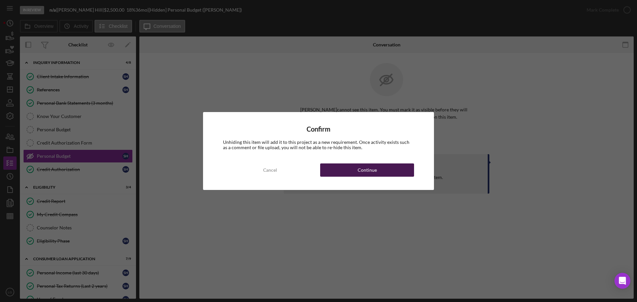
click at [346, 172] on button "Continue" at bounding box center [367, 170] width 94 height 13
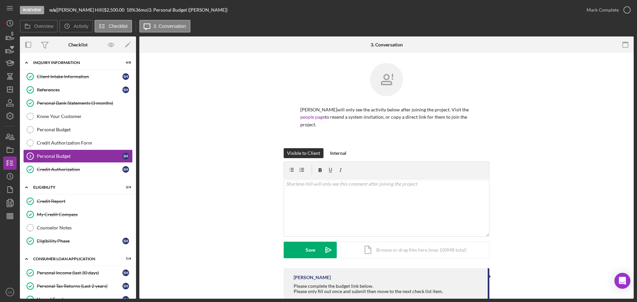
click at [320, 284] on div "Please complete the budget link below. Please only fill out once and submit the…" at bounding box center [368, 292] width 149 height 16
drag, startPoint x: 320, startPoint y: 282, endPoint x: 312, endPoint y: 278, distance: 8.3
click at [319, 180] on p at bounding box center [386, 183] width 201 height 7
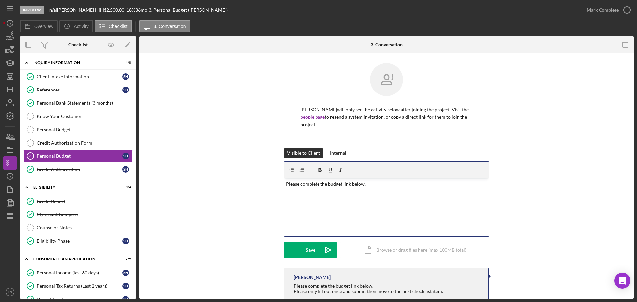
click at [323, 190] on p at bounding box center [386, 193] width 201 height 7
click at [293, 242] on button "Save Icon/icon-invite-send" at bounding box center [310, 250] width 53 height 17
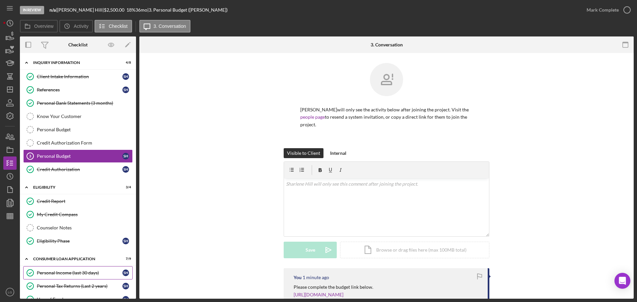
click at [53, 269] on link "Personal Income (last 30 days) Personal Income (last 30 days) S H" at bounding box center [77, 272] width 109 height 13
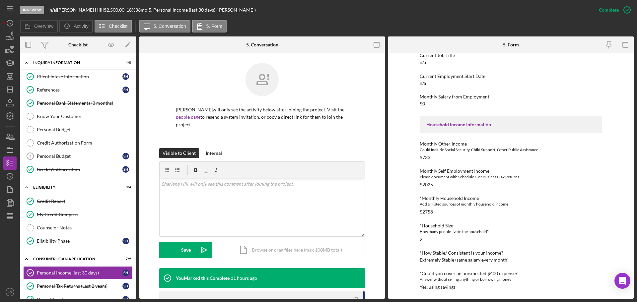
scroll to position [133, 0]
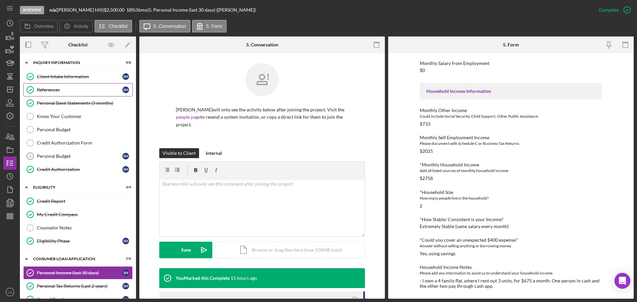
click at [76, 85] on link "References References S H" at bounding box center [77, 89] width 109 height 13
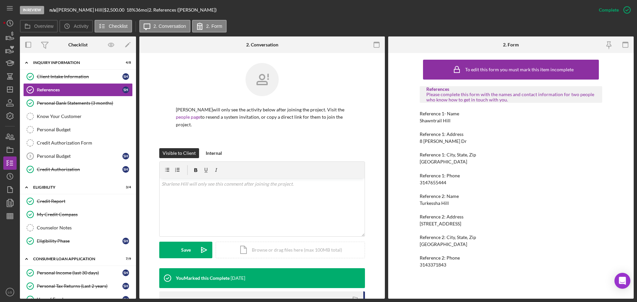
click at [422, 122] on div "Shawntrail Hill" at bounding box center [435, 120] width 31 height 5
click at [423, 123] on div "Shawntrail Hill" at bounding box center [435, 120] width 31 height 5
drag, startPoint x: 423, startPoint y: 124, endPoint x: 434, endPoint y: 119, distance: 12.3
click at [434, 119] on div "Shawntrail Hill" at bounding box center [435, 120] width 31 height 5
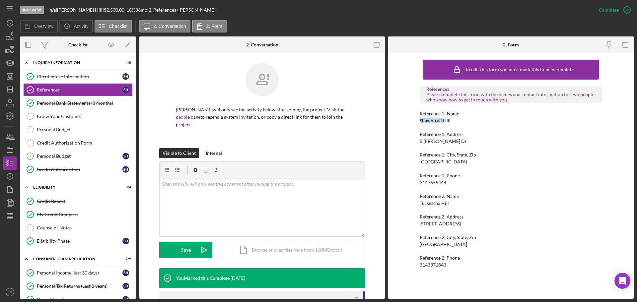
click at [434, 119] on div "Shawntrail Hill" at bounding box center [435, 120] width 31 height 5
click at [435, 119] on div "Shawntrail Hill" at bounding box center [435, 120] width 31 height 5
click at [439, 180] on div "3147655444" at bounding box center [433, 182] width 27 height 5
click at [436, 202] on div "Turkessha Hill" at bounding box center [434, 203] width 29 height 5
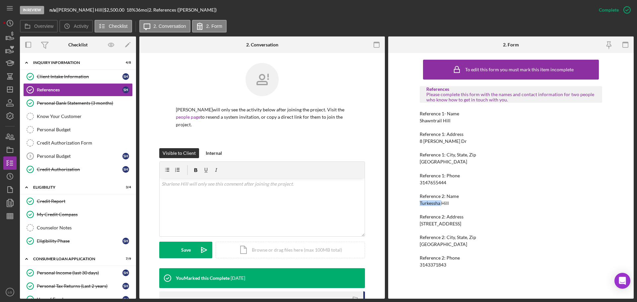
click at [436, 202] on div "Turkessha Hill" at bounding box center [434, 203] width 29 height 5
click at [427, 267] on div "3143371843" at bounding box center [433, 264] width 27 height 5
click at [427, 268] on div "To edit this form you must mark this item incomplete References Please complete…" at bounding box center [511, 175] width 182 height 239
click at [428, 265] on div "3143371843" at bounding box center [433, 264] width 27 height 5
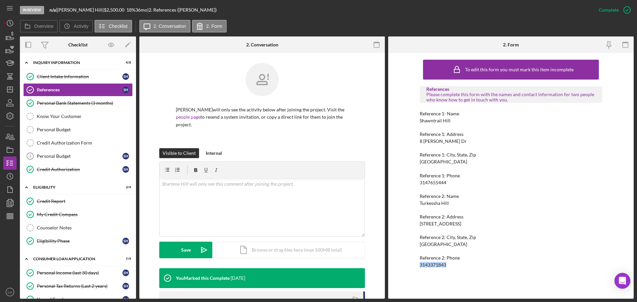
click at [428, 265] on div "3143371843" at bounding box center [433, 264] width 27 height 5
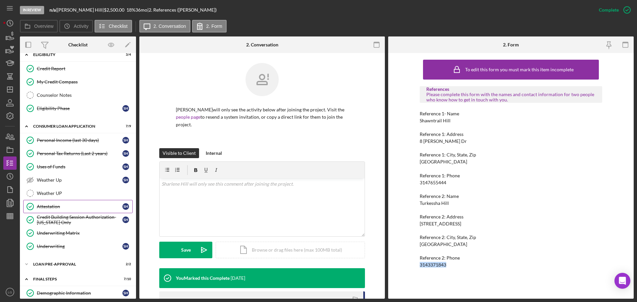
click at [66, 205] on div "Attestation" at bounding box center [80, 206] width 86 height 5
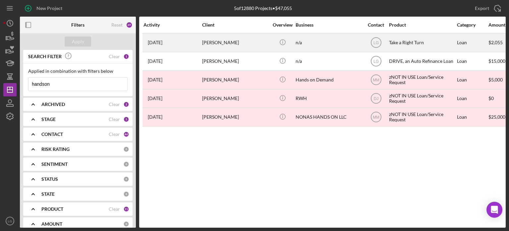
click at [198, 40] on div "4 months ago Sheila Handson" at bounding box center [173, 43] width 58 height 18
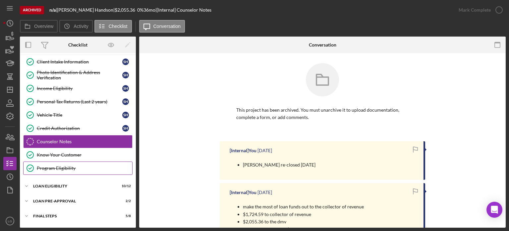
scroll to position [27, 0]
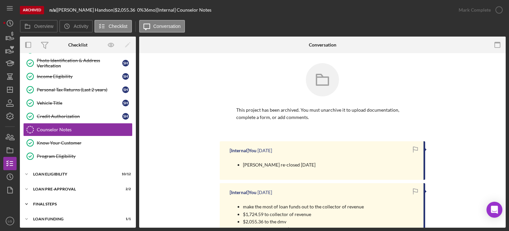
click at [88, 197] on div "Icon/Expander FINAL STEPS 5 / 8" at bounding box center [78, 203] width 116 height 13
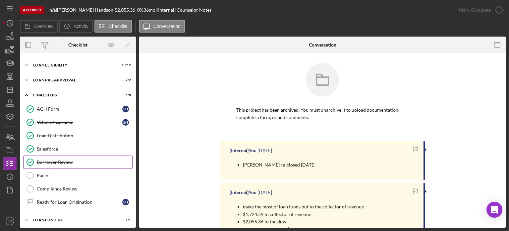
click at [74, 159] on div "Borrower Review" at bounding box center [85, 161] width 96 height 5
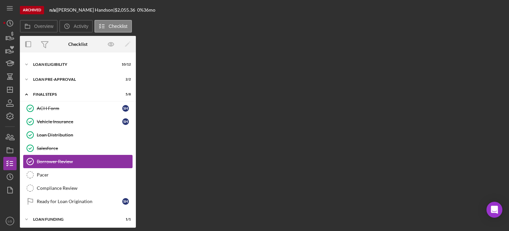
scroll to position [136, 0]
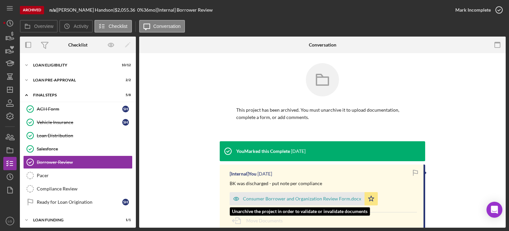
click at [247, 196] on div "Consumer Borrower and Organization Review Form.docx" at bounding box center [302, 198] width 118 height 5
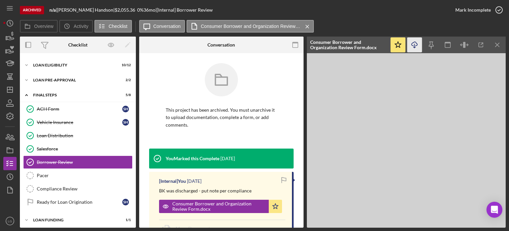
click at [414, 49] on icon "Icon/Download" at bounding box center [415, 44] width 15 height 15
click at [190, 191] on p "BK was discharged - put note per compliance" at bounding box center [205, 190] width 93 height 7
copy div "BK was discharged - put note per compliance"
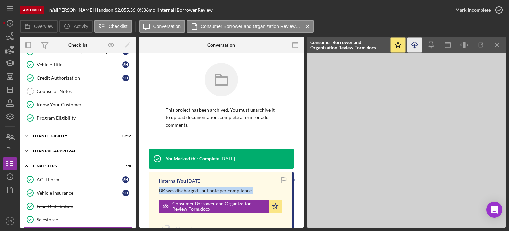
scroll to position [62, 0]
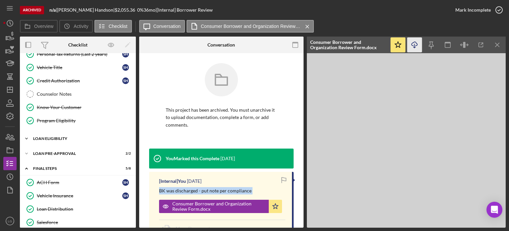
click at [73, 141] on div "Icon/Expander Loan Eligibility 10 / 12" at bounding box center [78, 138] width 116 height 13
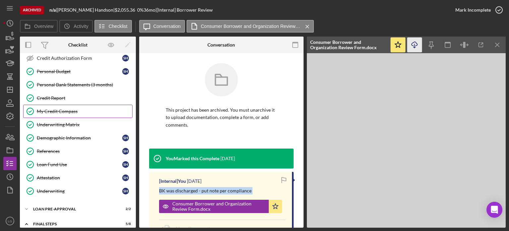
scroll to position [171, 0]
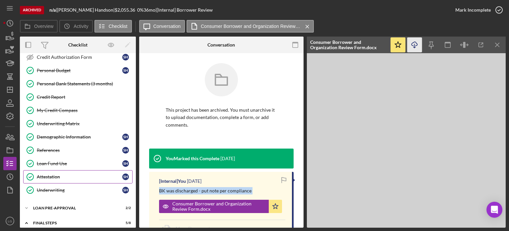
click at [60, 179] on link "Attestation Attestation S H" at bounding box center [77, 176] width 109 height 13
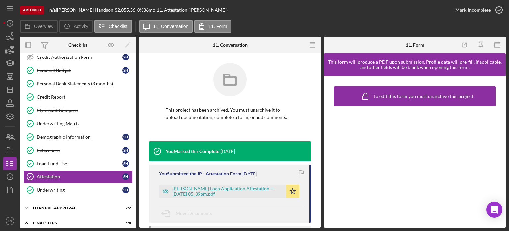
scroll to position [76, 0]
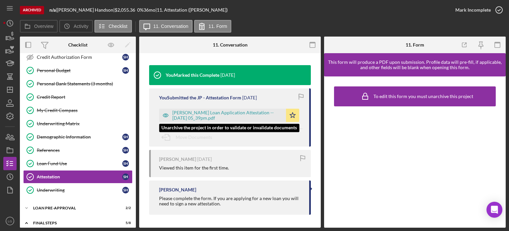
click at [236, 114] on div "[PERSON_NAME] Loan Application Attestation -- [DATE] 05_39pm.pdf" at bounding box center [227, 115] width 110 height 11
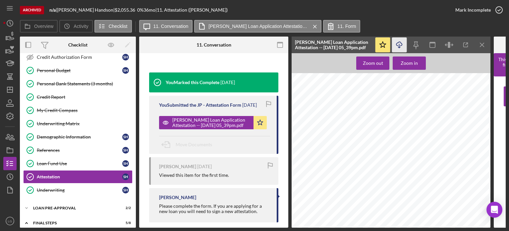
click at [402, 45] on icon "button" at bounding box center [400, 44] width 6 height 4
click at [63, 134] on div "Demographic Information" at bounding box center [80, 136] width 86 height 5
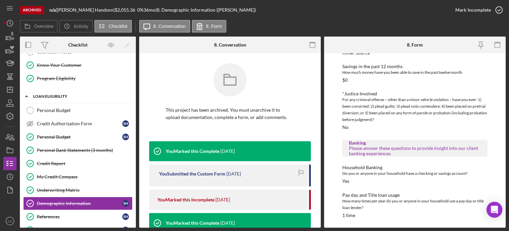
scroll to position [5, 0]
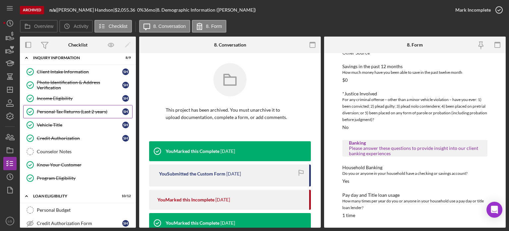
click at [60, 109] on div "Personal Tax Returns (Last 2 years)" at bounding box center [80, 111] width 86 height 5
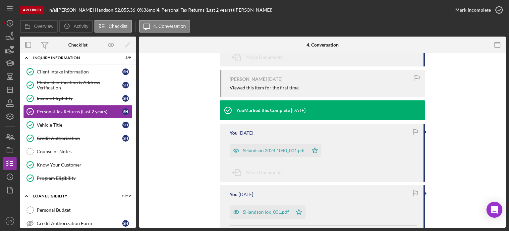
scroll to position [100, 0]
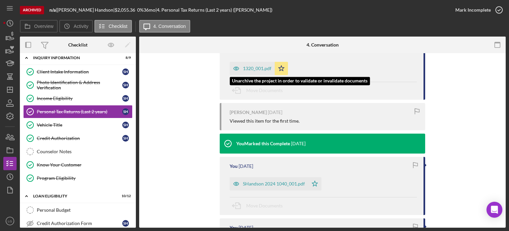
click at [246, 71] on div "1320_001.pdf" at bounding box center [252, 68] width 45 height 13
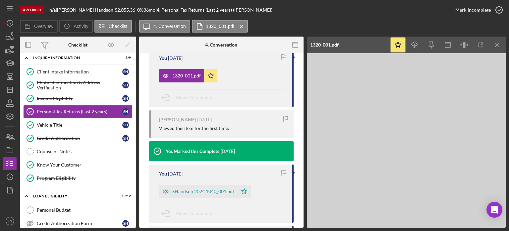
scroll to position [107, 0]
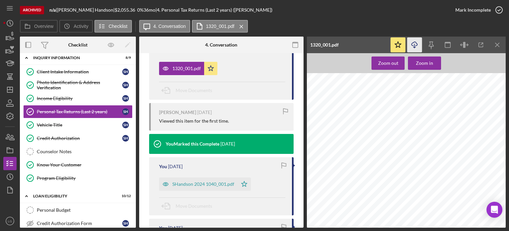
click at [417, 49] on icon "Icon/Download" at bounding box center [415, 44] width 15 height 15
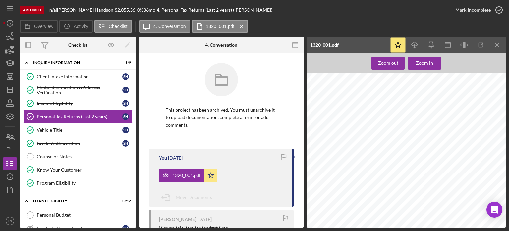
scroll to position [107, 0]
